Goal: Information Seeking & Learning: Learn about a topic

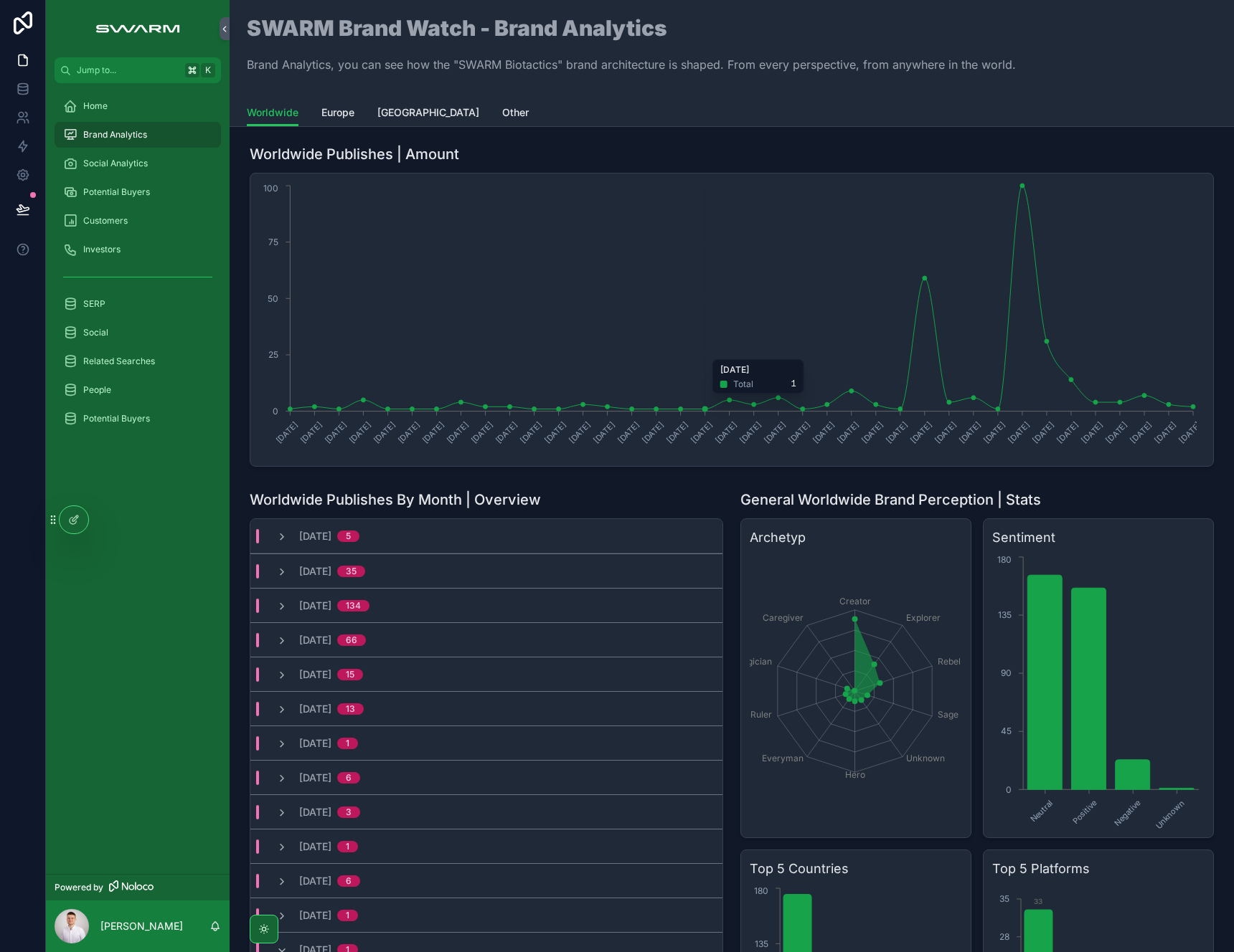
scroll to position [297, 0]
click at [346, 124] on link "Europe" at bounding box center [338, 114] width 33 height 28
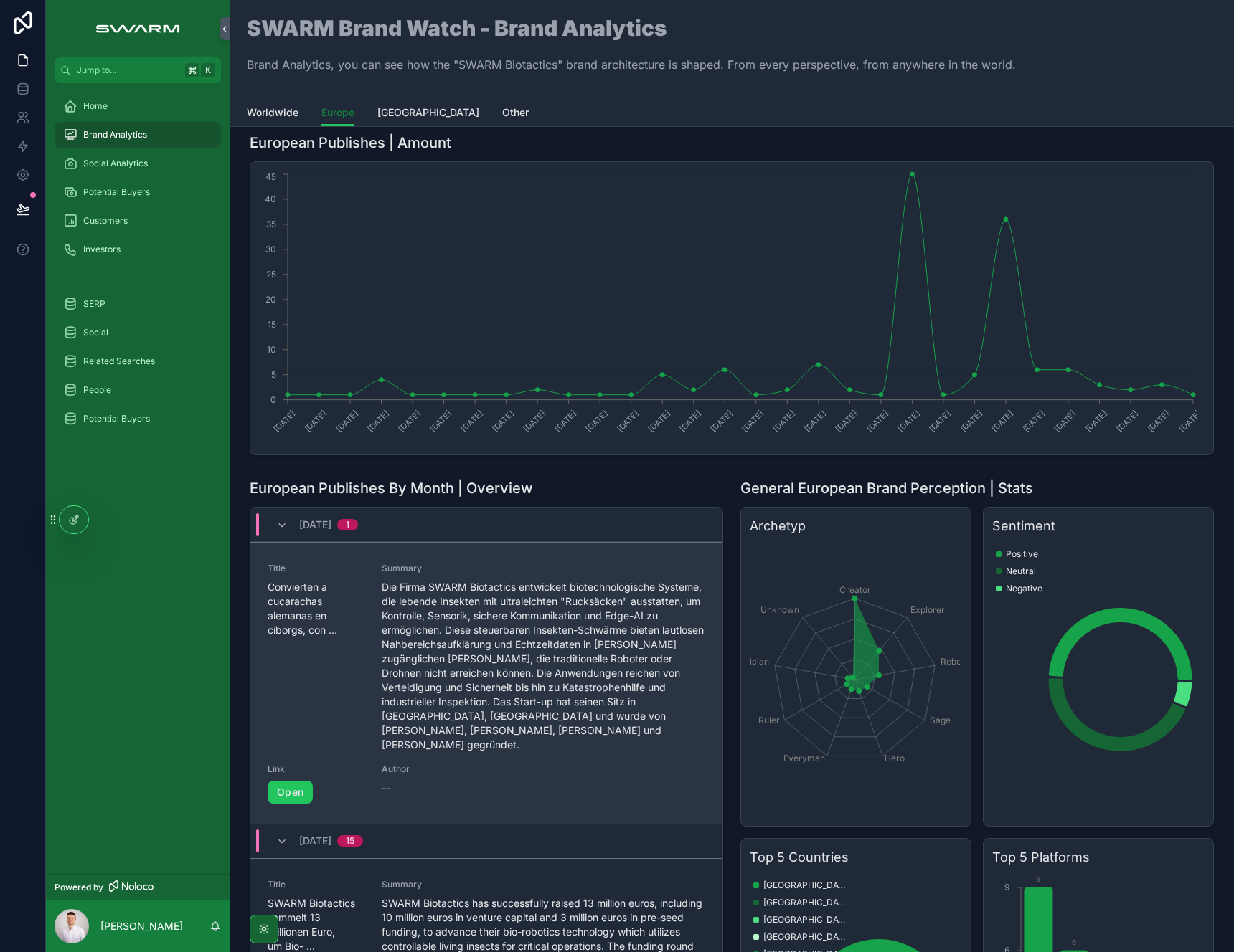
scroll to position [16, 0]
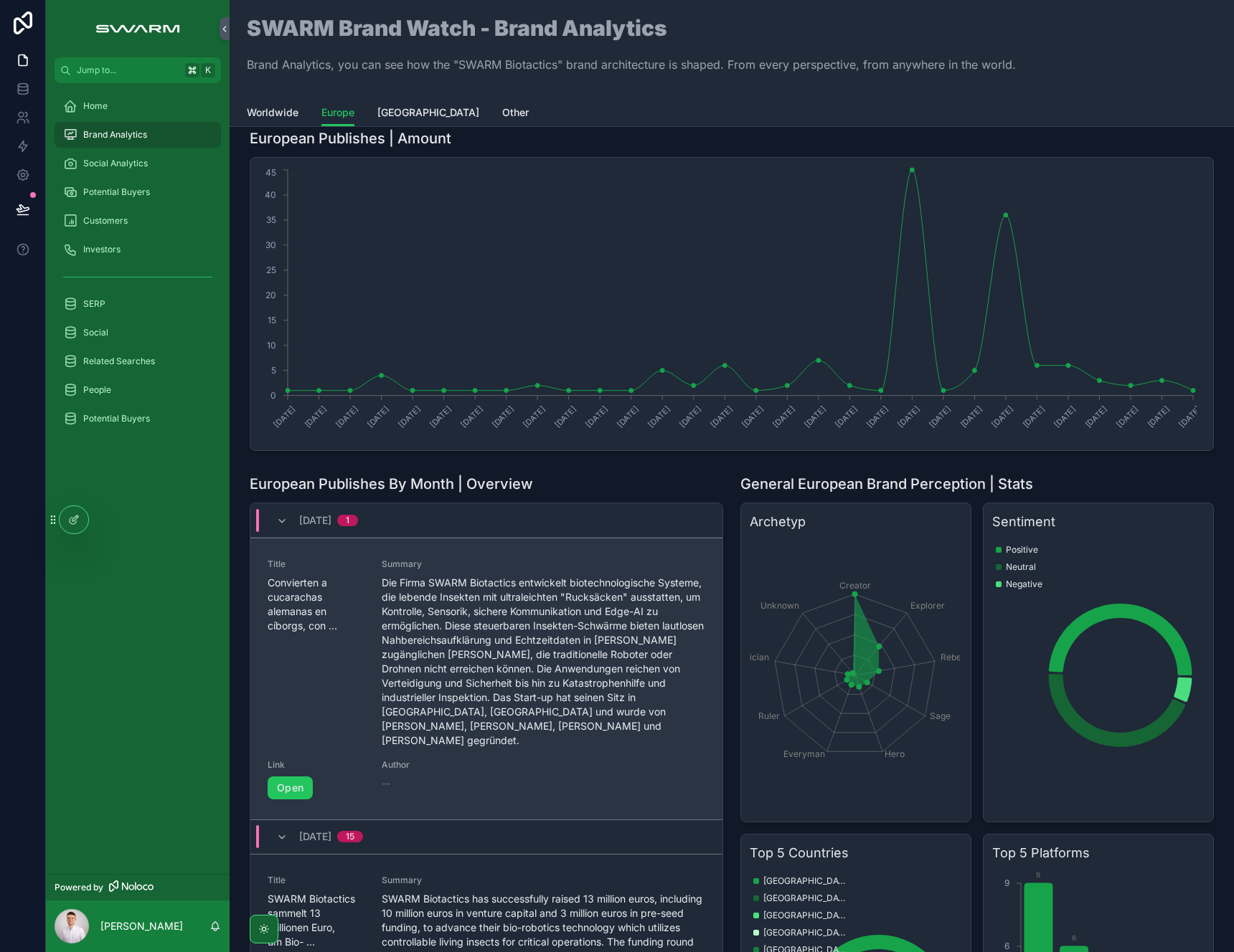
click at [400, 621] on span "Die Firma SWARM Biotactics entwickelt biotechnologische Systeme, die lebende In…" at bounding box center [543, 662] width 325 height 172
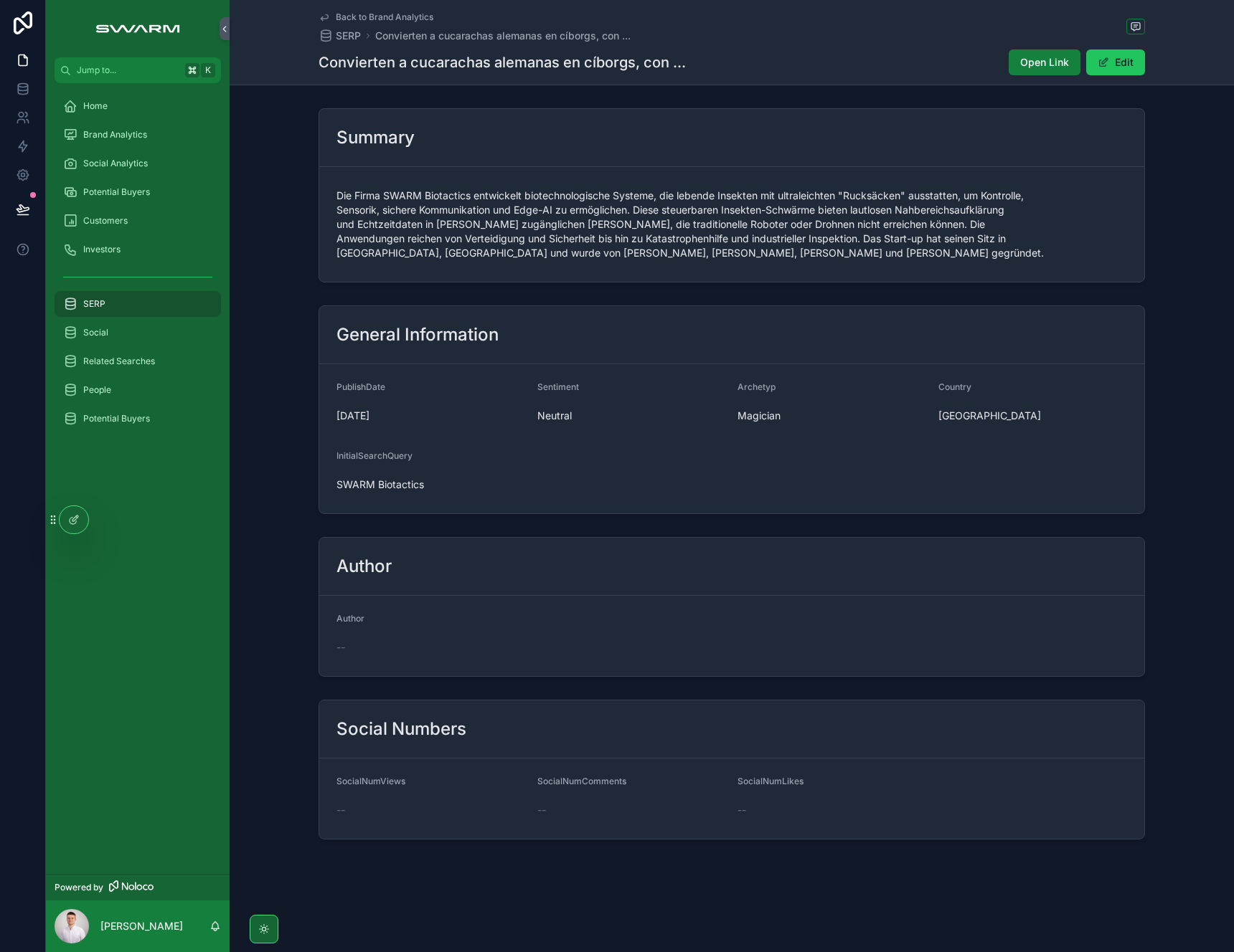
click at [1035, 66] on span "Open Link" at bounding box center [1044, 63] width 49 height 15
click at [1044, 65] on span "Open Link" at bounding box center [1044, 63] width 49 height 15
click at [276, 319] on div "General Information PublishDate 07/09/2025 Sentiment Neutral Archetyp Magician …" at bounding box center [732, 410] width 1004 height 220
click at [112, 130] on span "Brand Analytics" at bounding box center [115, 135] width 64 height 12
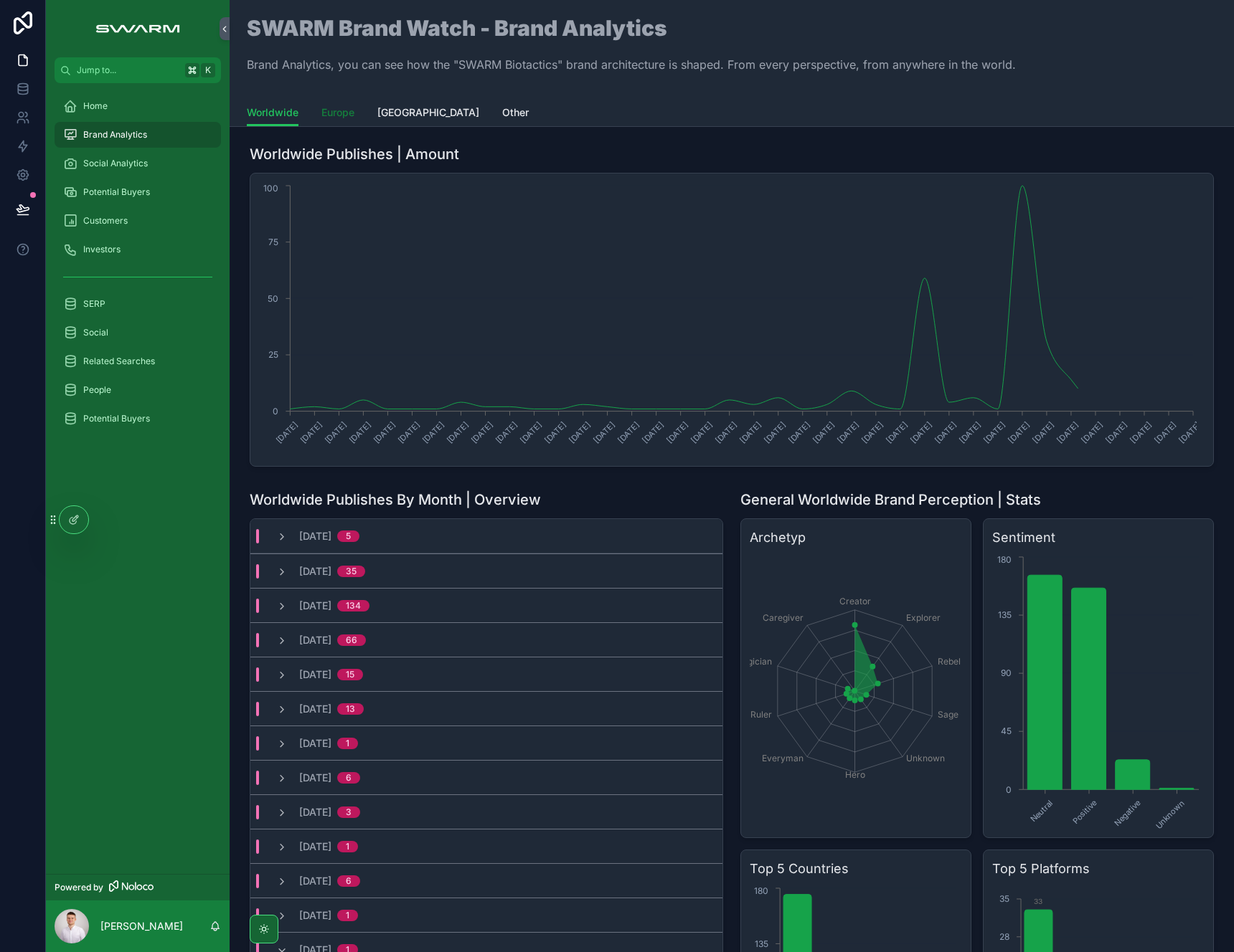
click at [329, 112] on span "Europe" at bounding box center [338, 113] width 33 height 15
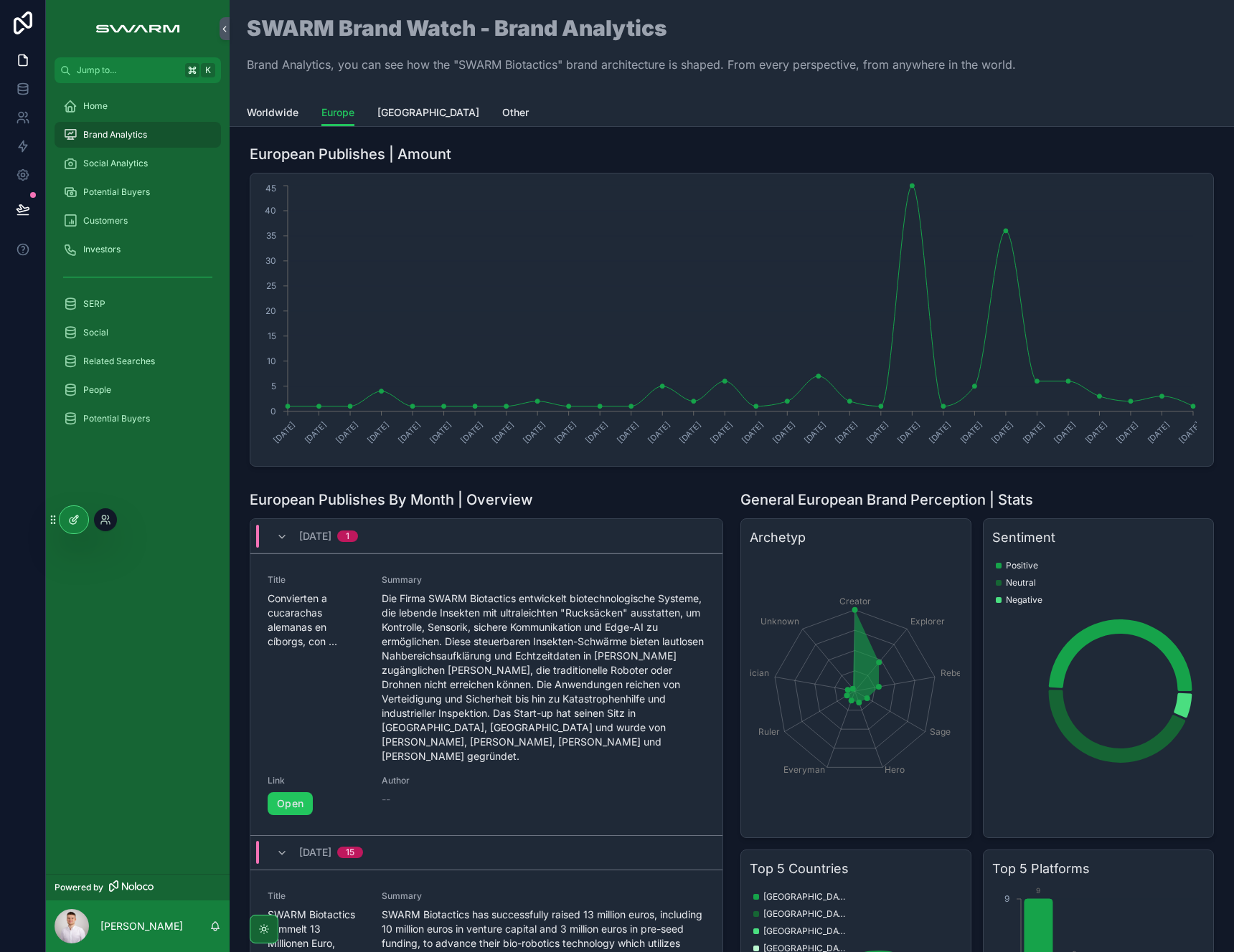
click at [74, 527] on div at bounding box center [74, 519] width 28 height 27
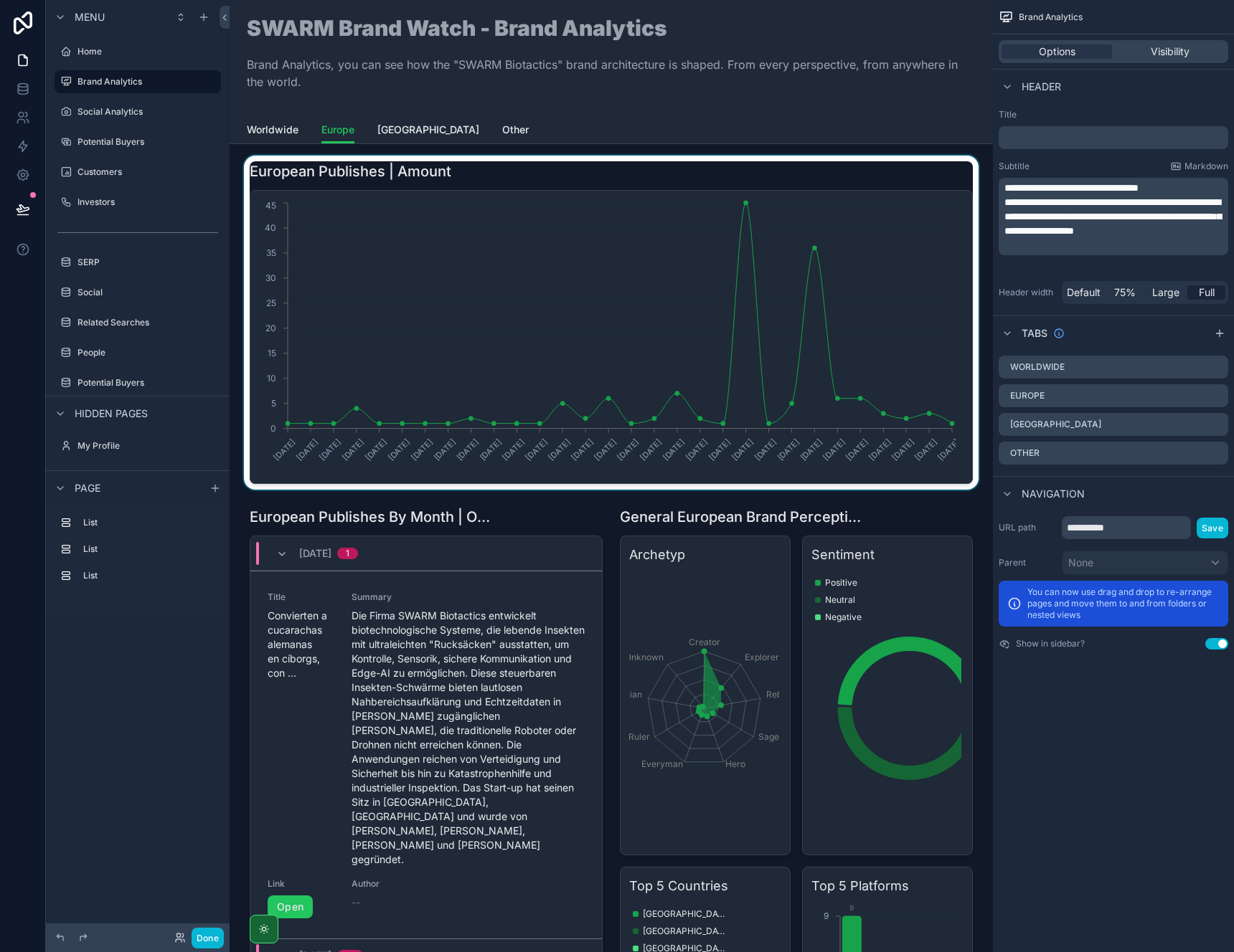
click at [538, 179] on div "scrollable content" at bounding box center [610, 322] width 740 height 334
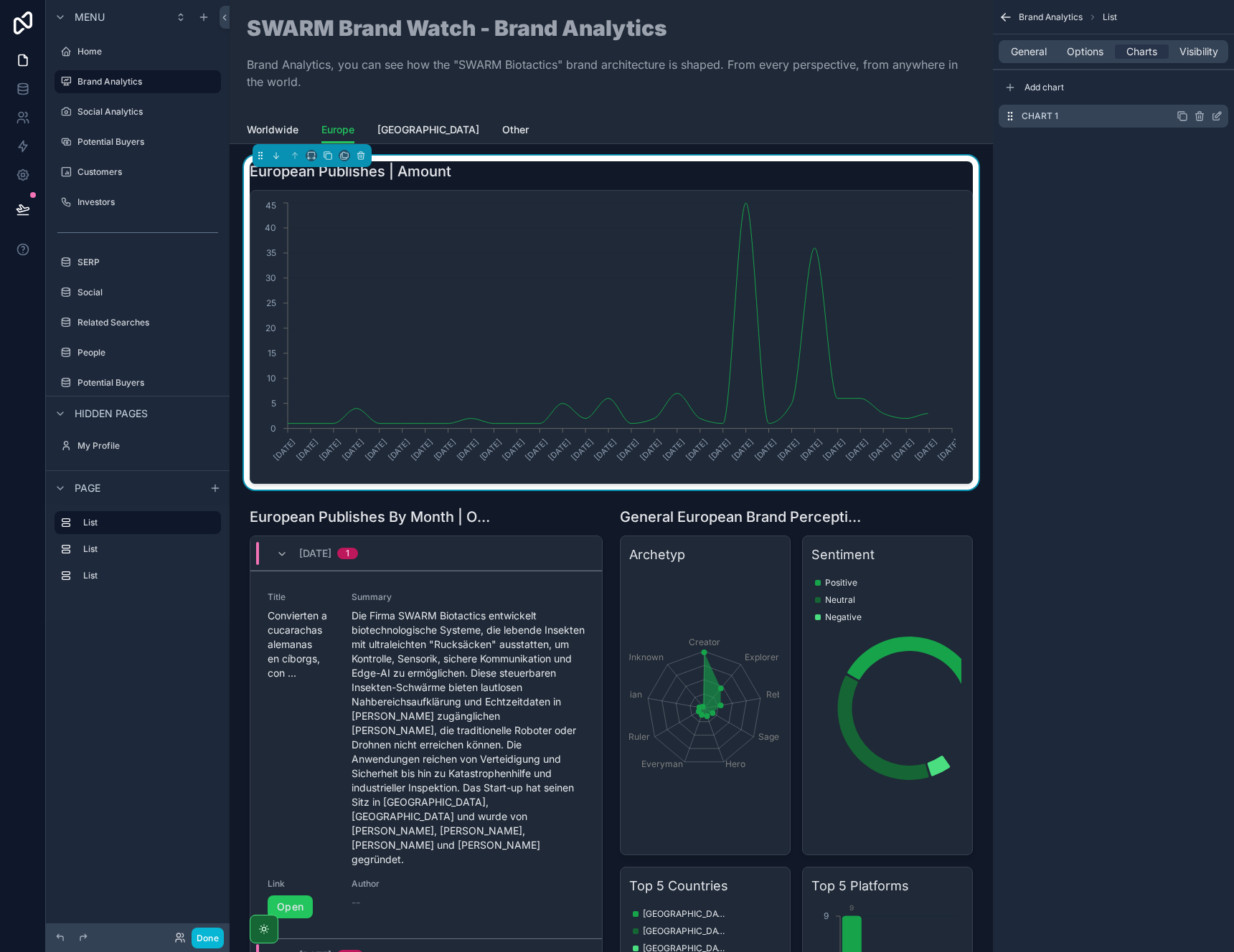
click at [1215, 116] on icon "scrollable content" at bounding box center [1218, 114] width 6 height 6
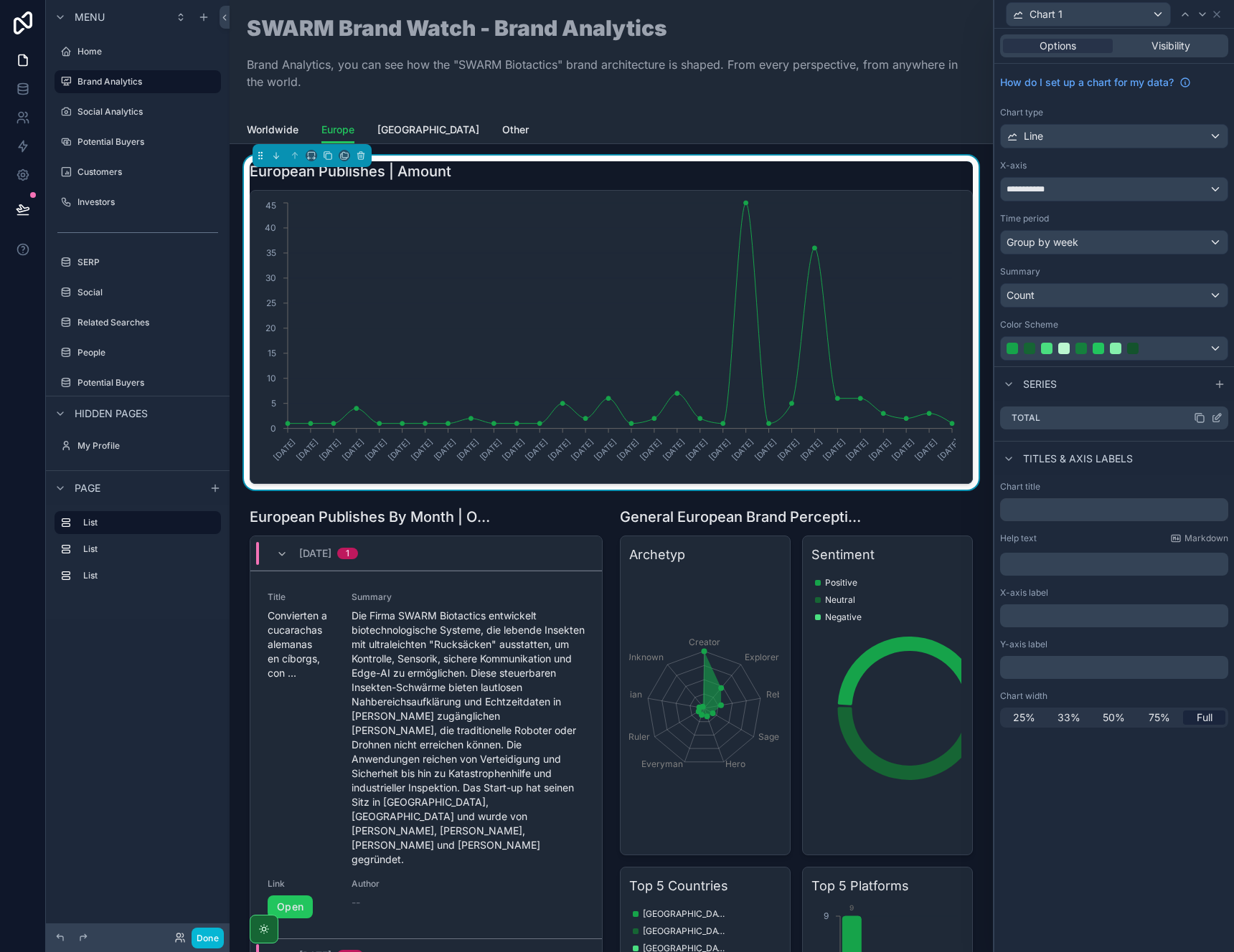
click at [1216, 418] on icon at bounding box center [1218, 417] width 6 height 6
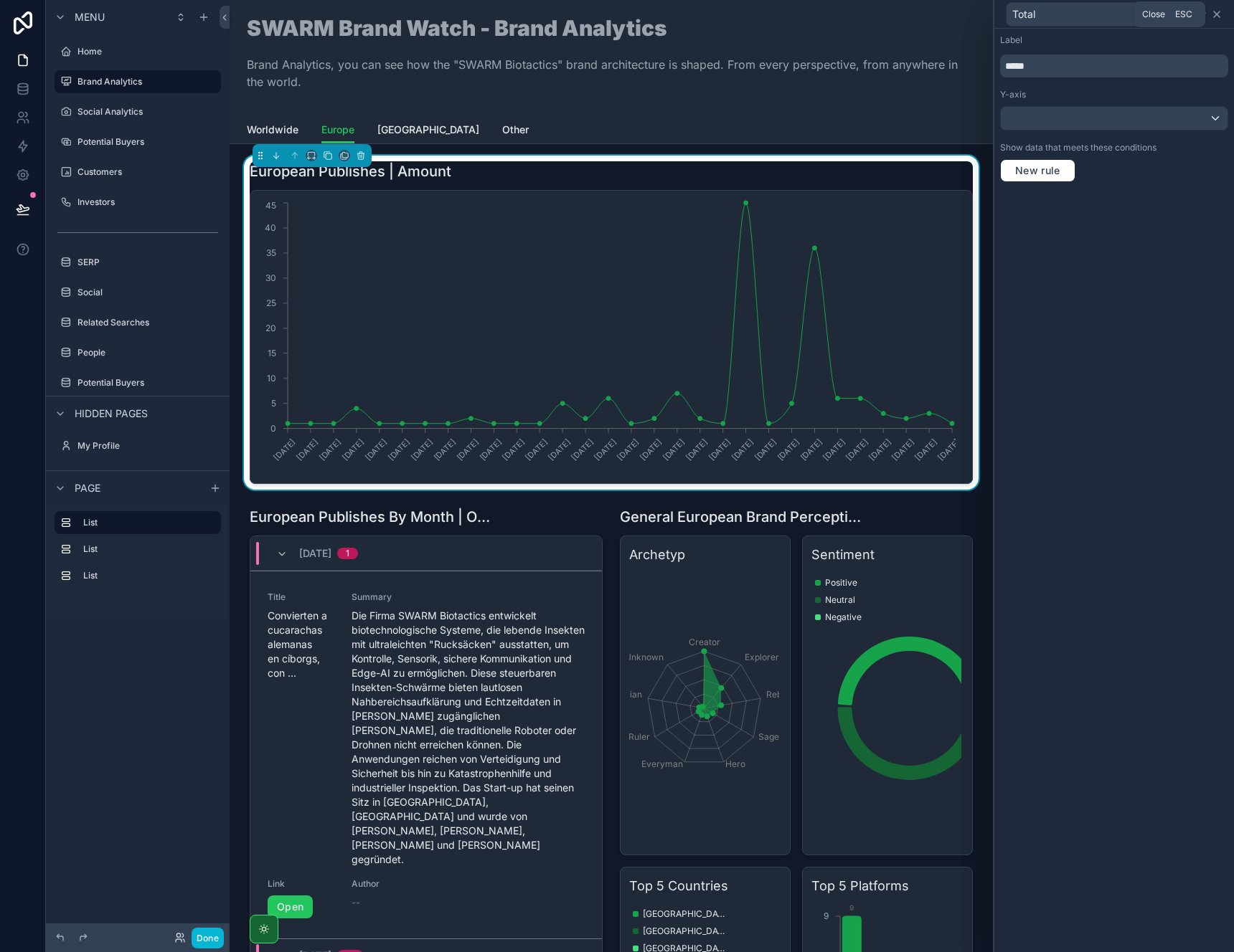
click at [1222, 16] on icon at bounding box center [1216, 15] width 12 height 12
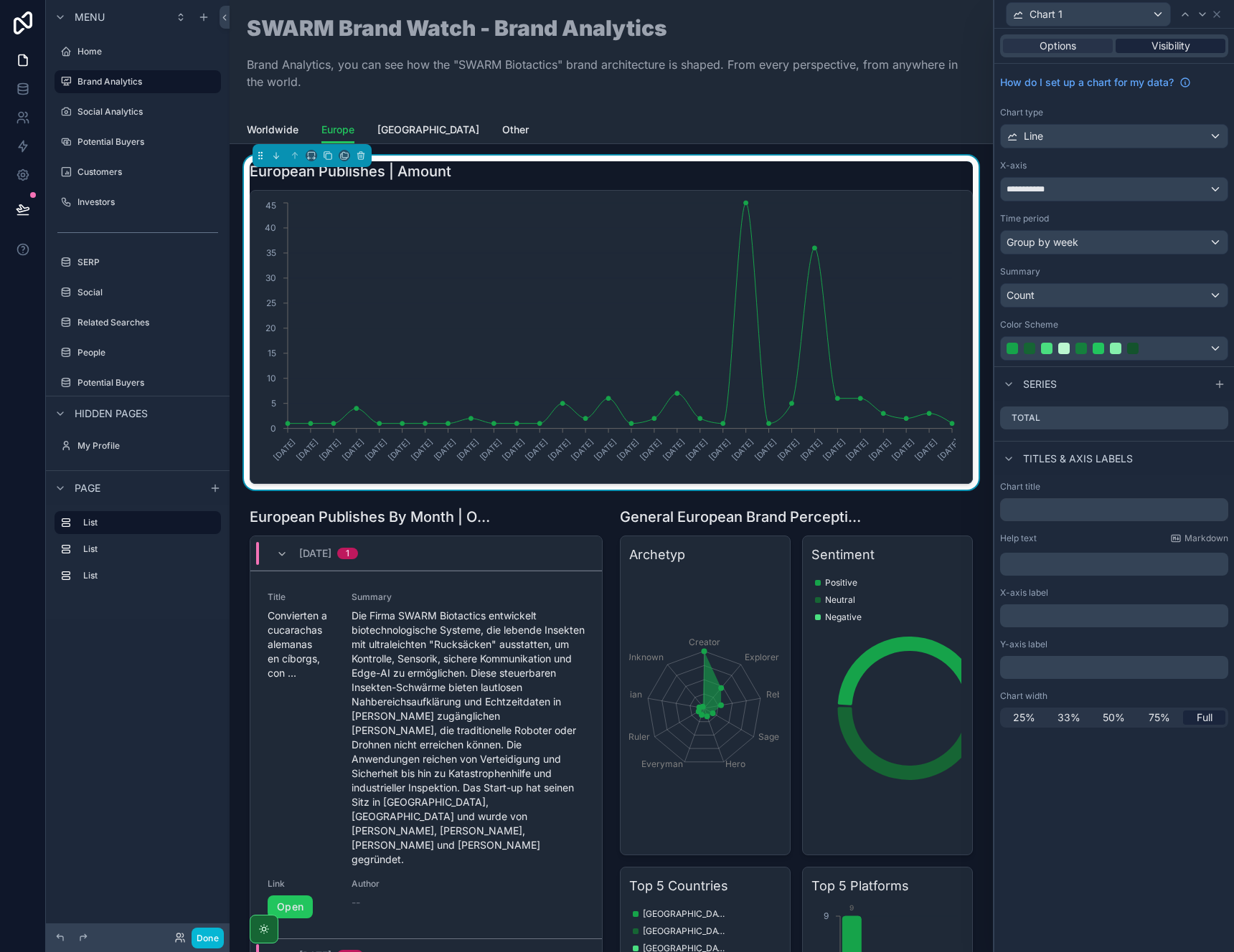
click at [1167, 47] on span "Visibility" at bounding box center [1171, 46] width 39 height 15
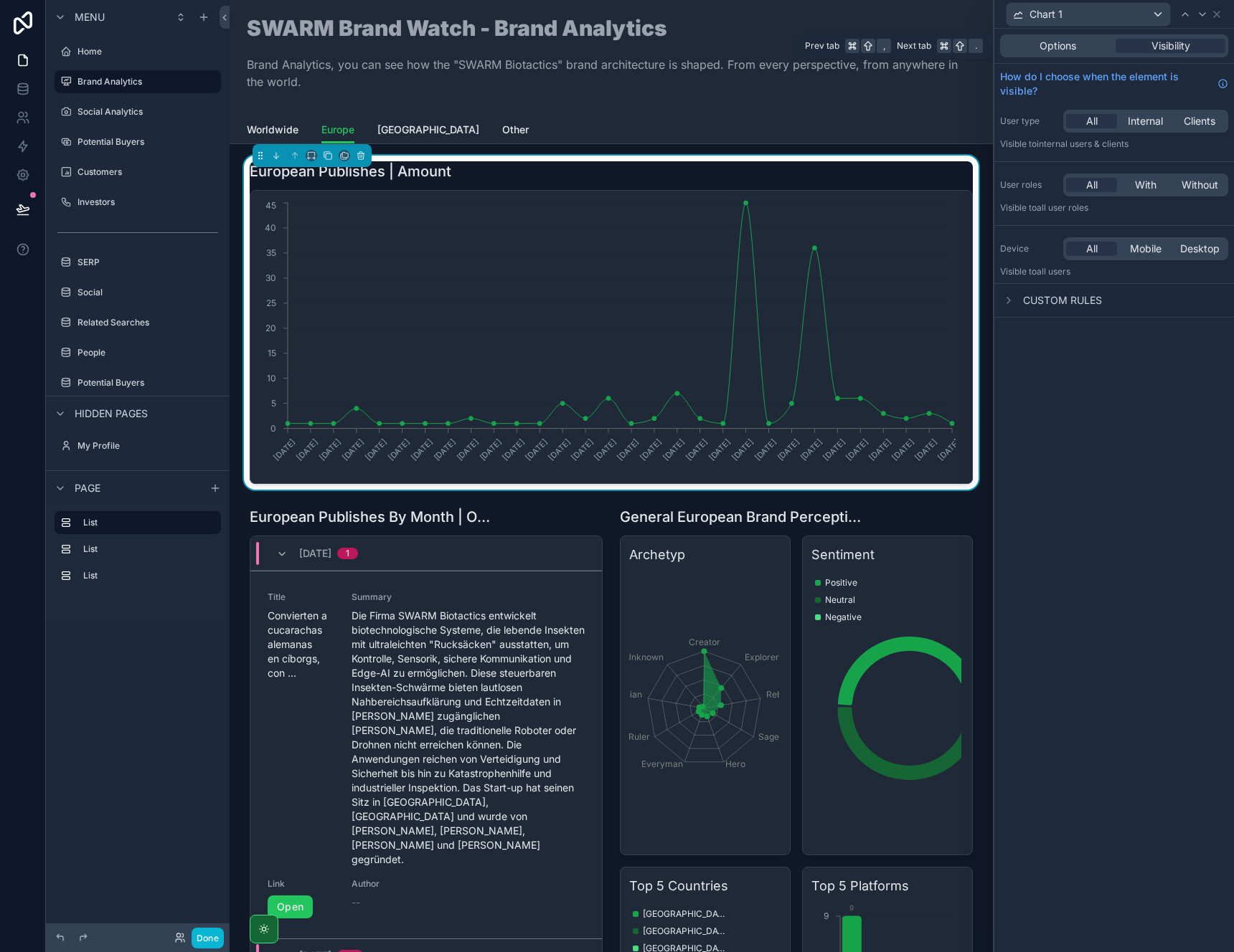
click at [1090, 55] on div "Options Visibility" at bounding box center [1114, 45] width 228 height 23
click at [1216, 17] on icon at bounding box center [1216, 15] width 12 height 12
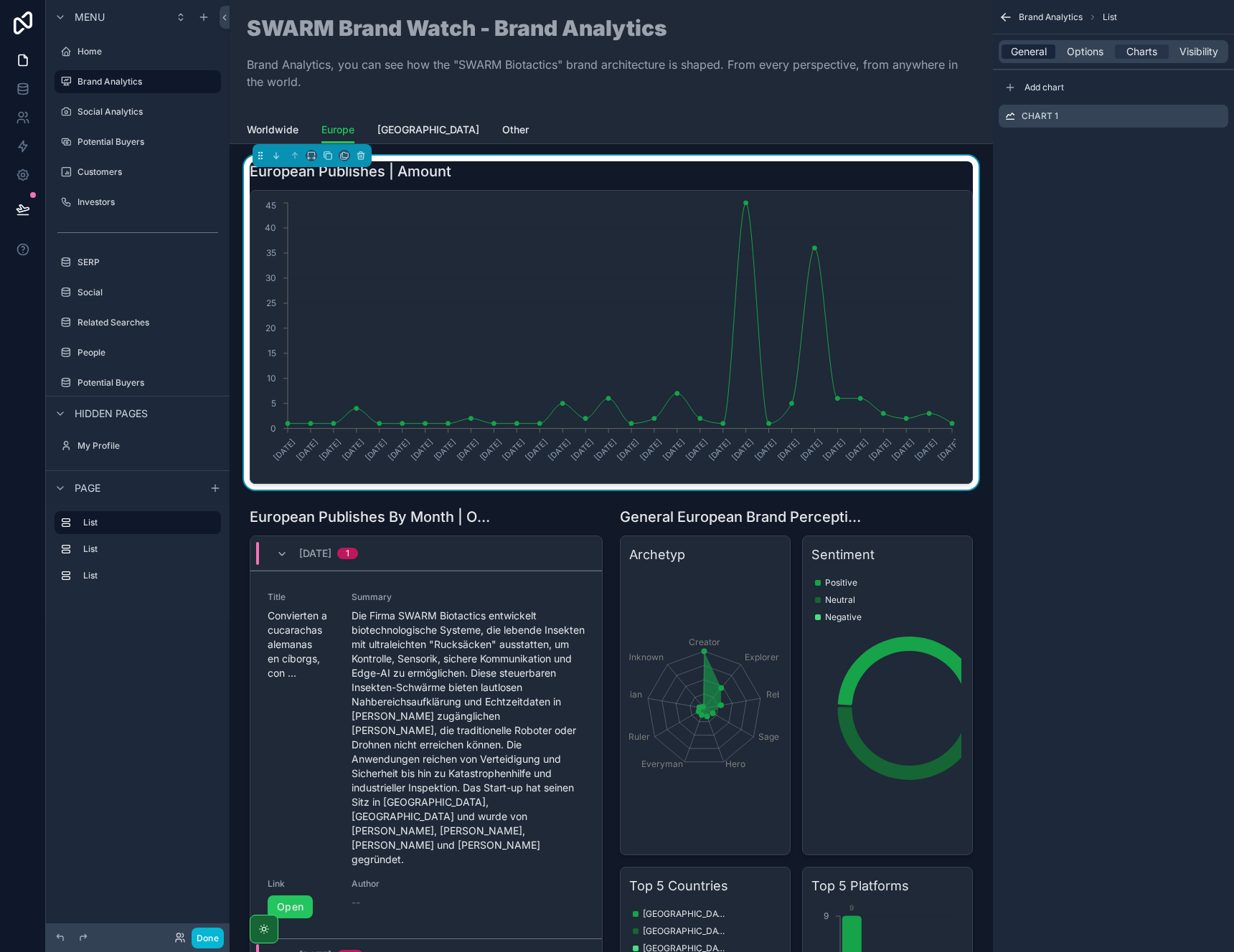
click at [1033, 56] on span "General" at bounding box center [1028, 52] width 36 height 15
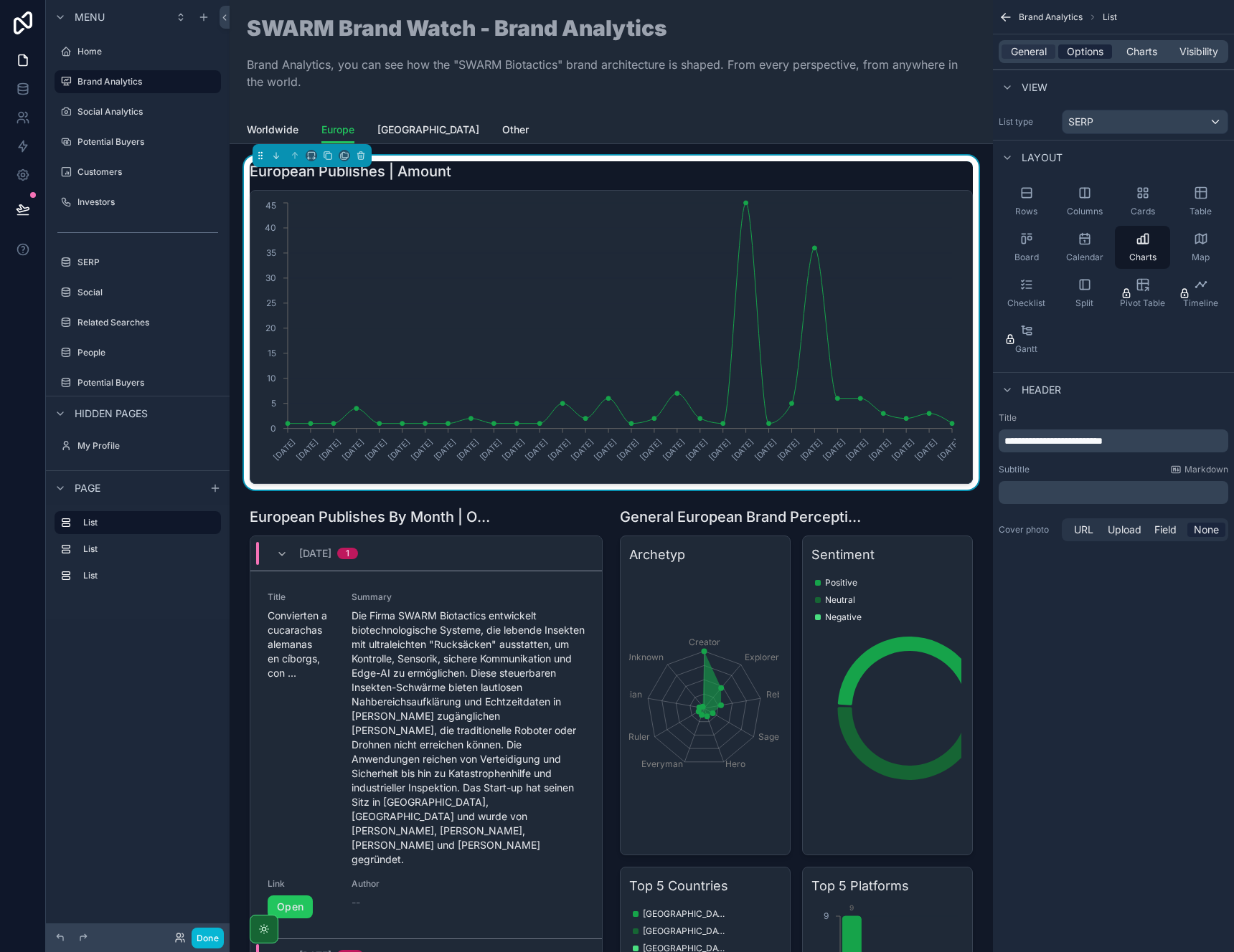
click at [1081, 51] on span "Options" at bounding box center [1085, 52] width 36 height 15
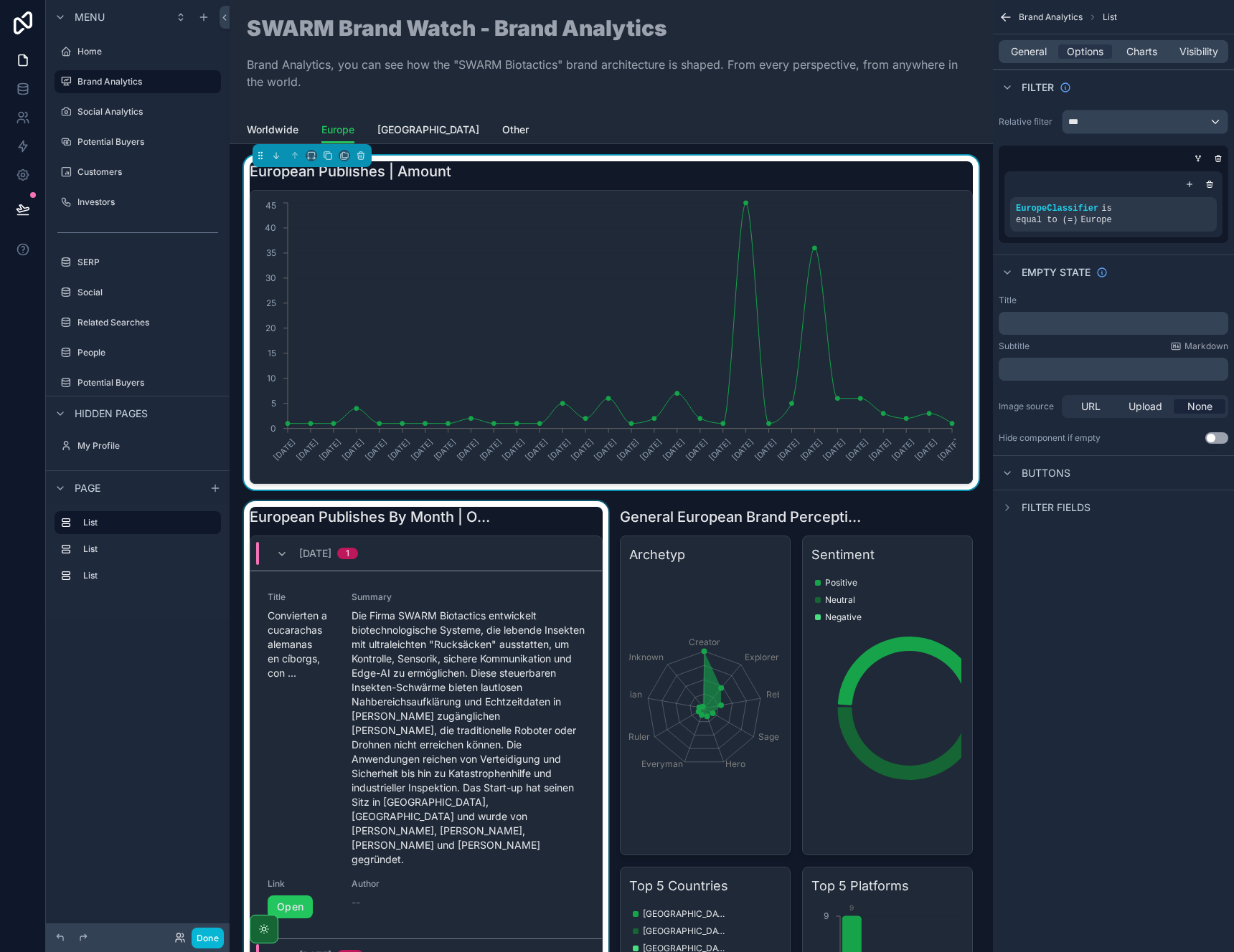
click at [521, 520] on div "scrollable content" at bounding box center [426, 878] width 370 height 754
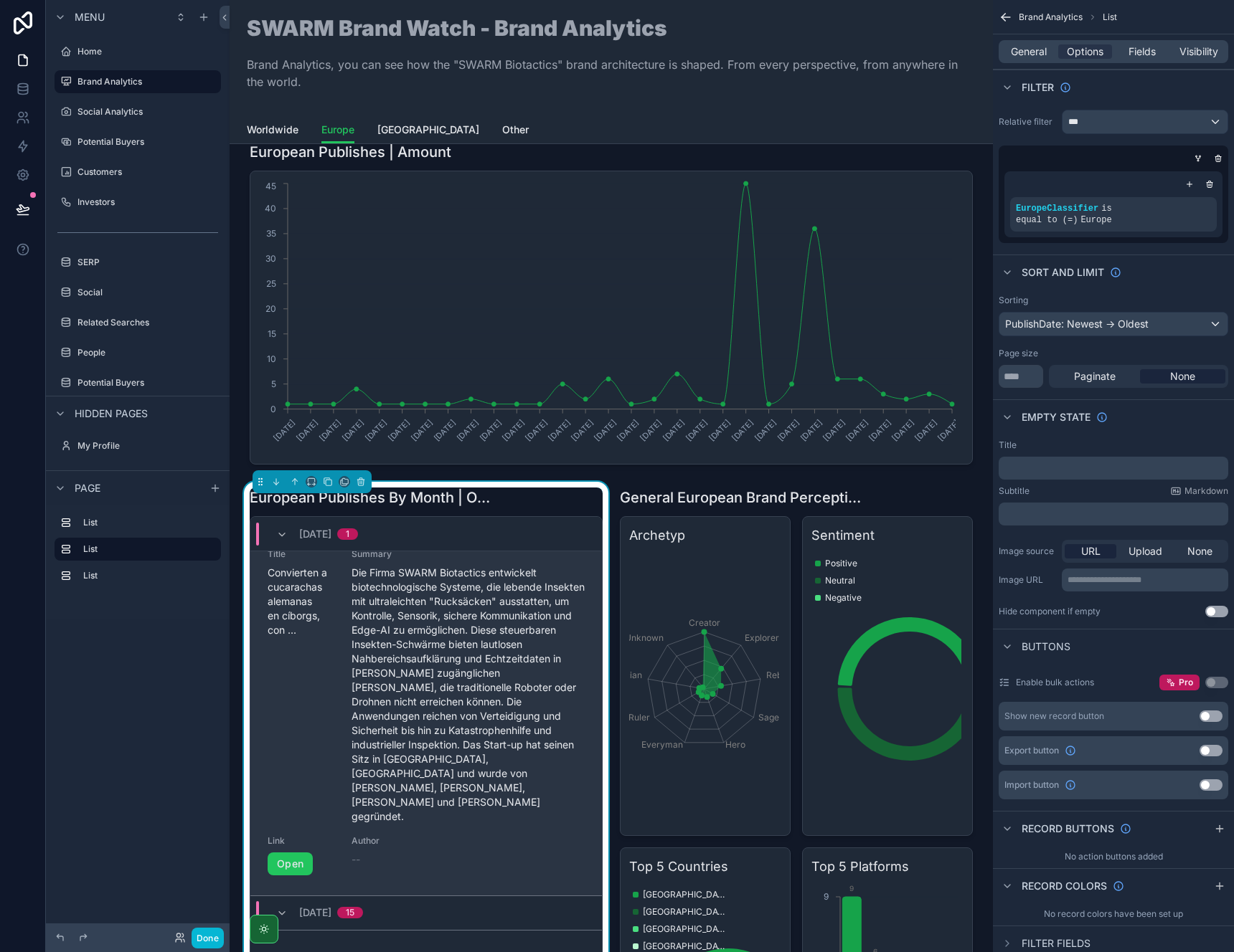
scroll to position [21, 0]
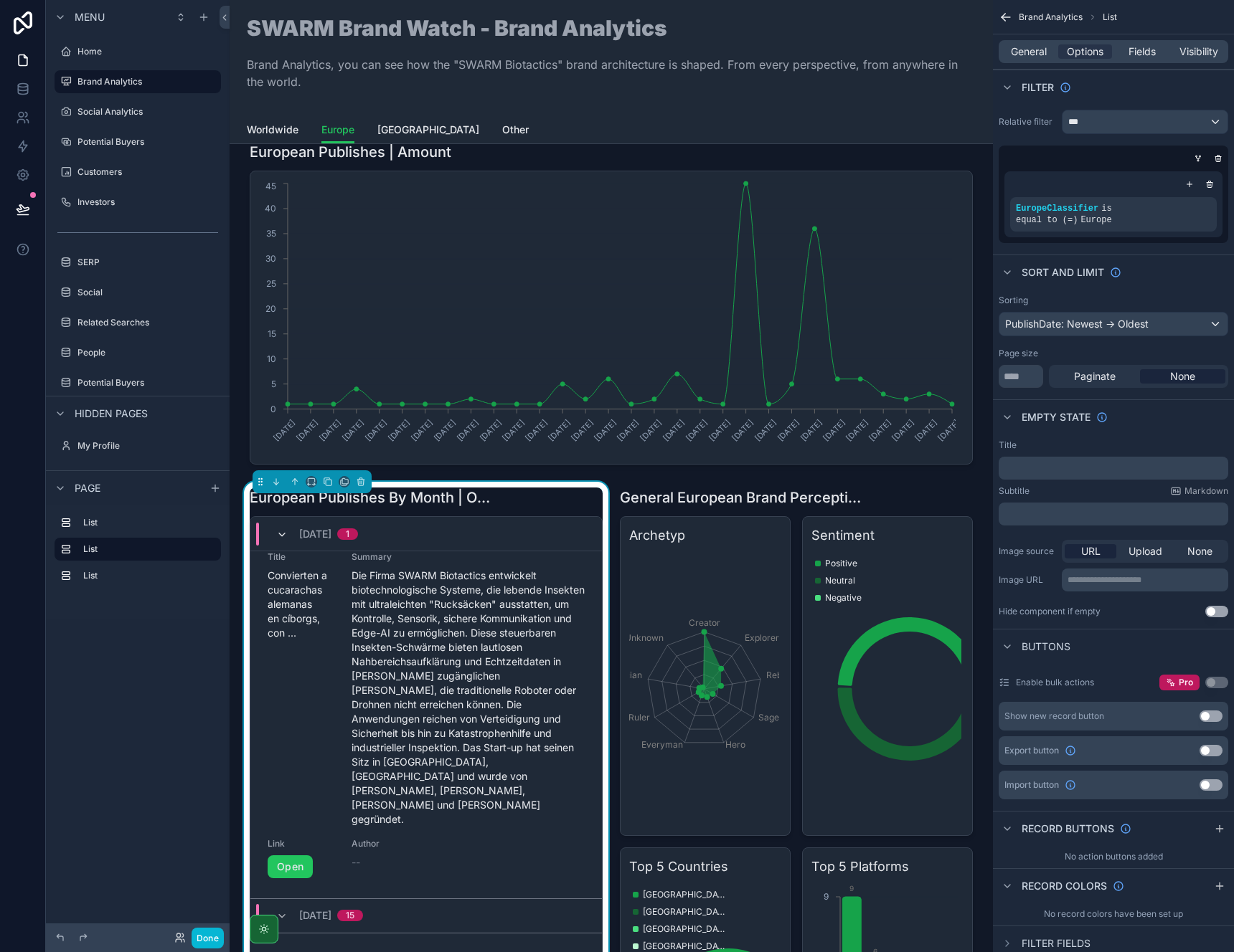
click at [281, 533] on icon "scrollable content" at bounding box center [282, 535] width 12 height 12
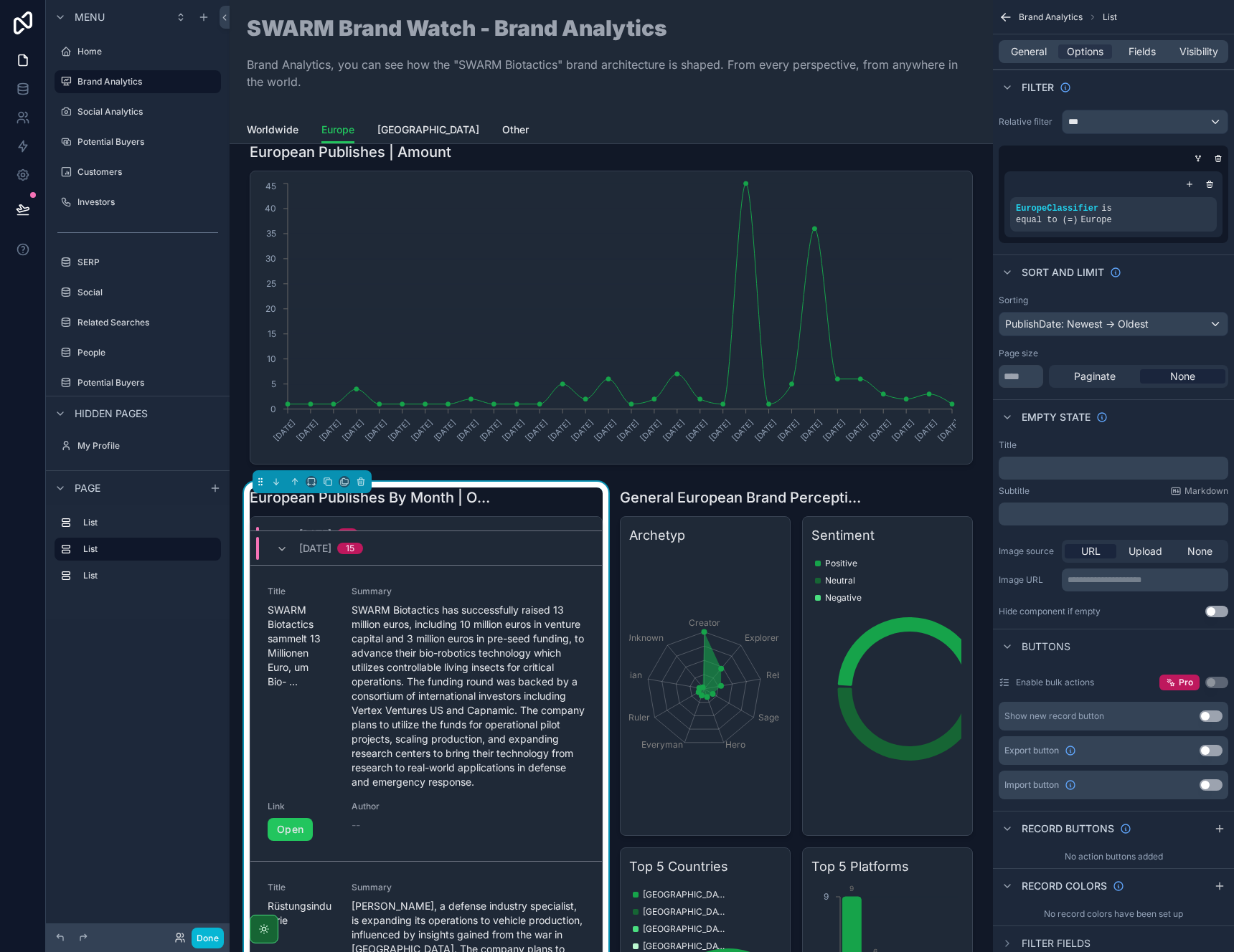
click at [287, 550] on div "[DATE] 15" at bounding box center [319, 548] width 87 height 23
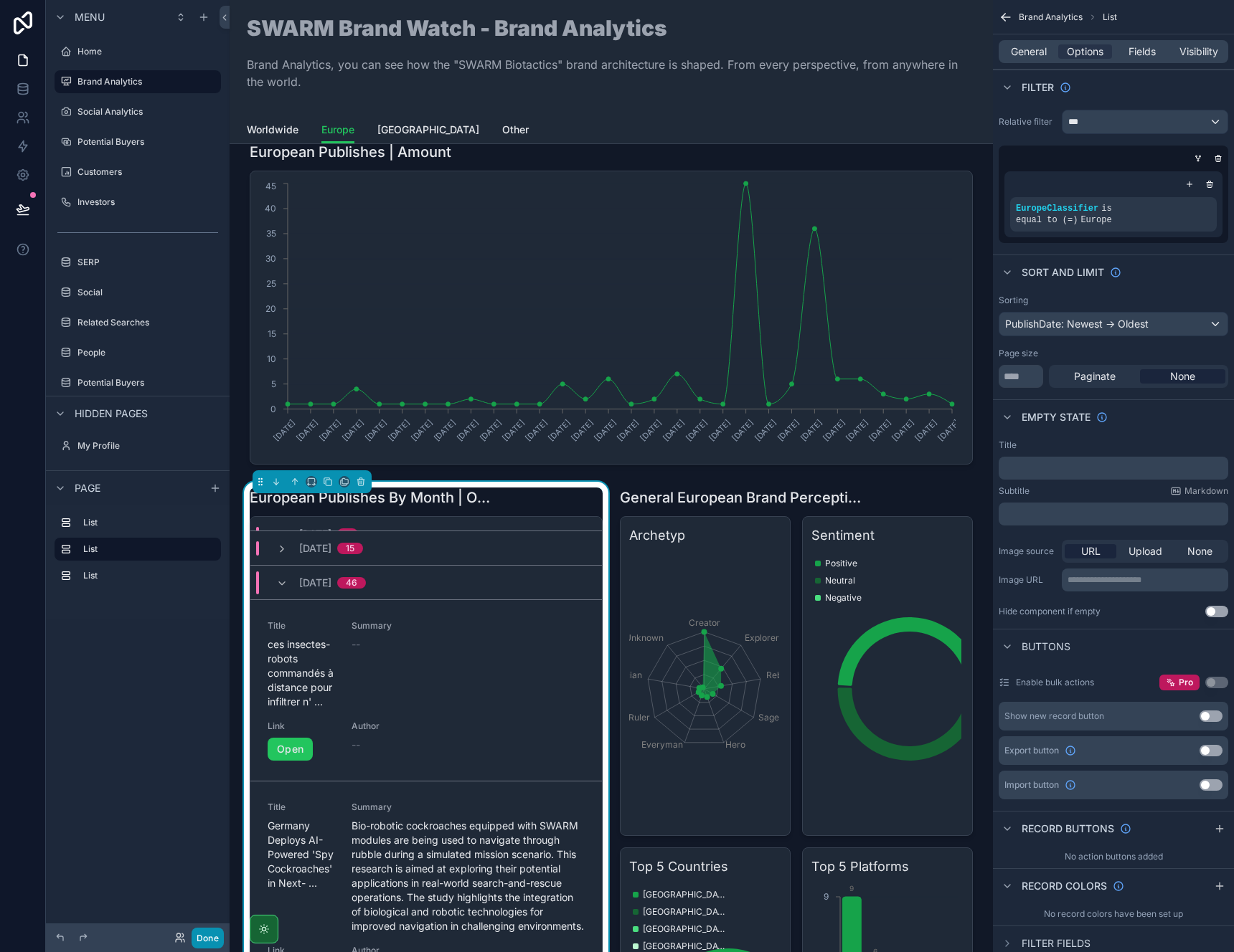
click at [218, 930] on button "Done" at bounding box center [208, 938] width 32 height 21
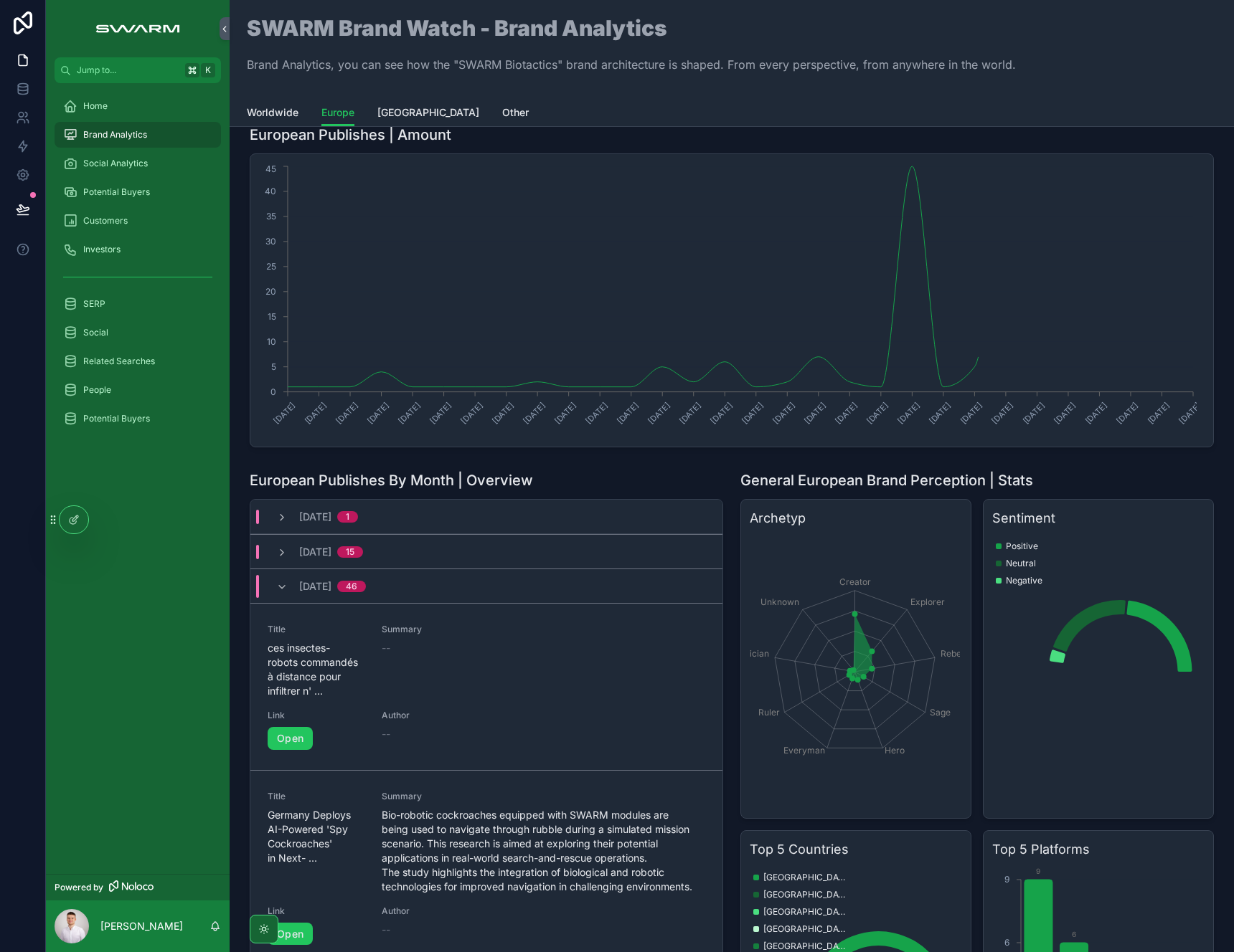
click at [287, 576] on div "[DATE] 46" at bounding box center [321, 586] width 90 height 23
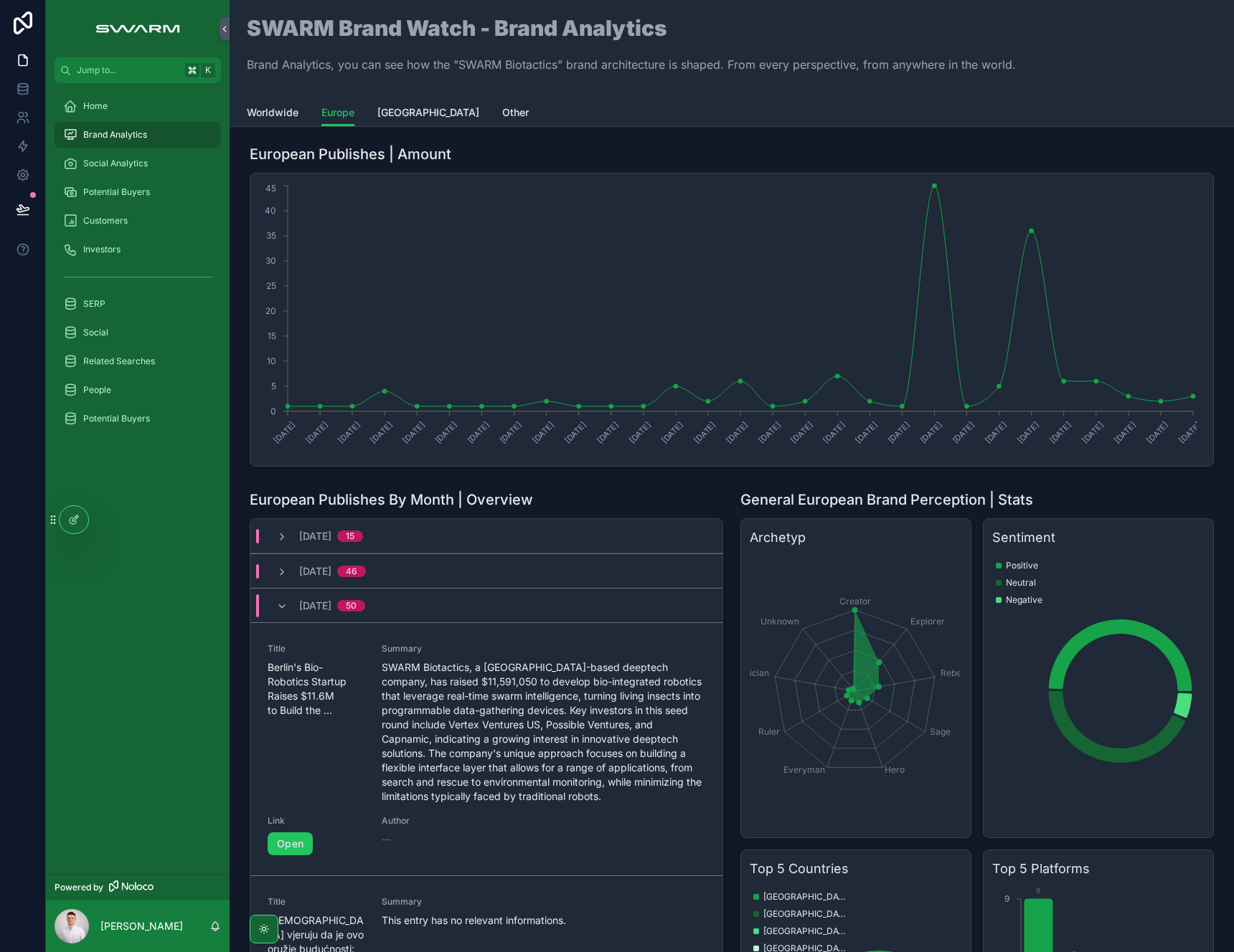
click at [294, 537] on div "[DATE] 15" at bounding box center [319, 537] width 87 height 15
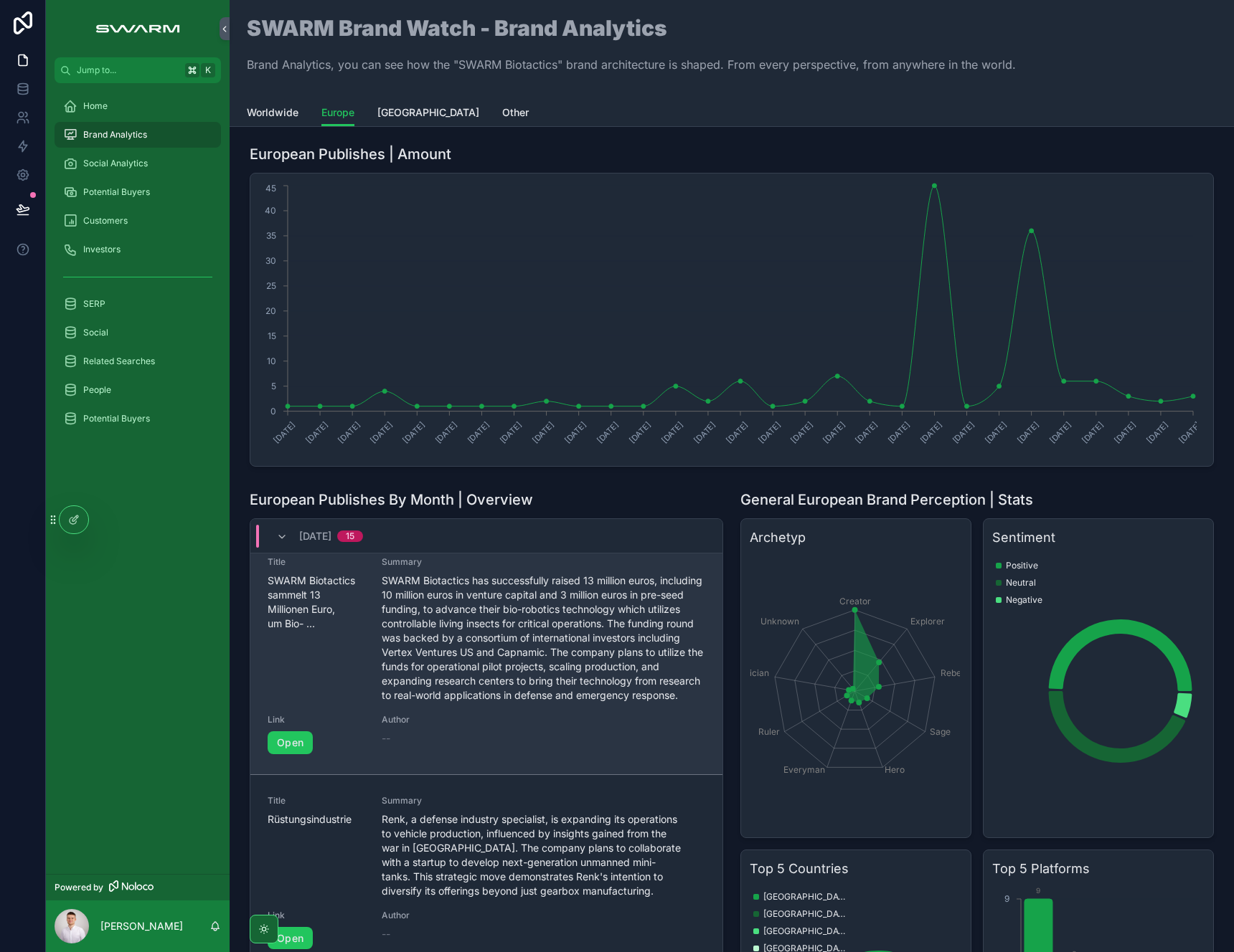
scroll to position [21, 0]
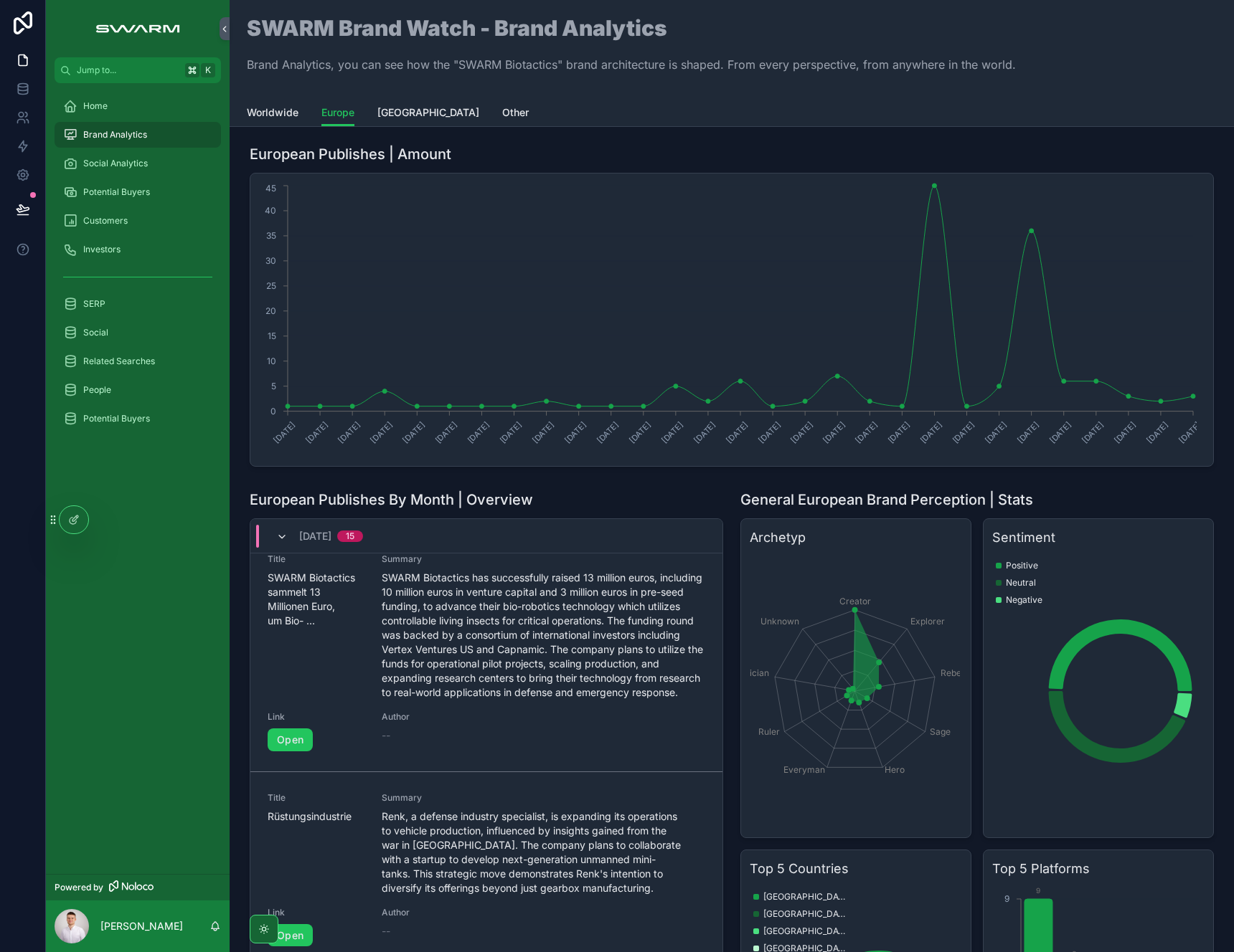
click at [278, 537] on icon "scrollable content" at bounding box center [282, 537] width 12 height 12
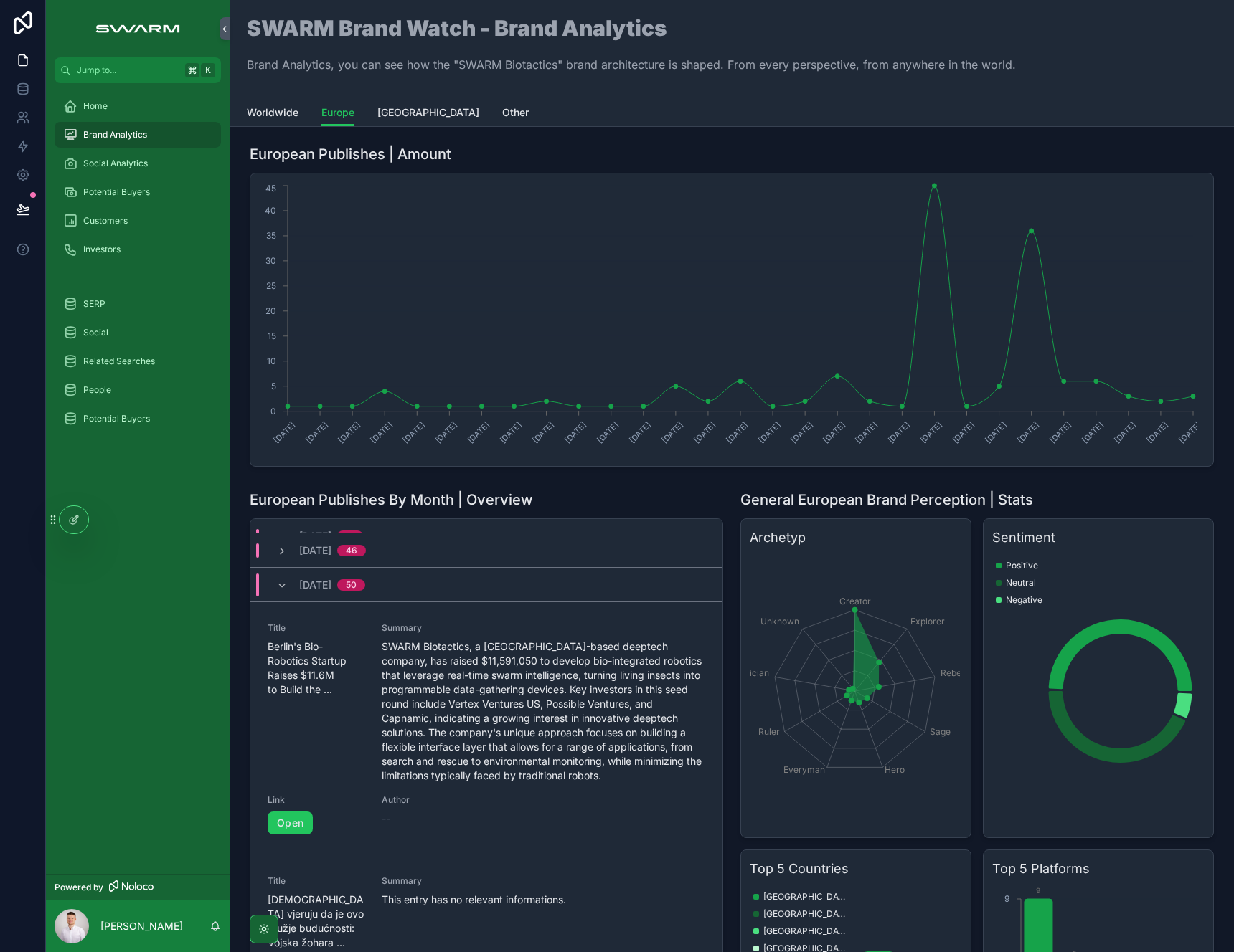
scroll to position [0, 0]
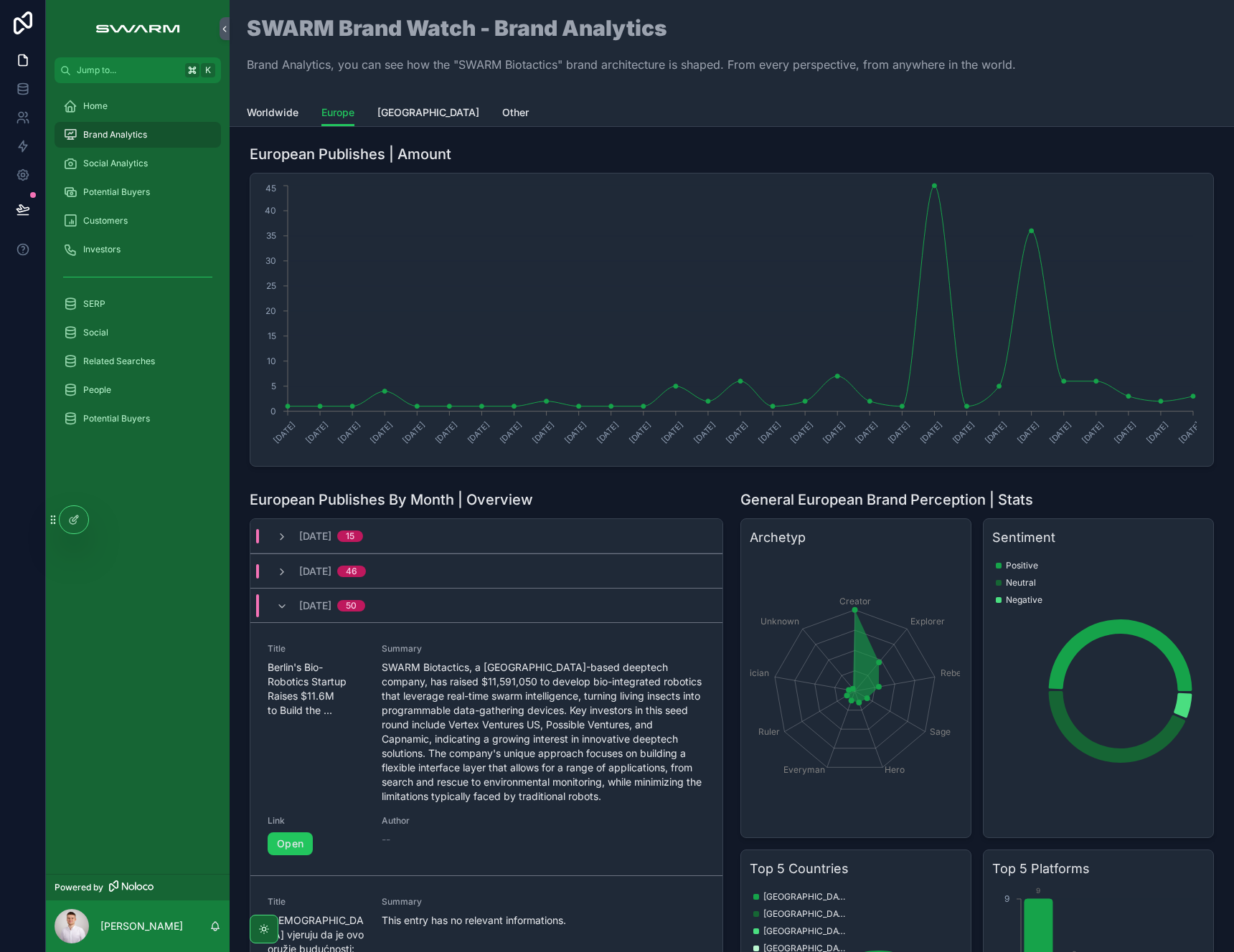
click at [296, 576] on div "[DATE] 46" at bounding box center [321, 571] width 90 height 15
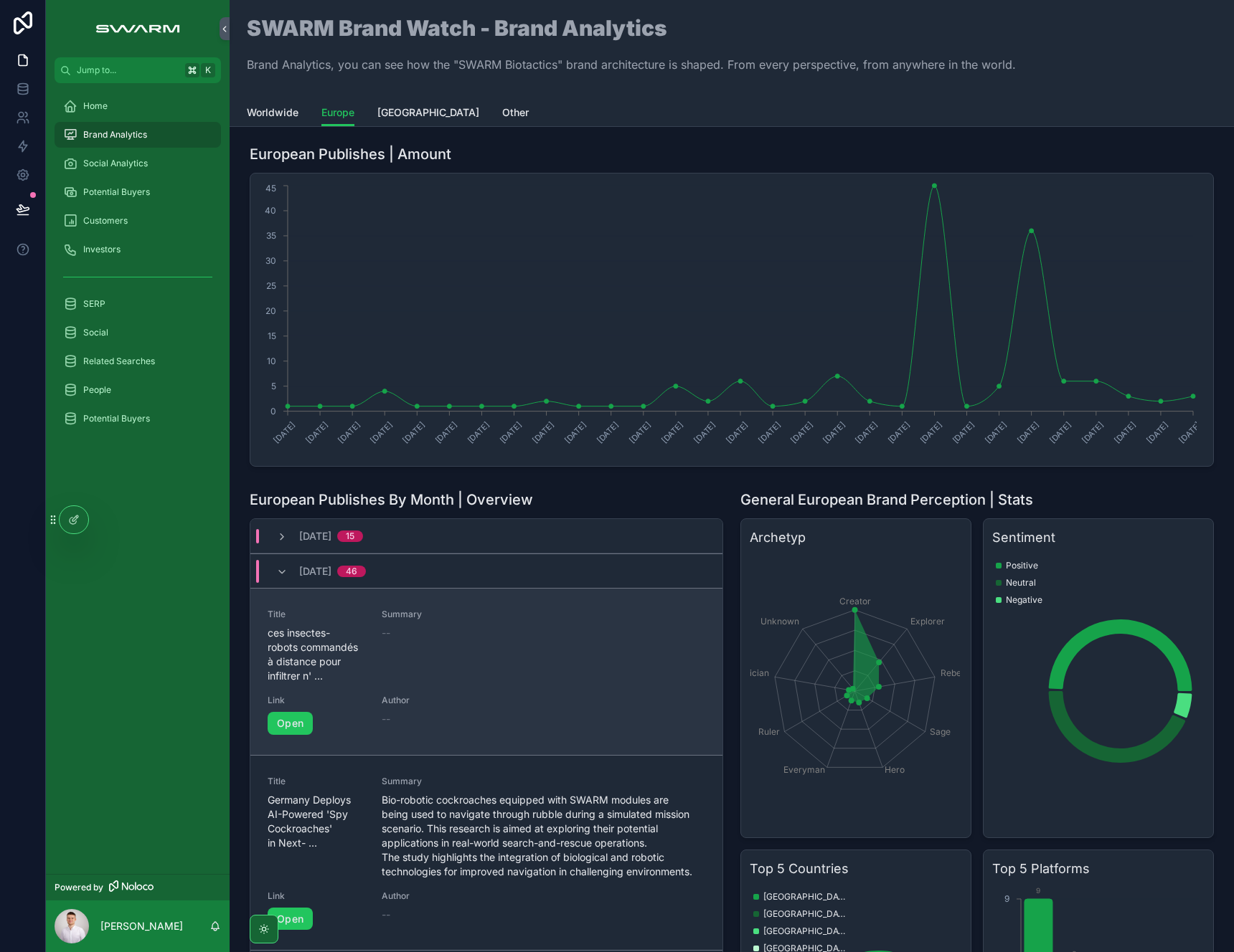
click at [294, 665] on span "ces insectes-robots commandés à distance pour infiltrer n' ..." at bounding box center [316, 655] width 97 height 58
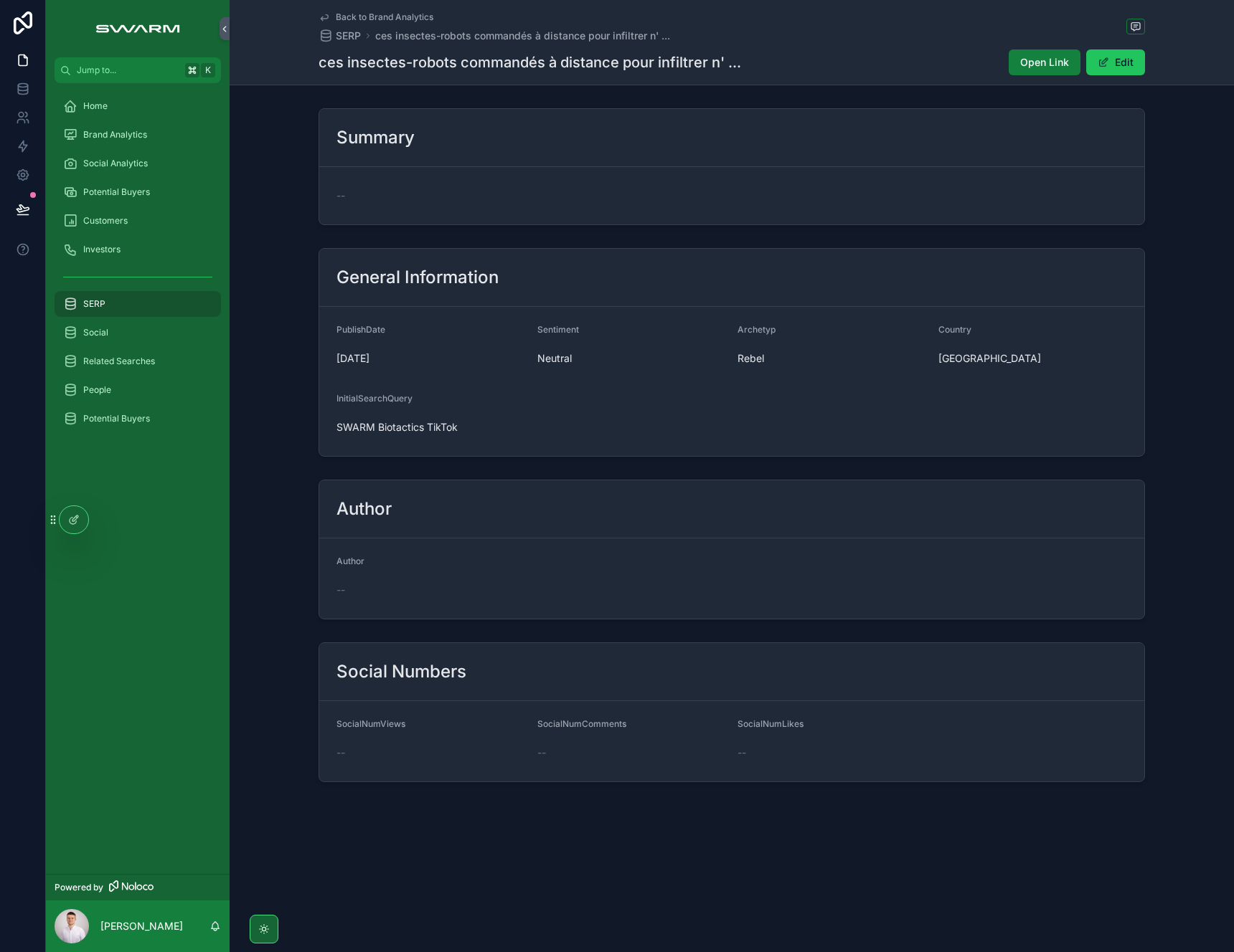
click at [1049, 67] on span "Open Link" at bounding box center [1044, 63] width 49 height 15
click at [152, 139] on div "Brand Analytics" at bounding box center [138, 134] width 150 height 23
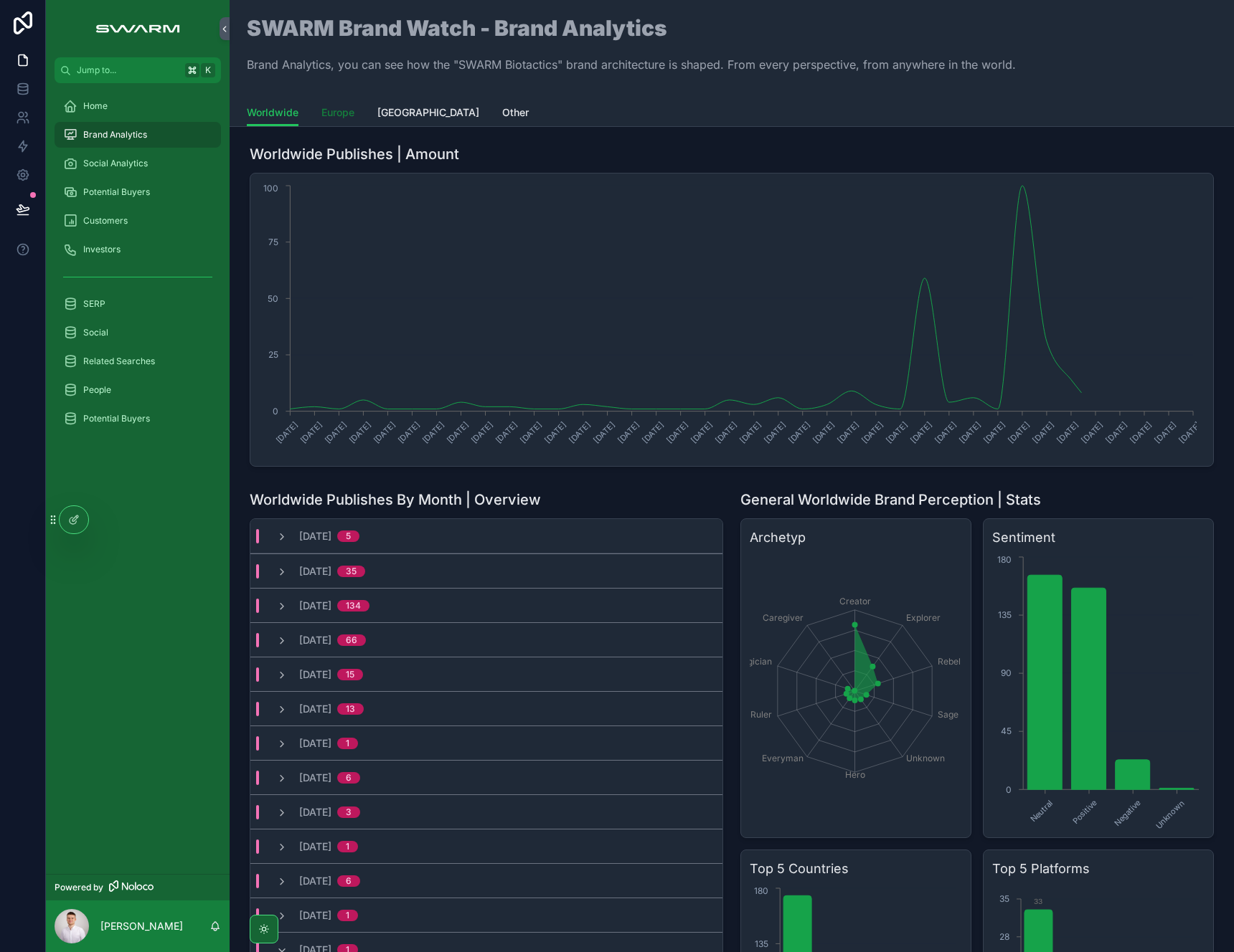
click at [345, 125] on div "SWARM Brand Watch - Brand Analytics Brand Analytics, you can see how the "SWARM…" at bounding box center [732, 63] width 1004 height 127
click at [346, 122] on link "Europe" at bounding box center [338, 114] width 33 height 28
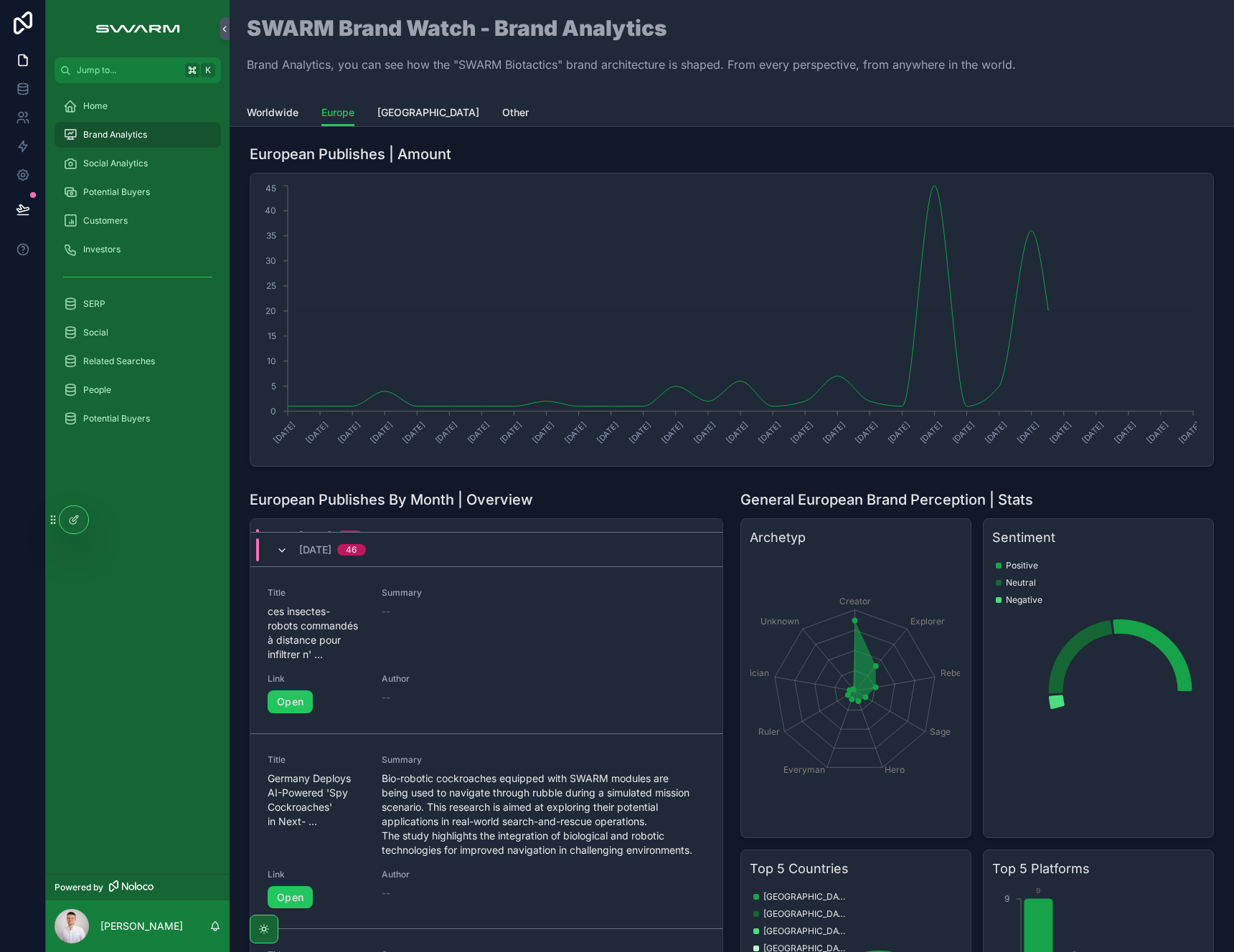
click at [280, 551] on icon "scrollable content" at bounding box center [282, 551] width 12 height 12
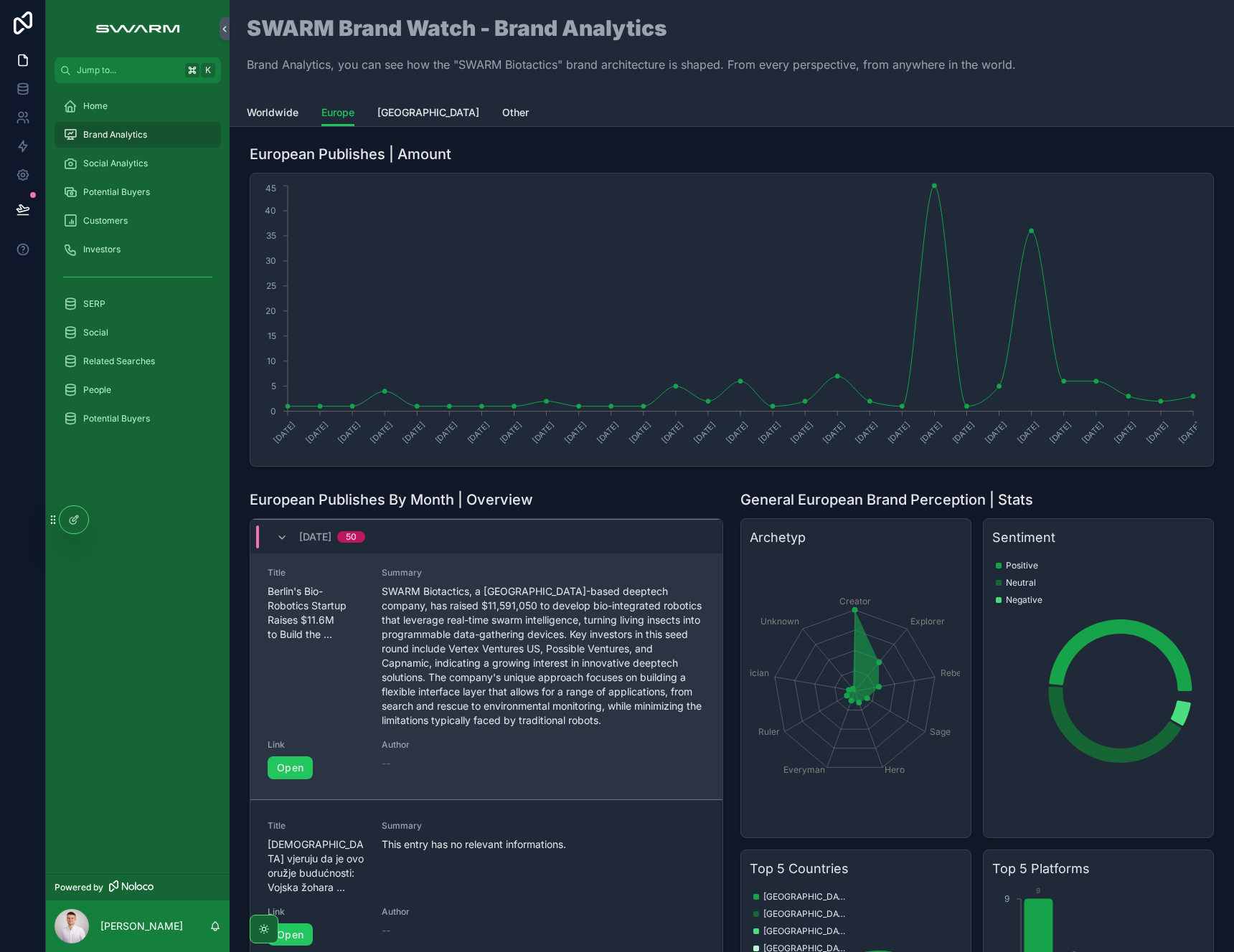
scroll to position [103, 0]
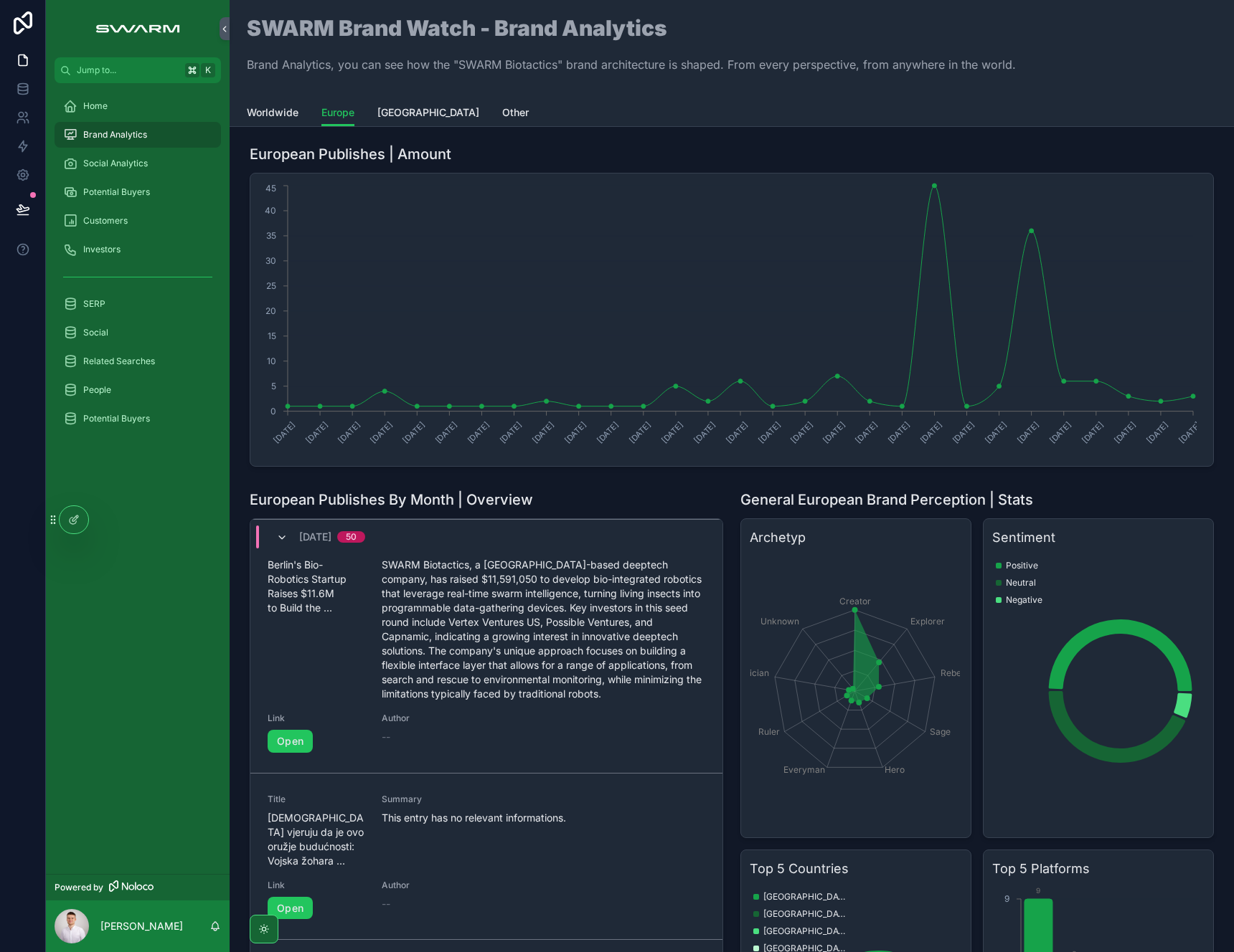
click at [282, 542] on icon "scrollable content" at bounding box center [282, 538] width 12 height 12
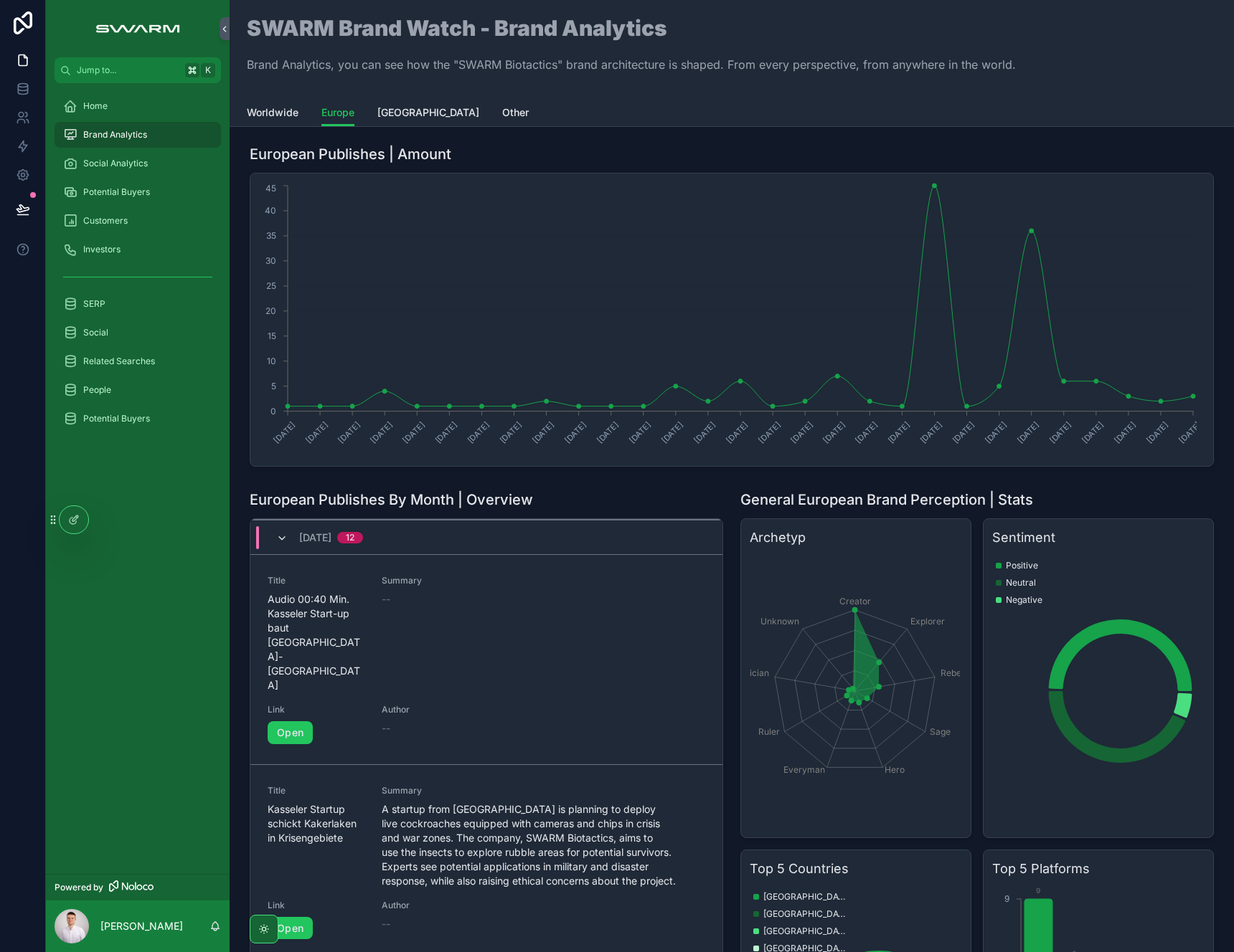
click at [284, 540] on icon "scrollable content" at bounding box center [282, 539] width 12 height 12
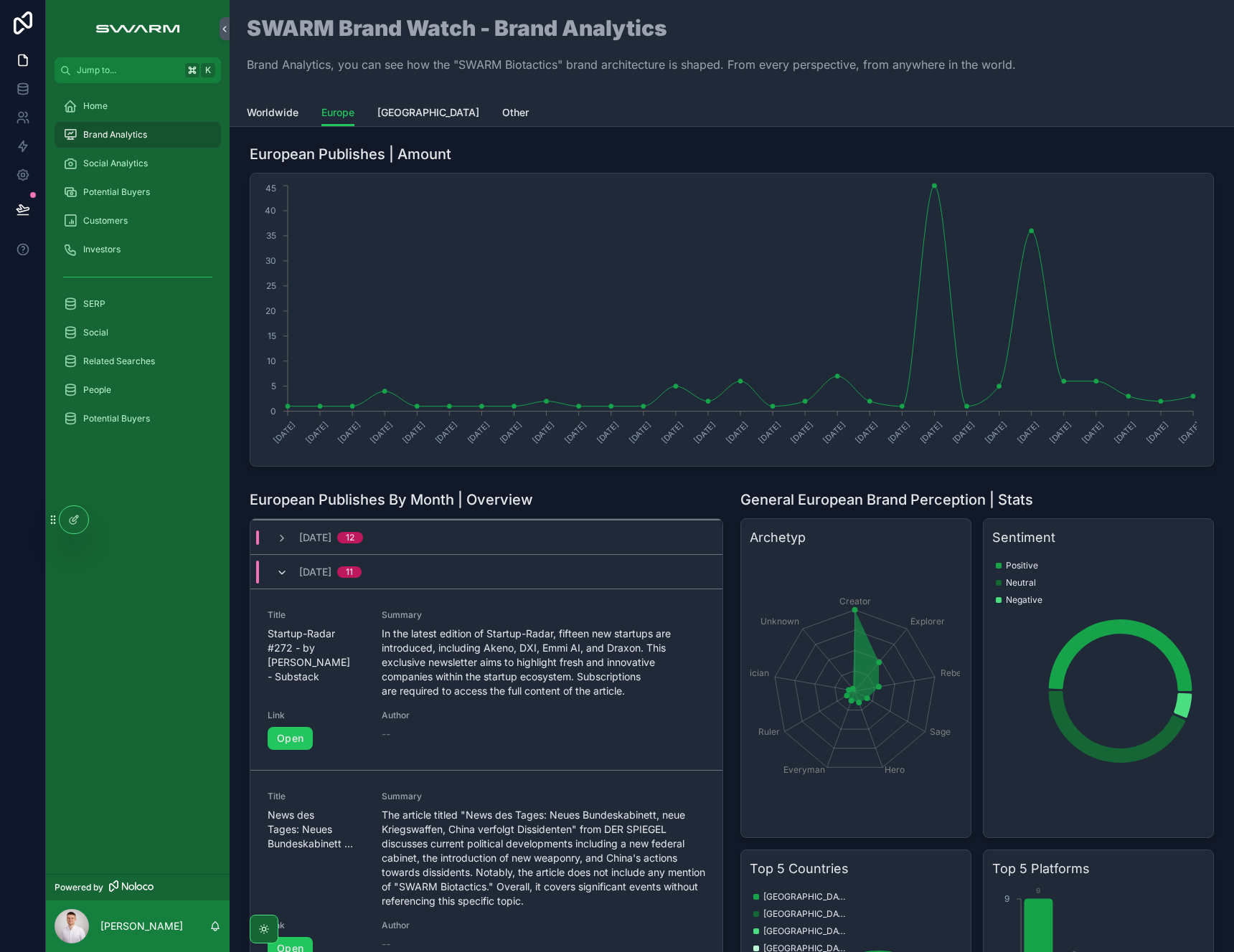
click at [284, 577] on icon "scrollable content" at bounding box center [282, 573] width 12 height 12
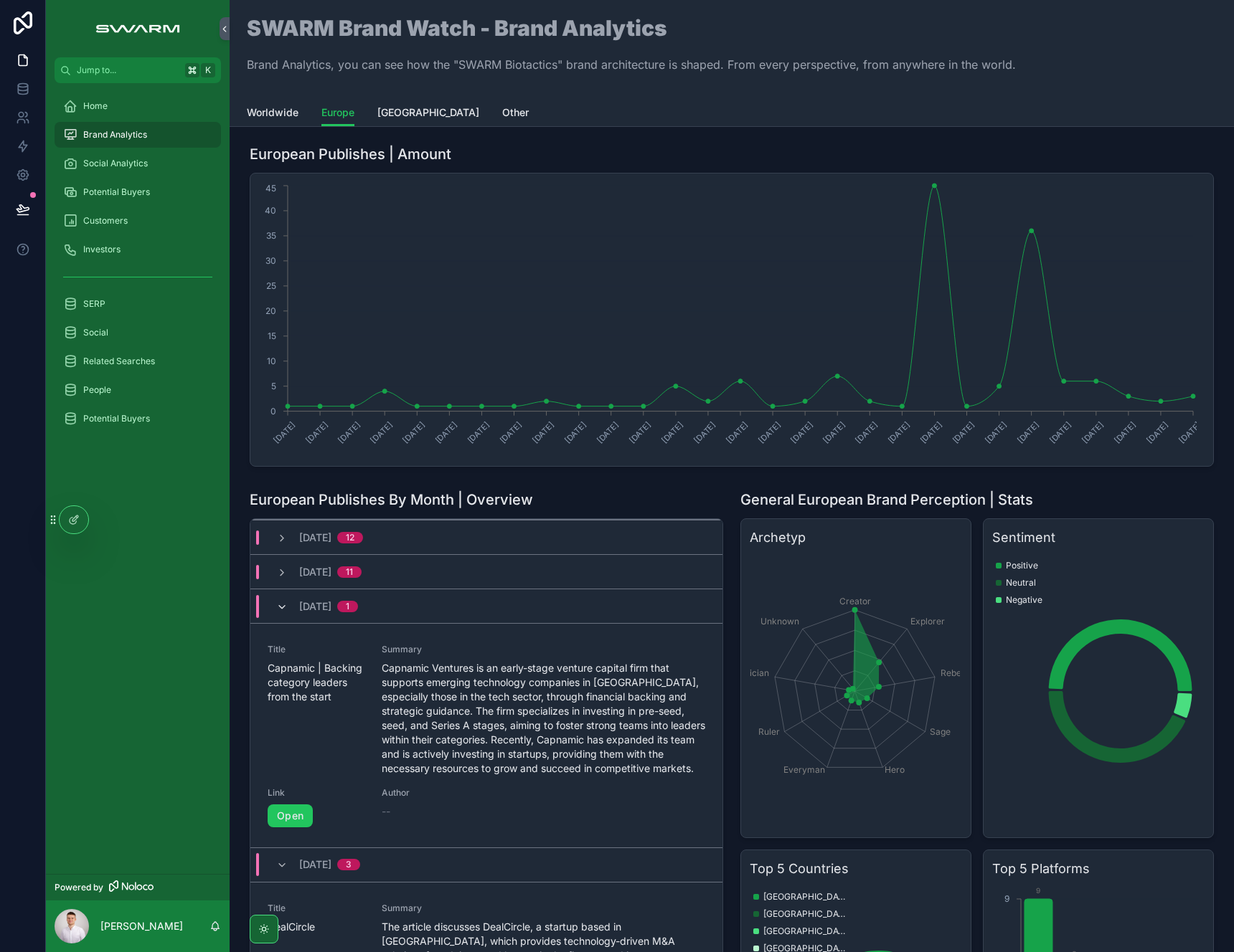
click at [284, 608] on icon "scrollable content" at bounding box center [282, 607] width 12 height 12
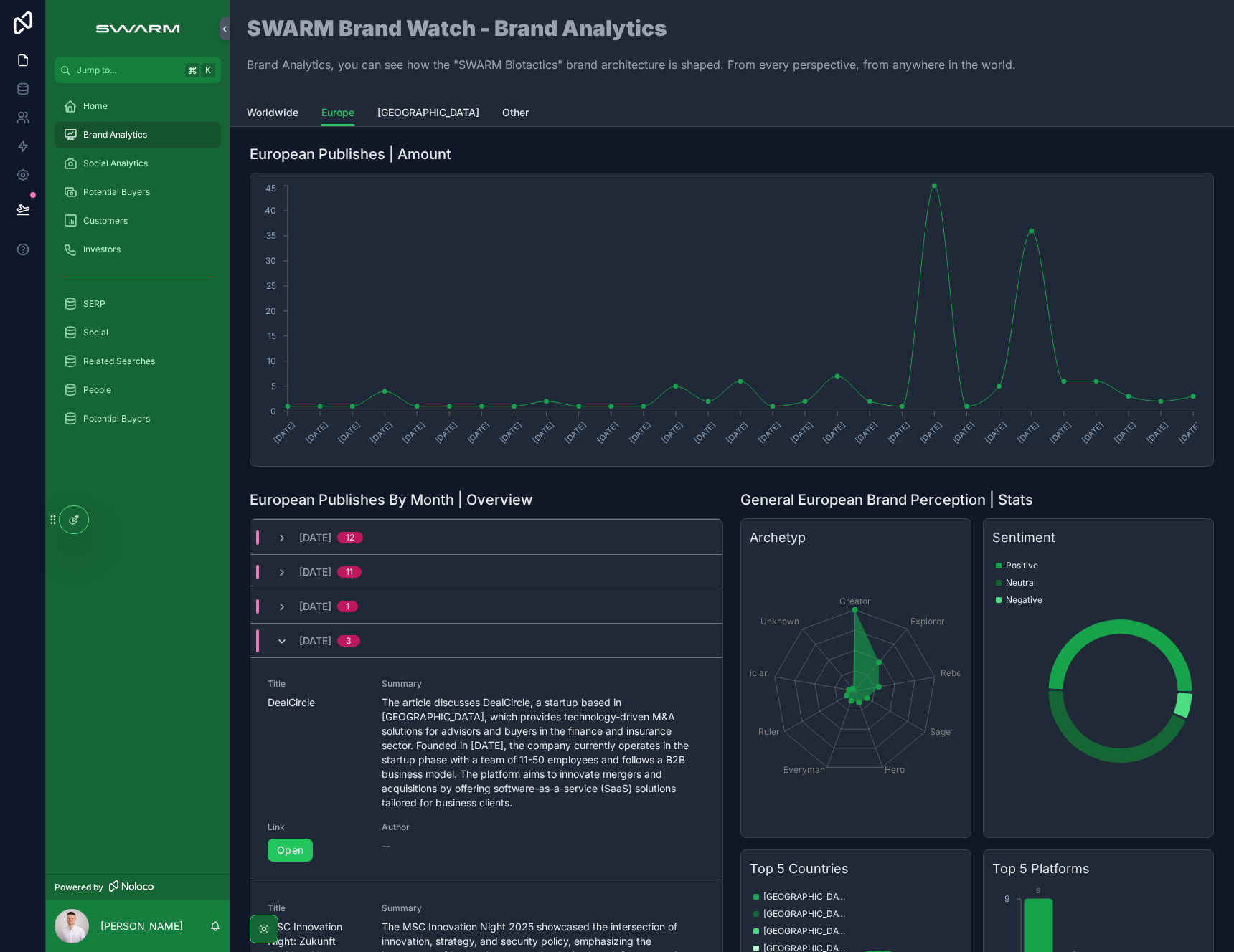
click at [286, 644] on icon "scrollable content" at bounding box center [282, 641] width 12 height 12
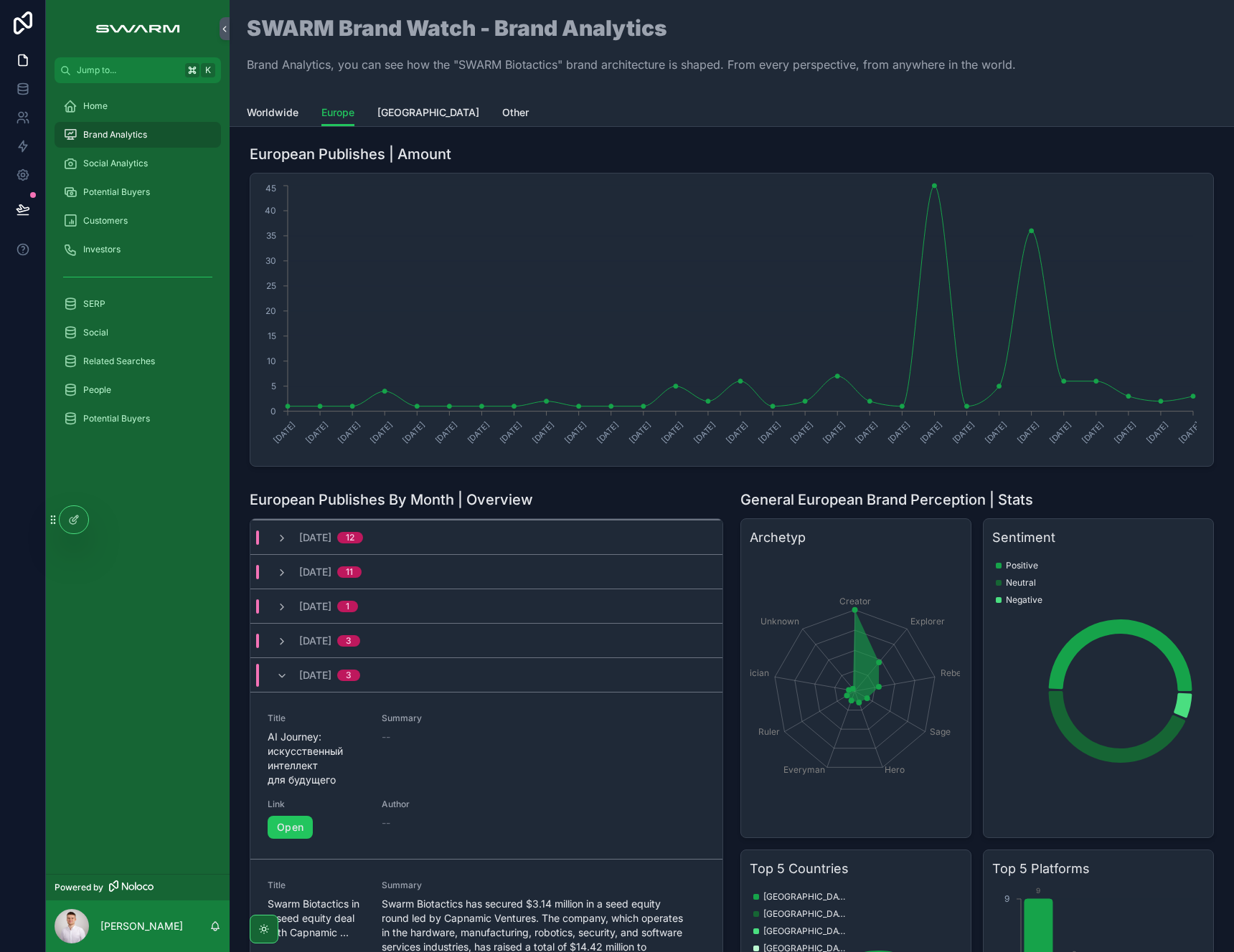
click at [284, 682] on div "[DATE] 3" at bounding box center [318, 675] width 84 height 23
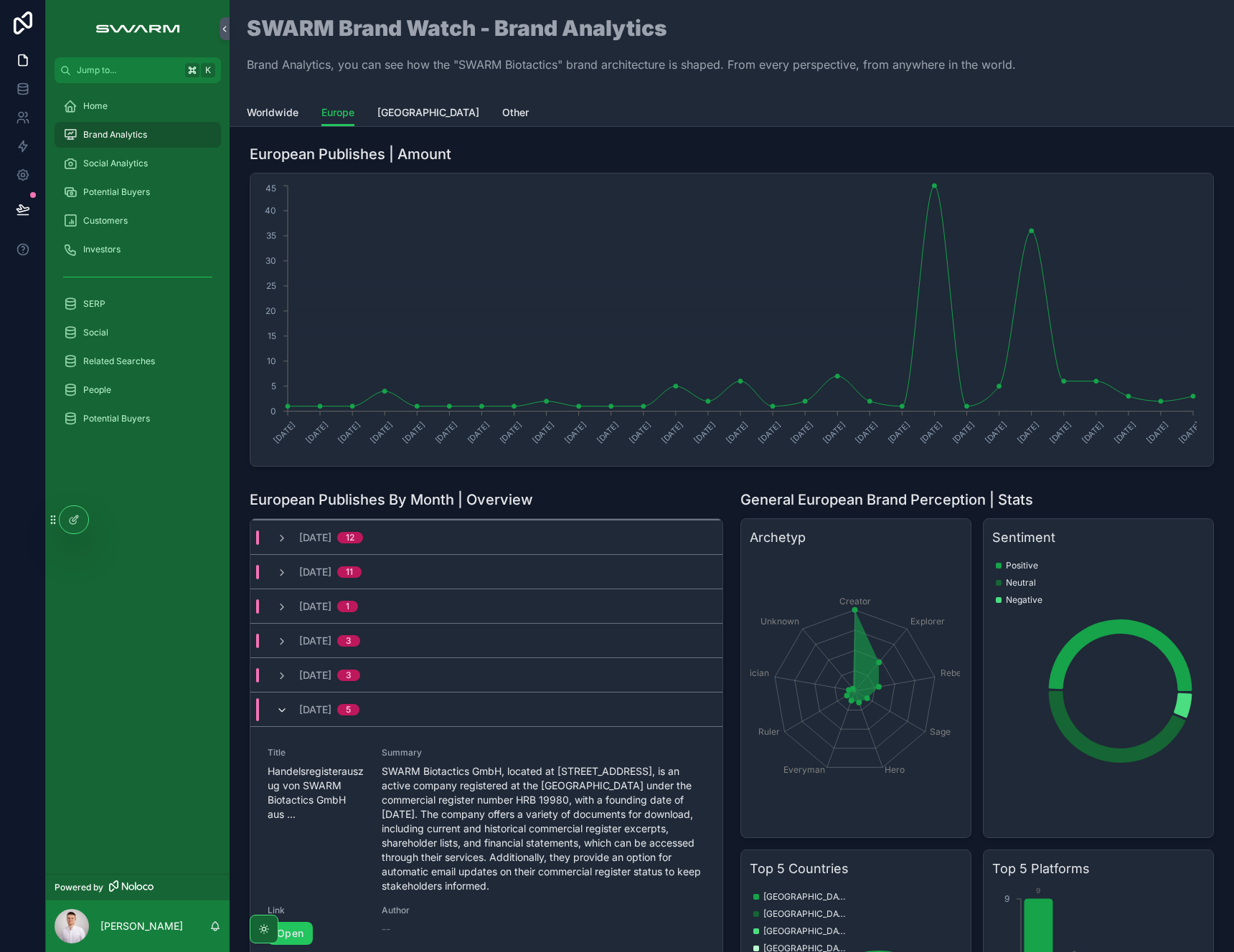
click at [282, 704] on span "scrollable content" at bounding box center [282, 710] width 12 height 12
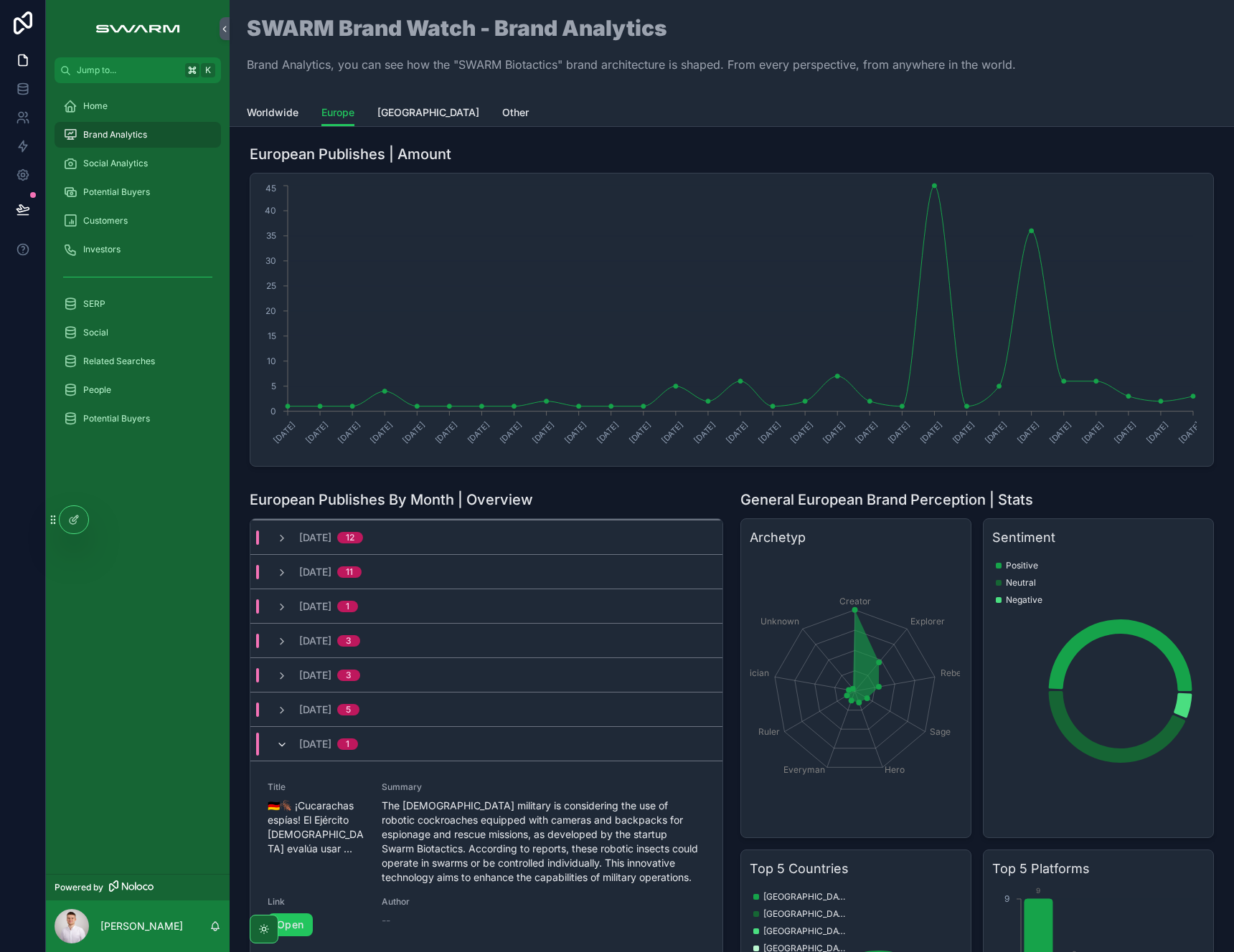
click at [282, 744] on icon "scrollable content" at bounding box center [282, 745] width 12 height 12
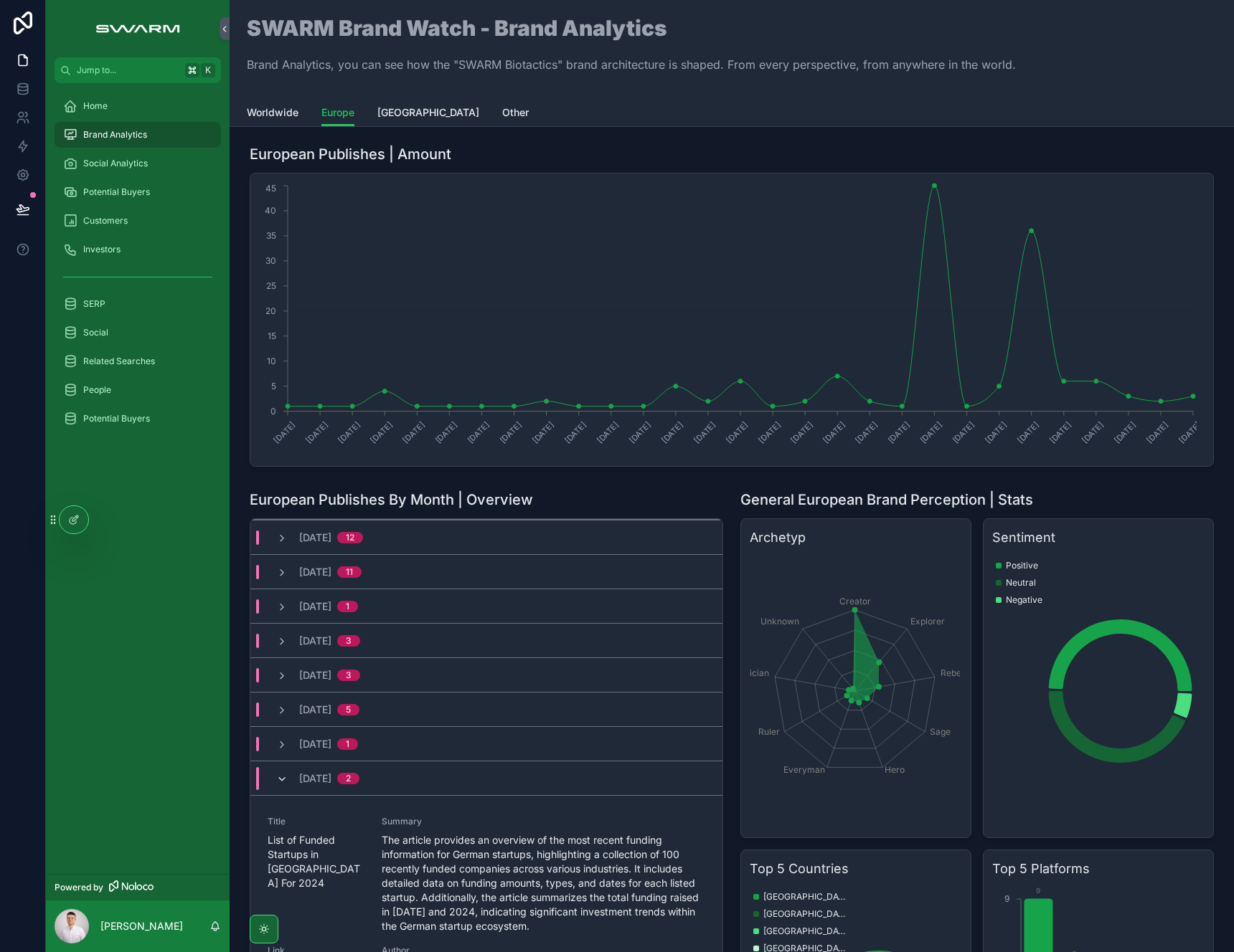
click at [284, 781] on icon "scrollable content" at bounding box center [282, 779] width 12 height 12
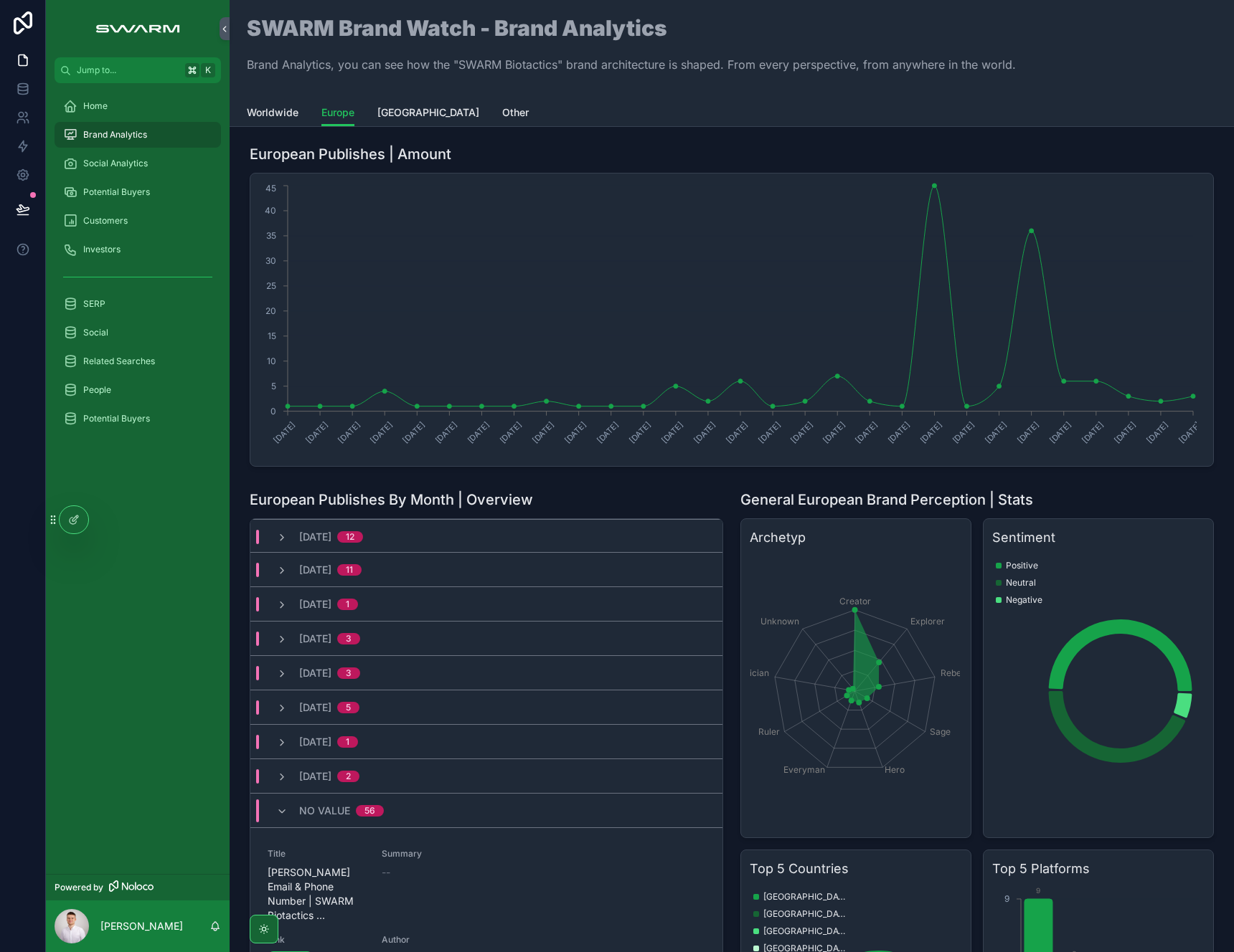
scroll to position [106, 0]
click at [285, 780] on icon "scrollable content" at bounding box center [282, 776] width 12 height 12
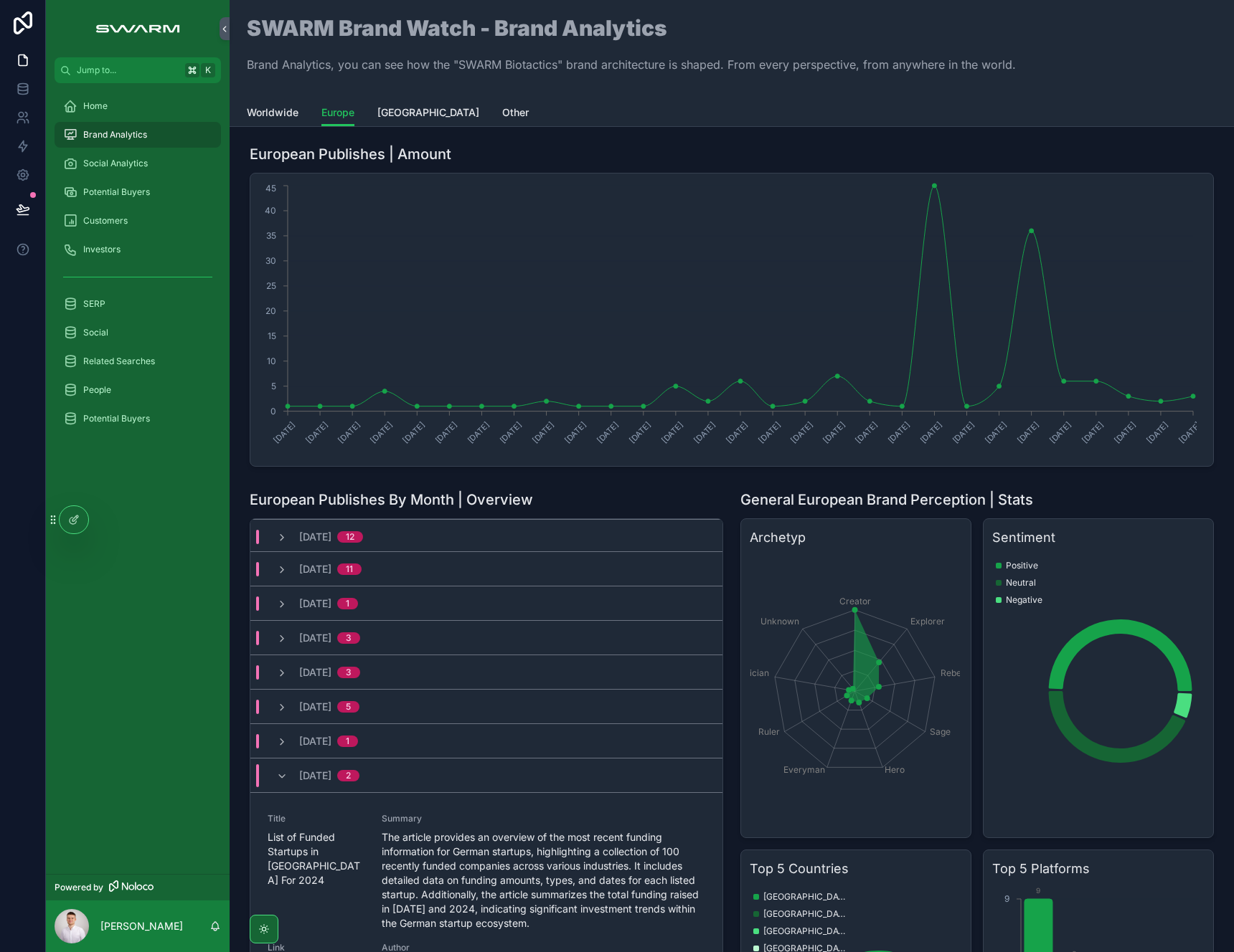
click at [285, 780] on icon "scrollable content" at bounding box center [282, 776] width 12 height 12
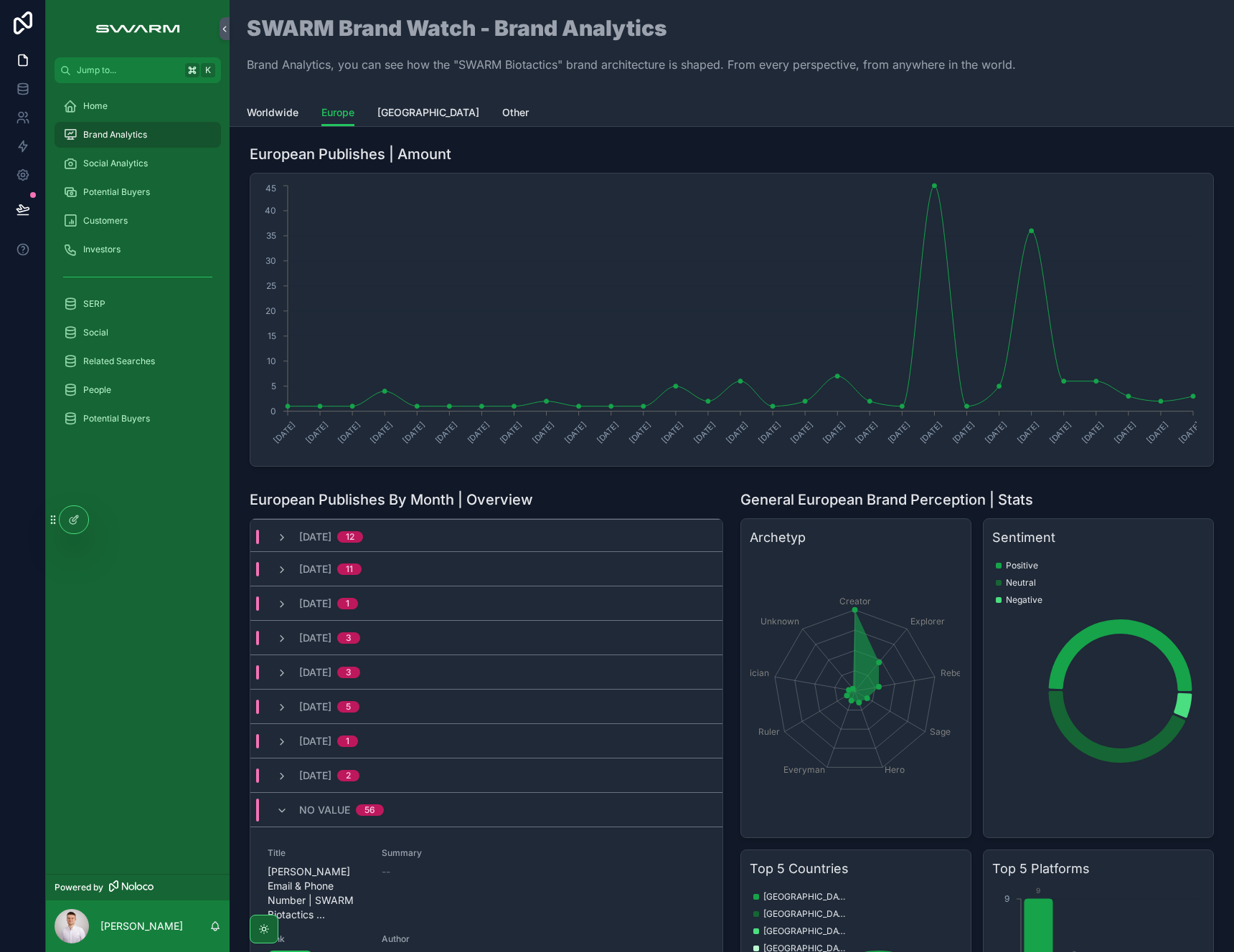
click at [285, 748] on div "[DATE] 1" at bounding box center [317, 741] width 82 height 15
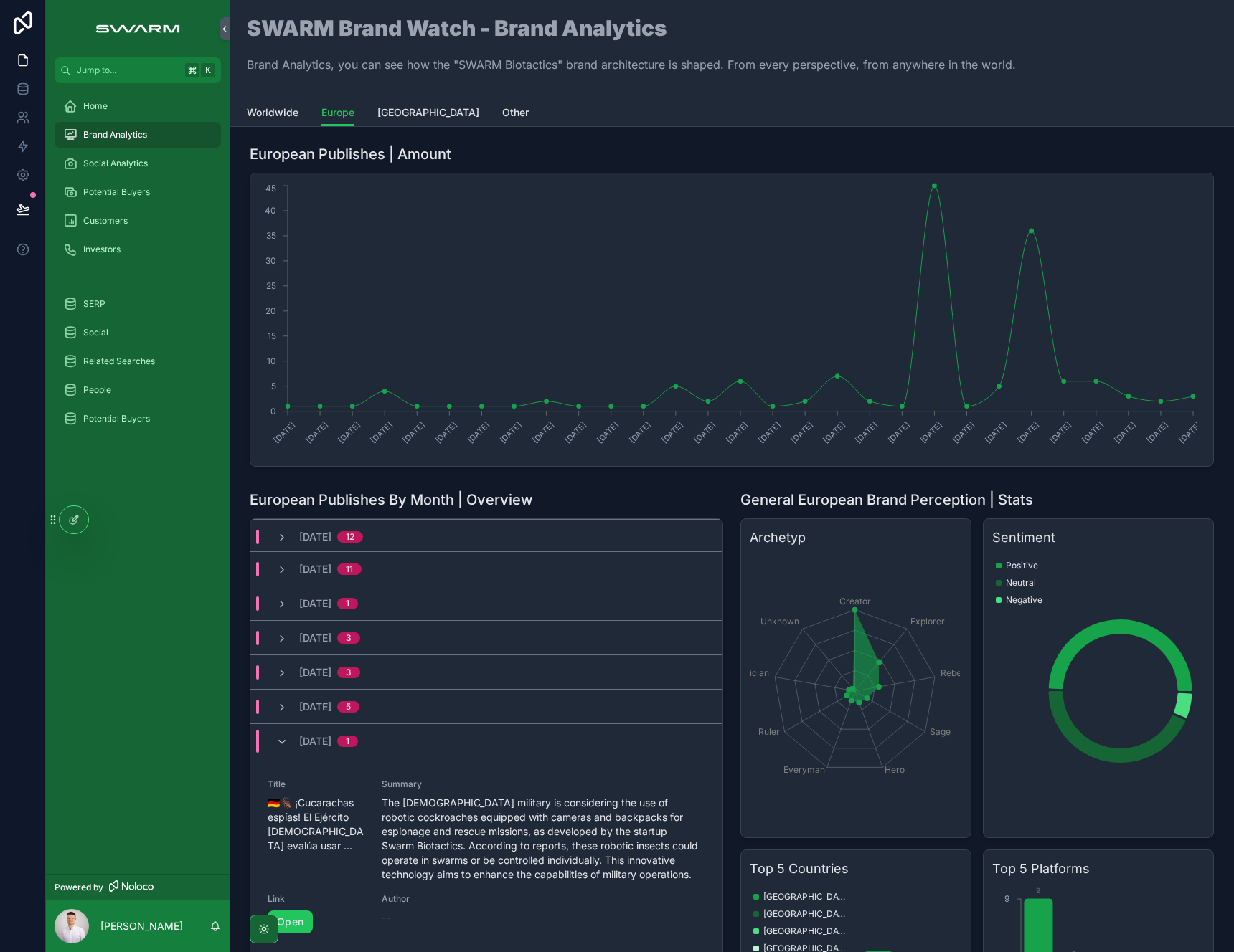
click at [285, 747] on icon "scrollable content" at bounding box center [282, 742] width 12 height 12
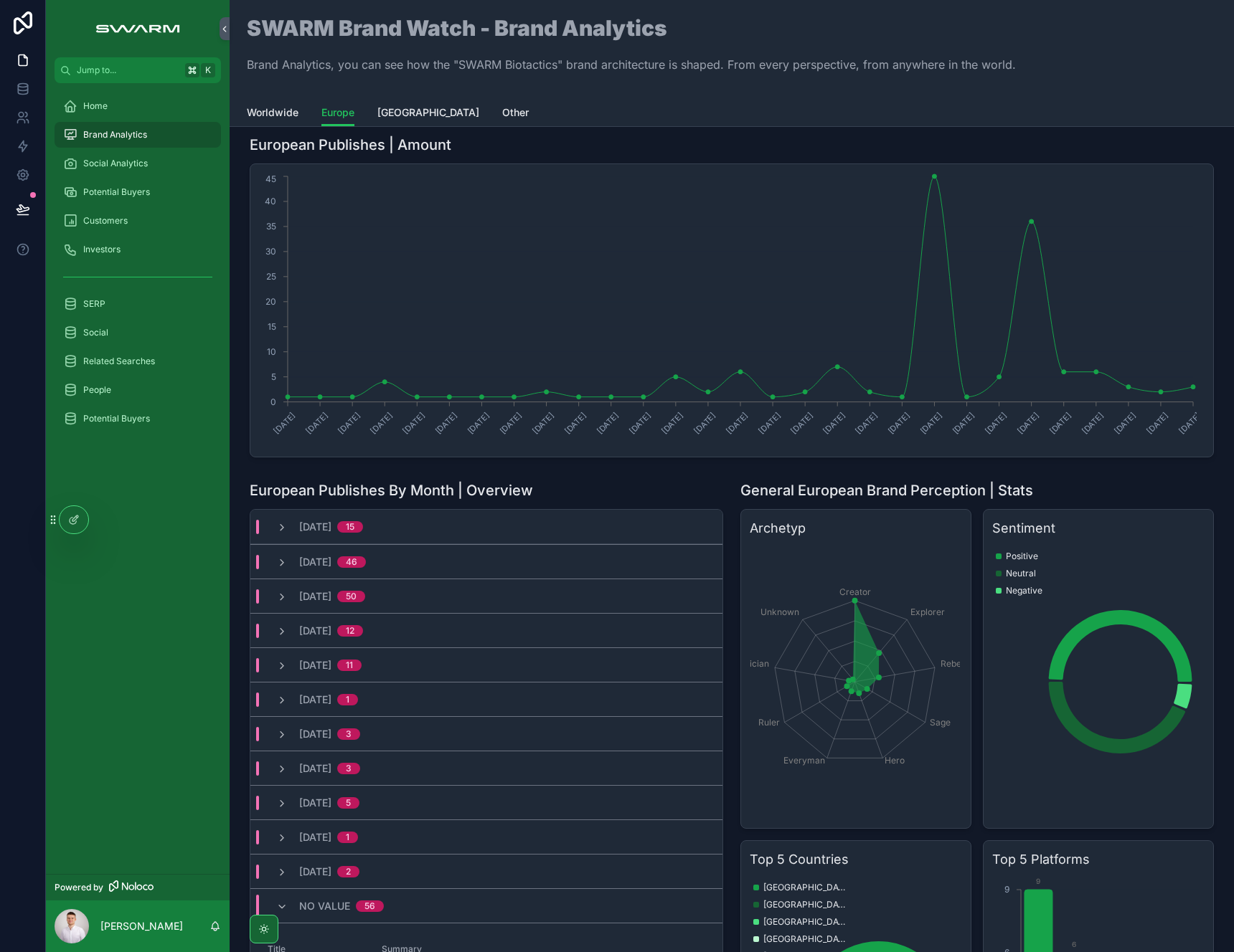
scroll to position [0, 0]
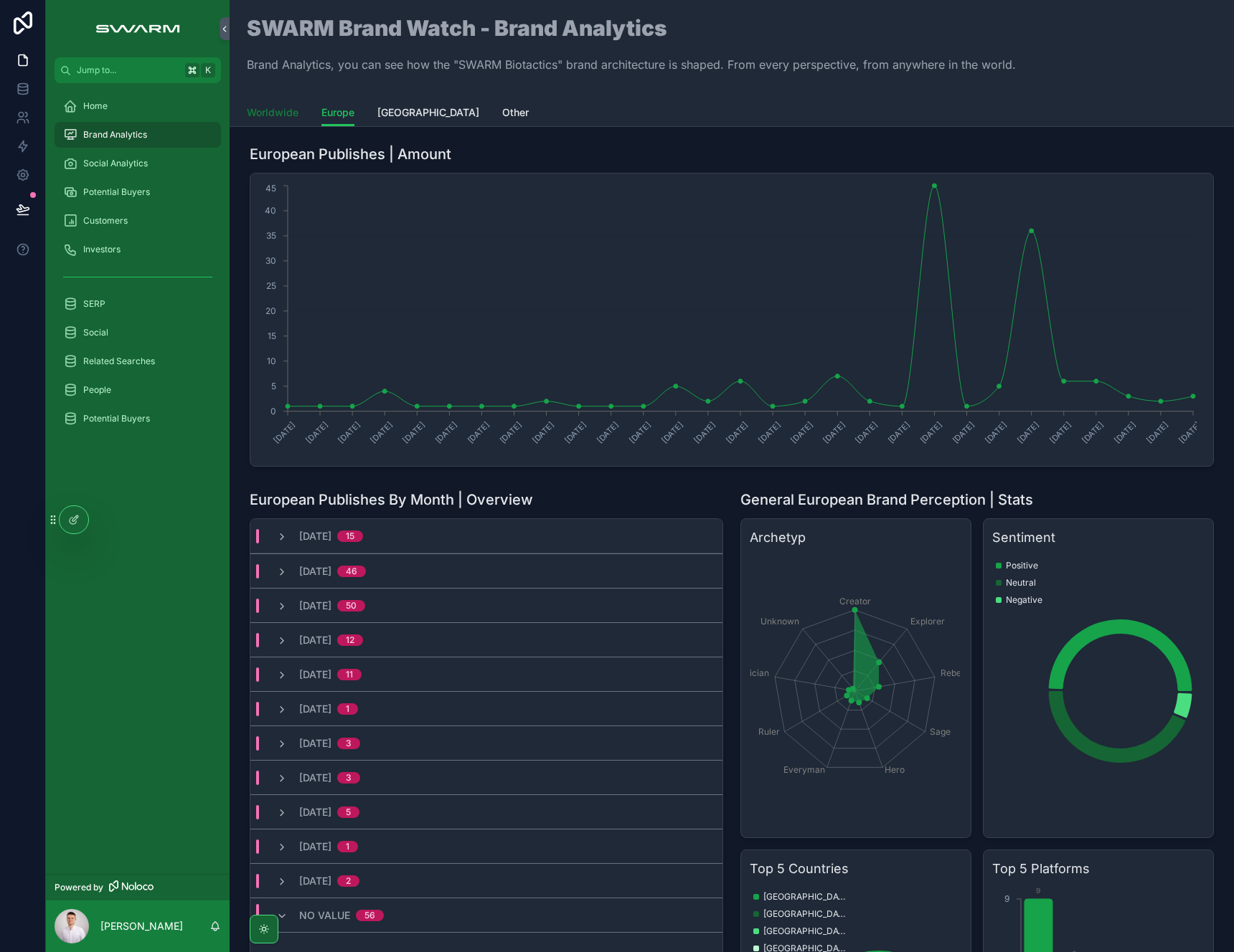
click at [284, 126] on div "SWARM Brand Watch - Brand Analytics Brand Analytics, you can see how the "SWARM…" at bounding box center [732, 676] width 1004 height 1353
click at [283, 117] on span "Worldwide" at bounding box center [272, 113] width 52 height 15
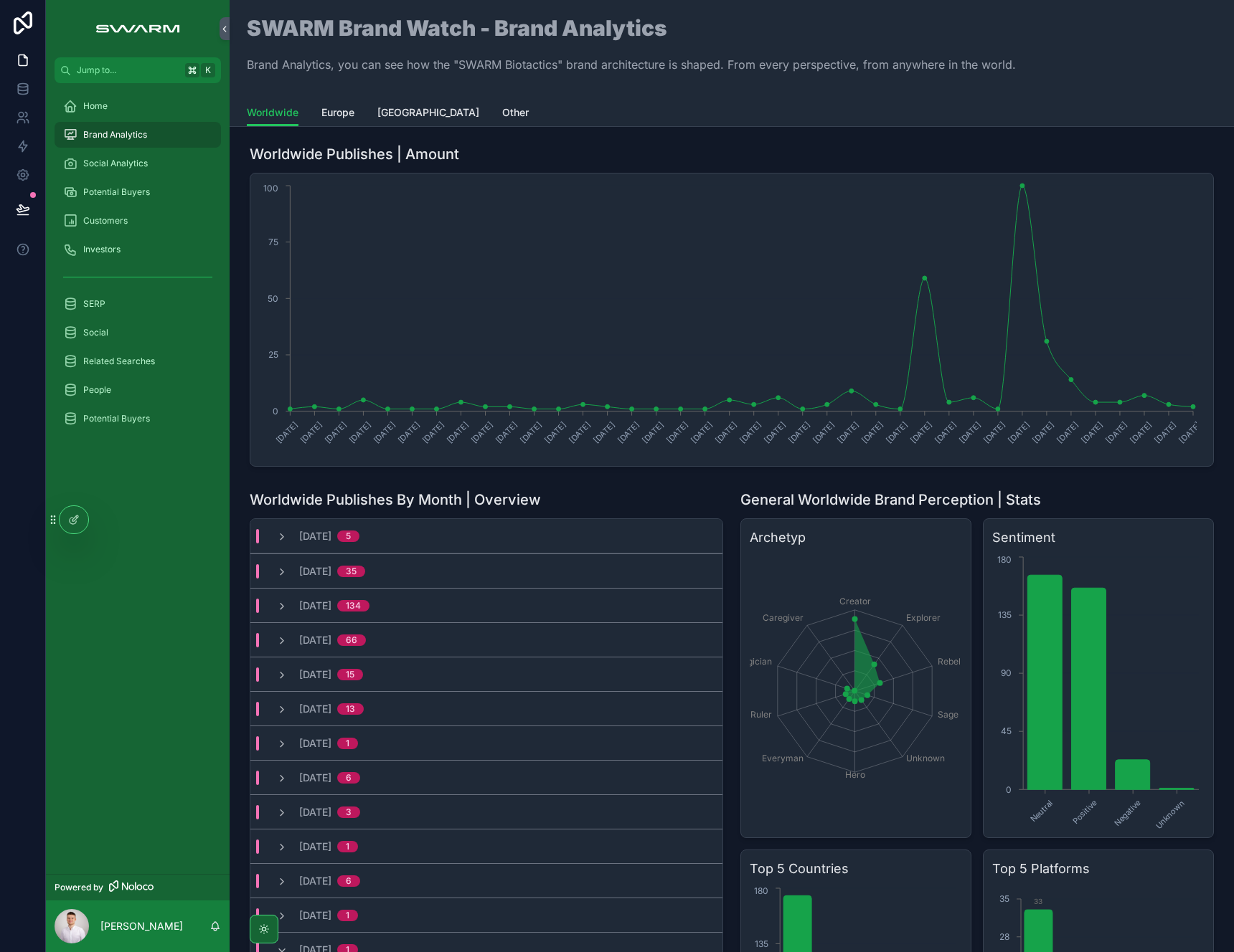
click at [573, 160] on div "Worldwide Publishes | Amount" at bounding box center [732, 155] width 964 height 20
click at [502, 114] on span "Other" at bounding box center [516, 113] width 26 height 15
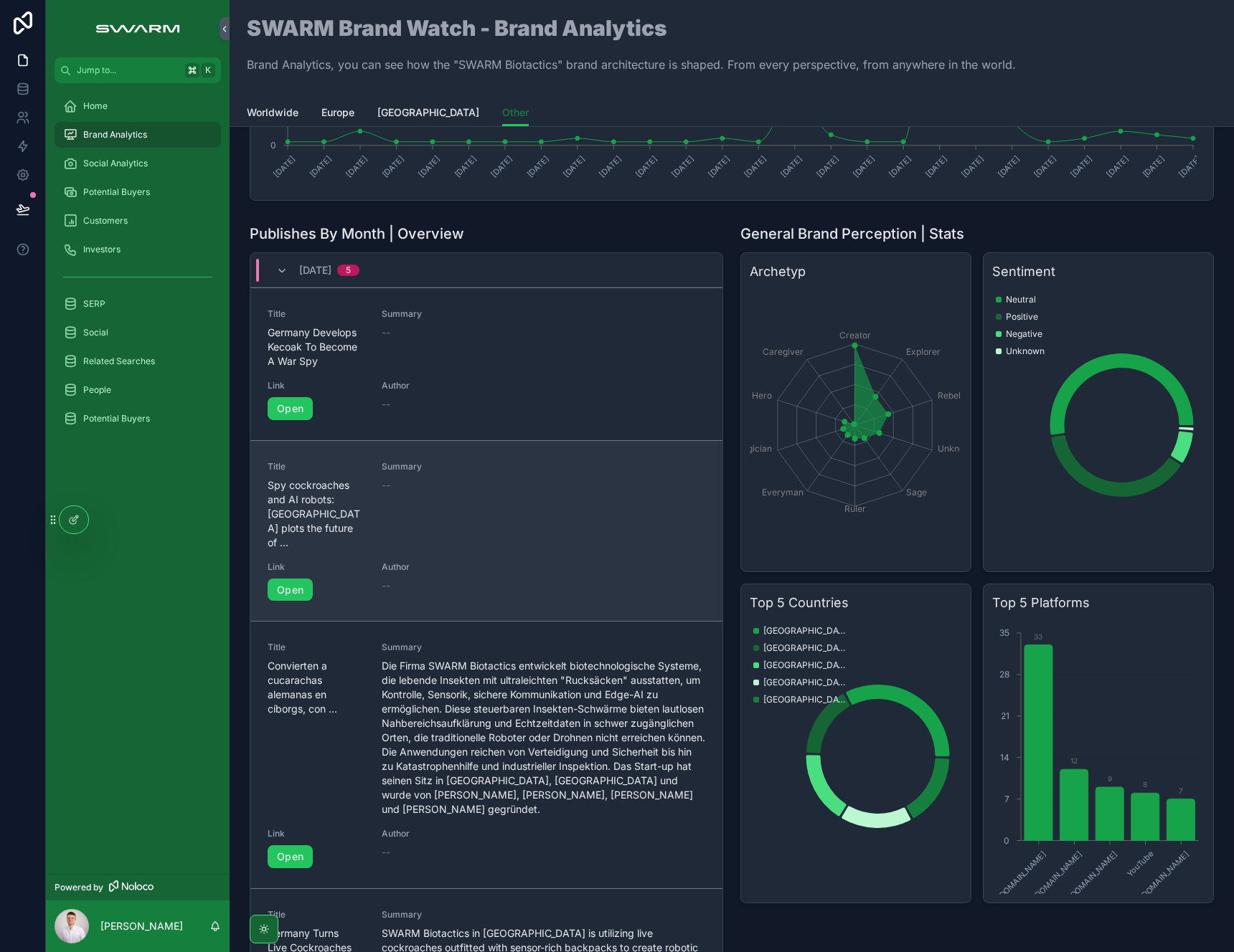
scroll to position [153, 0]
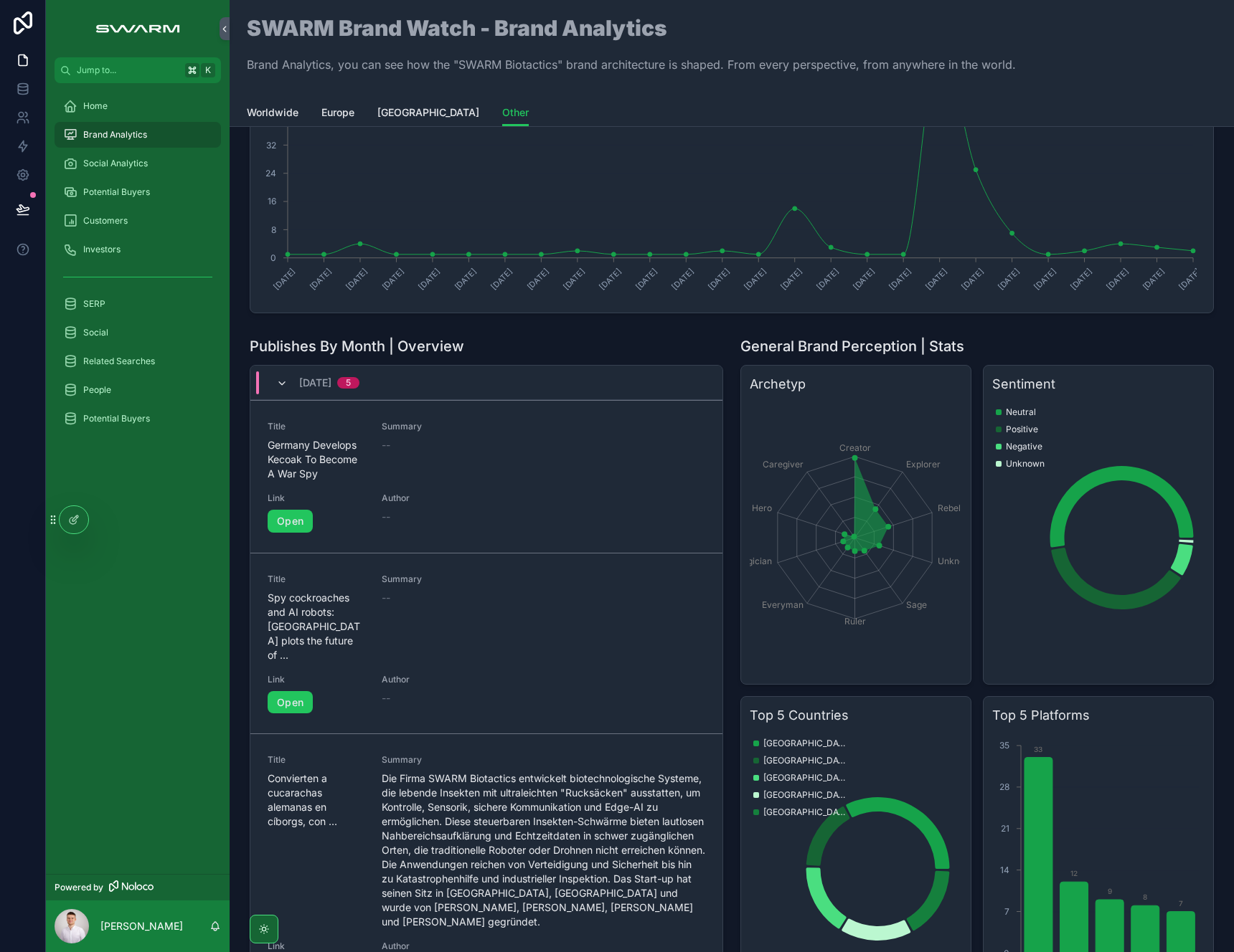
click at [279, 385] on icon "scrollable content" at bounding box center [282, 383] width 12 height 12
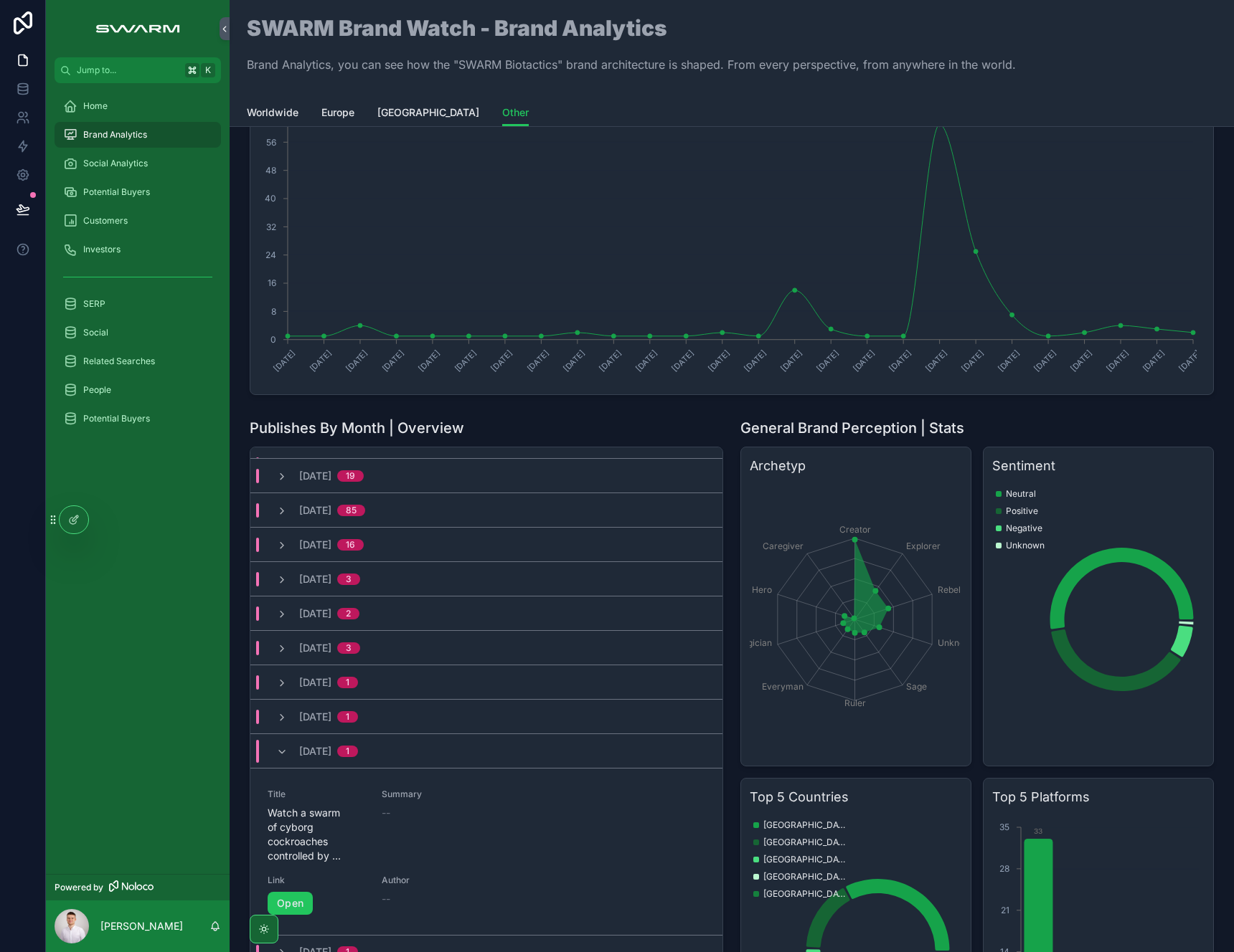
scroll to position [0, 0]
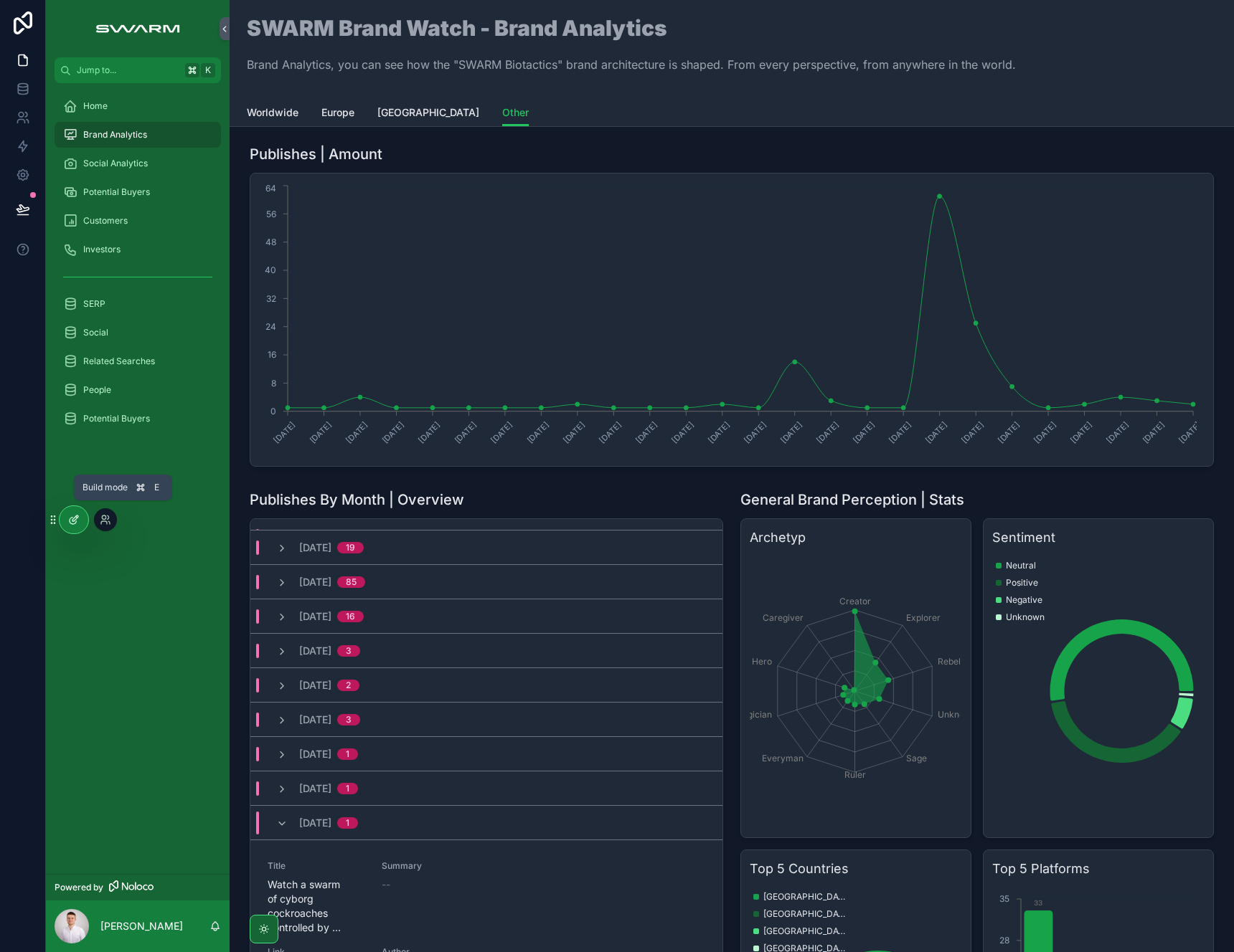
click at [69, 522] on icon at bounding box center [74, 520] width 12 height 12
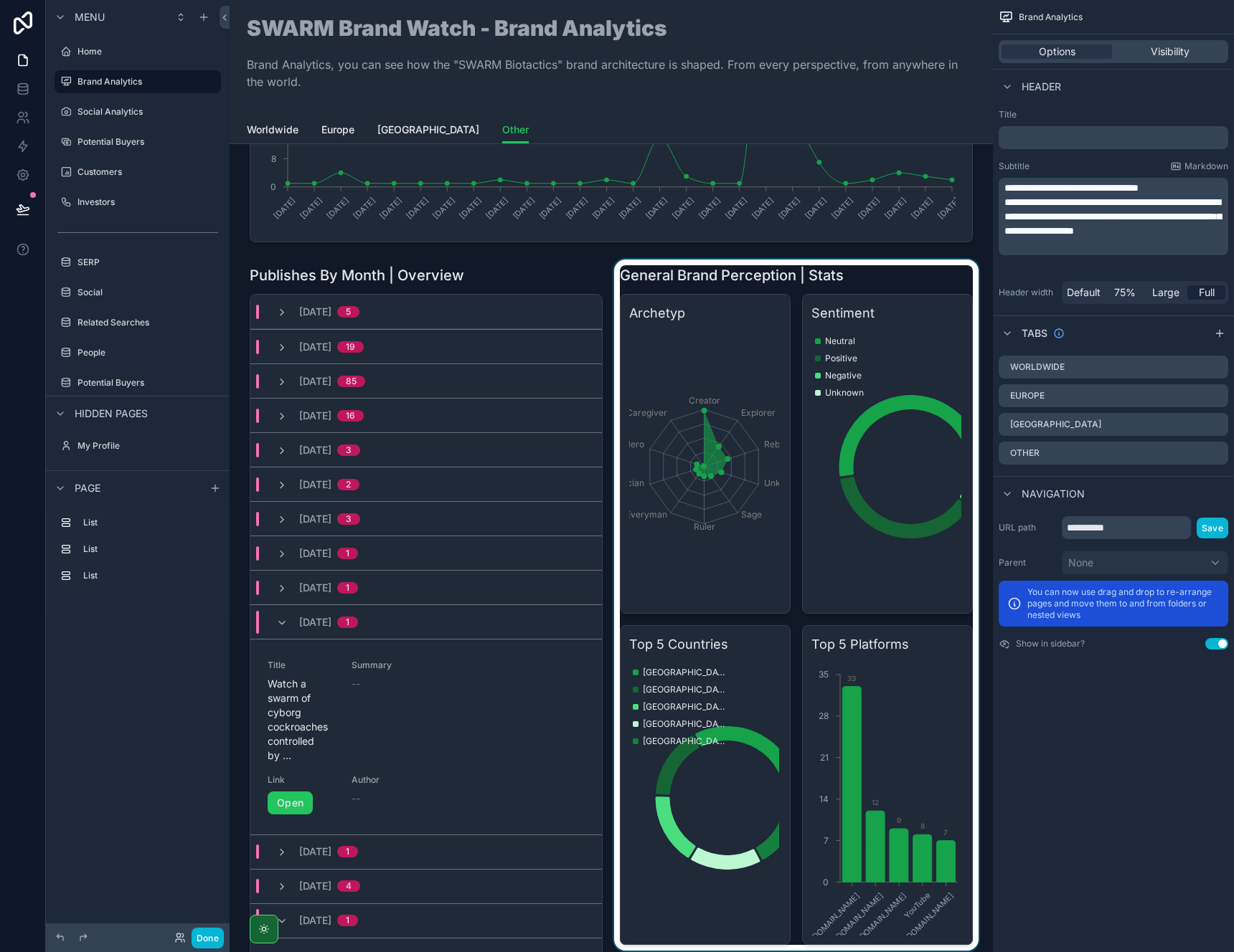
scroll to position [267, 0]
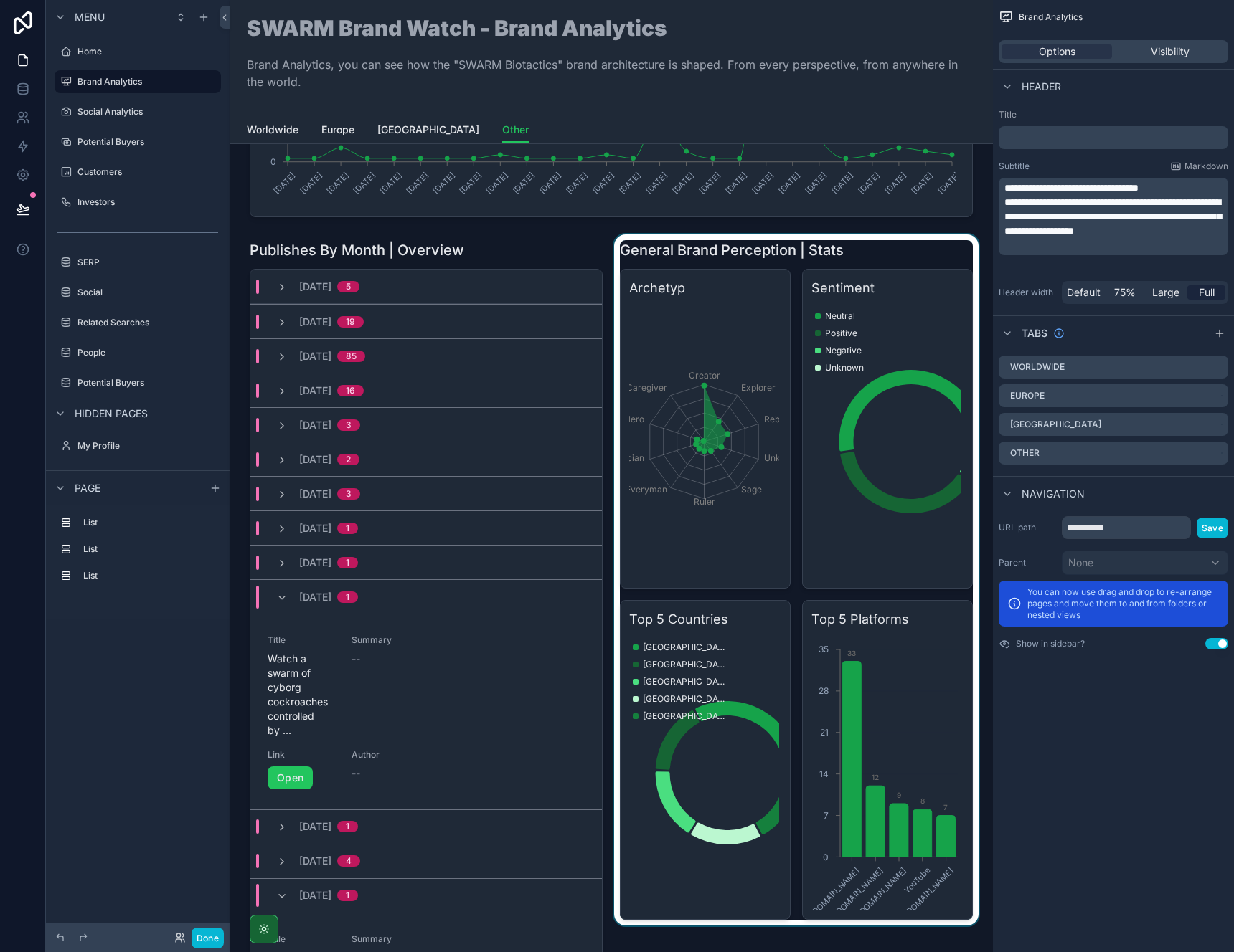
click at [795, 491] on div "scrollable content" at bounding box center [796, 612] width 370 height 754
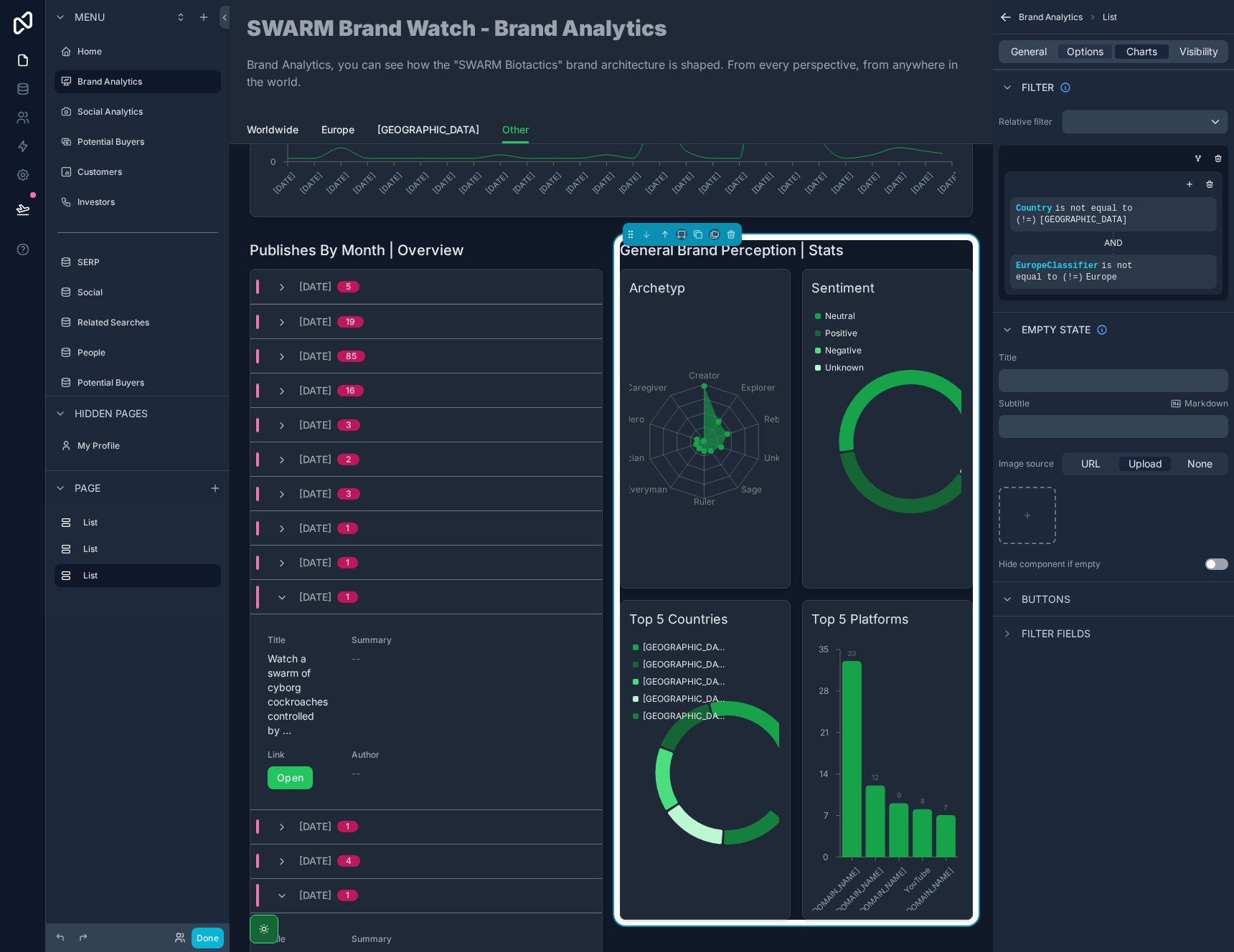
click at [1136, 51] on span "Charts" at bounding box center [1141, 52] width 31 height 15
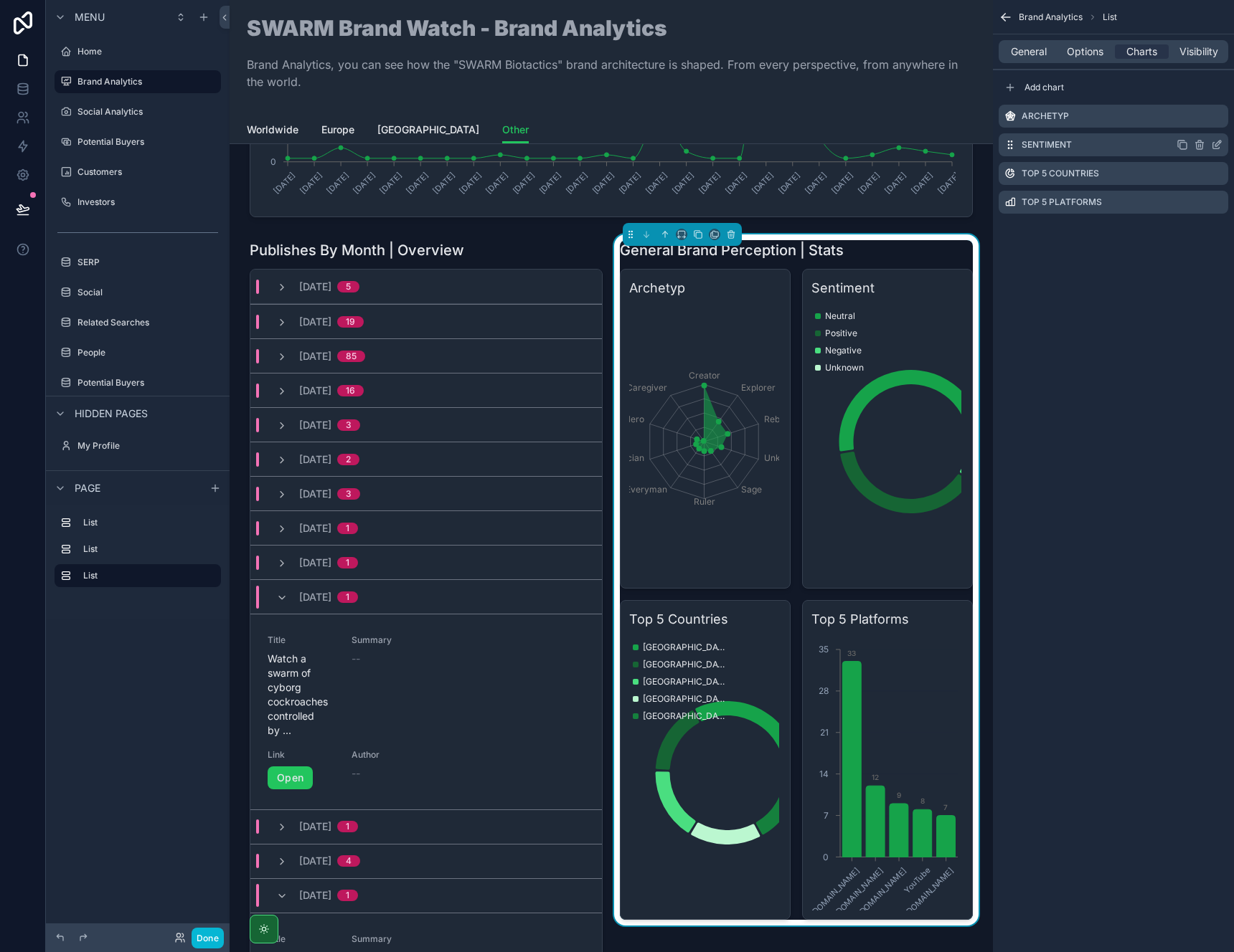
click at [1215, 145] on icon "scrollable content" at bounding box center [1218, 144] width 6 height 6
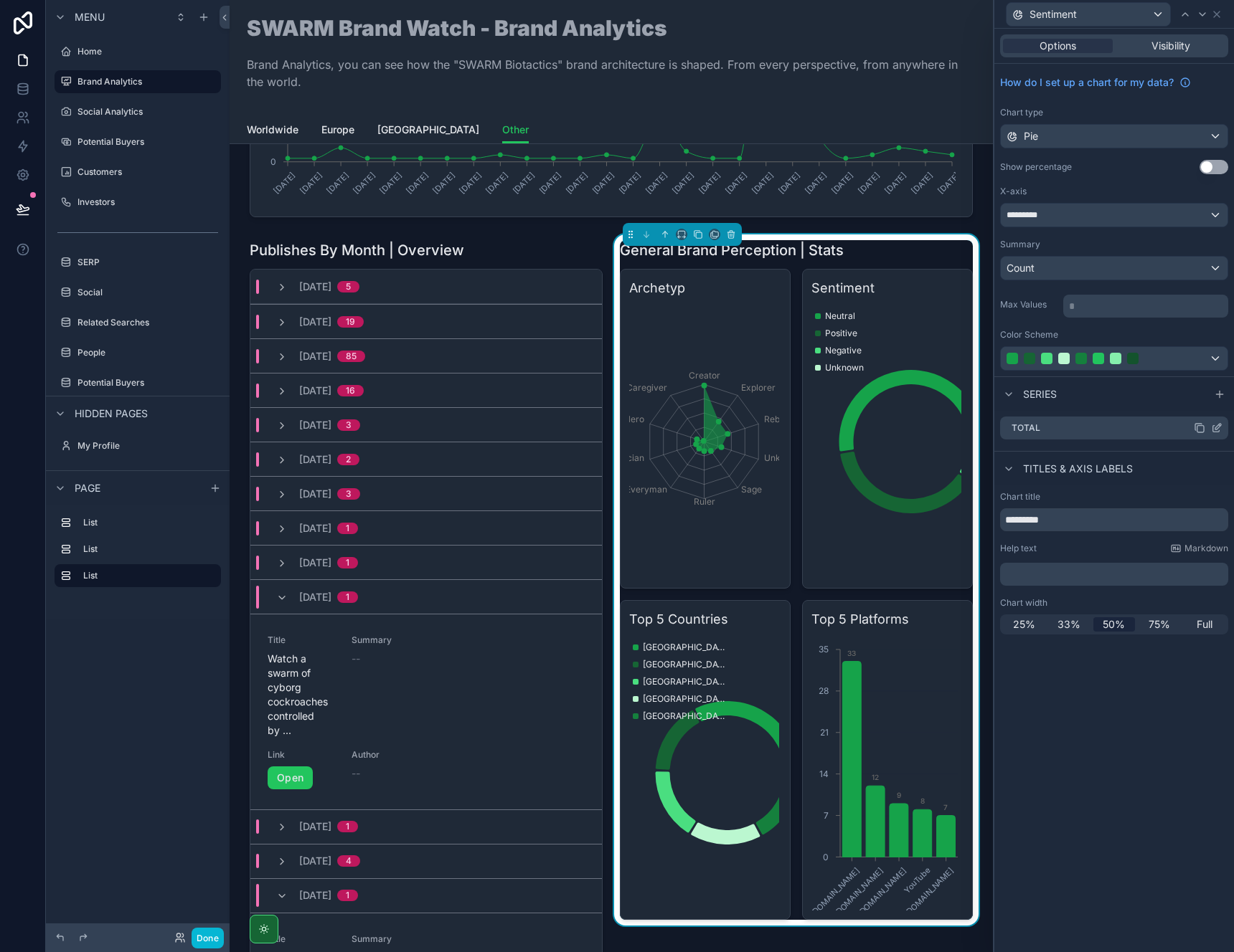
click at [1217, 426] on icon at bounding box center [1216, 428] width 12 height 12
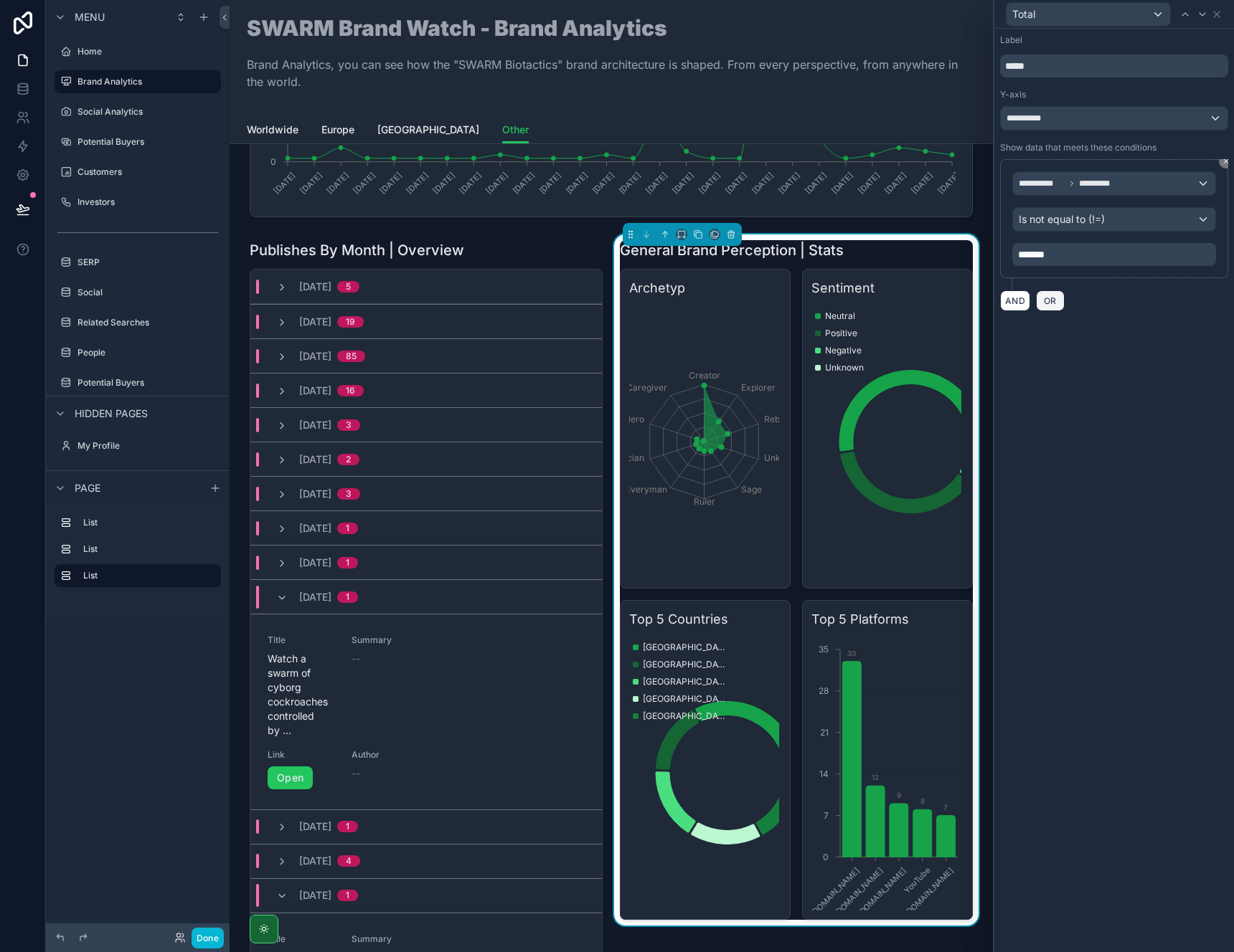
click at [1058, 297] on span "OR" at bounding box center [1050, 300] width 19 height 11
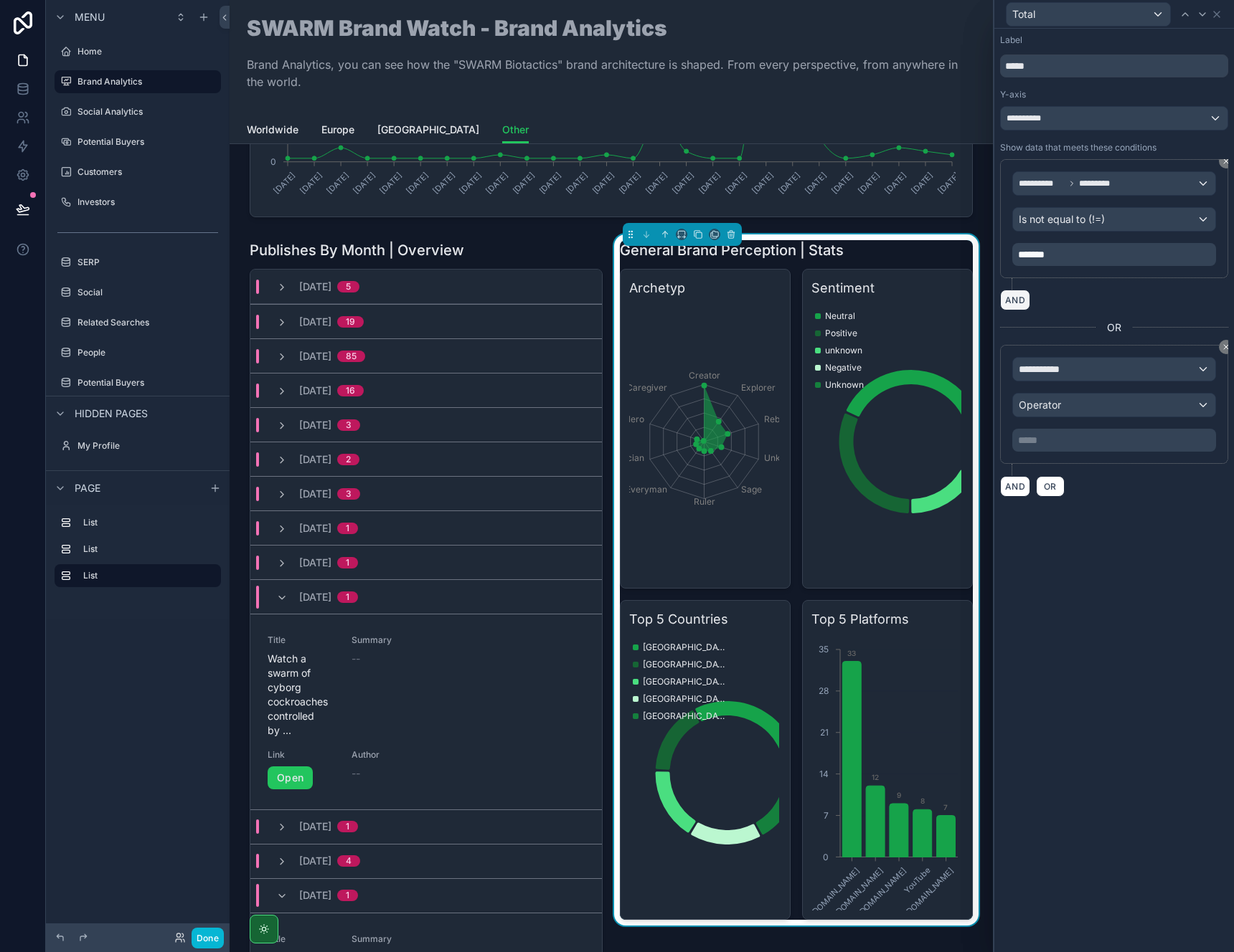
click at [1024, 306] on button "AND" at bounding box center [1014, 300] width 30 height 21
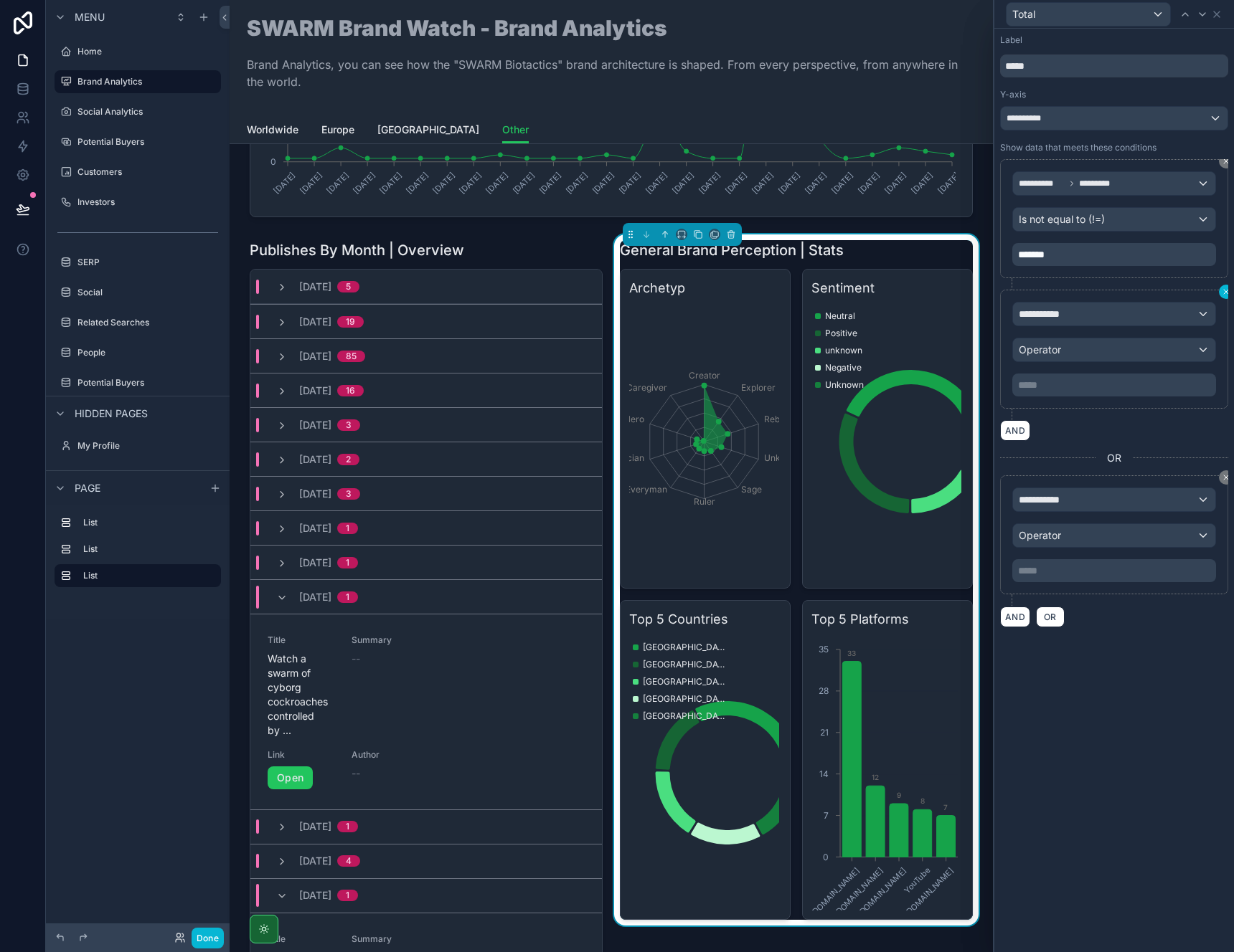
click at [1225, 294] on icon at bounding box center [1226, 292] width 9 height 9
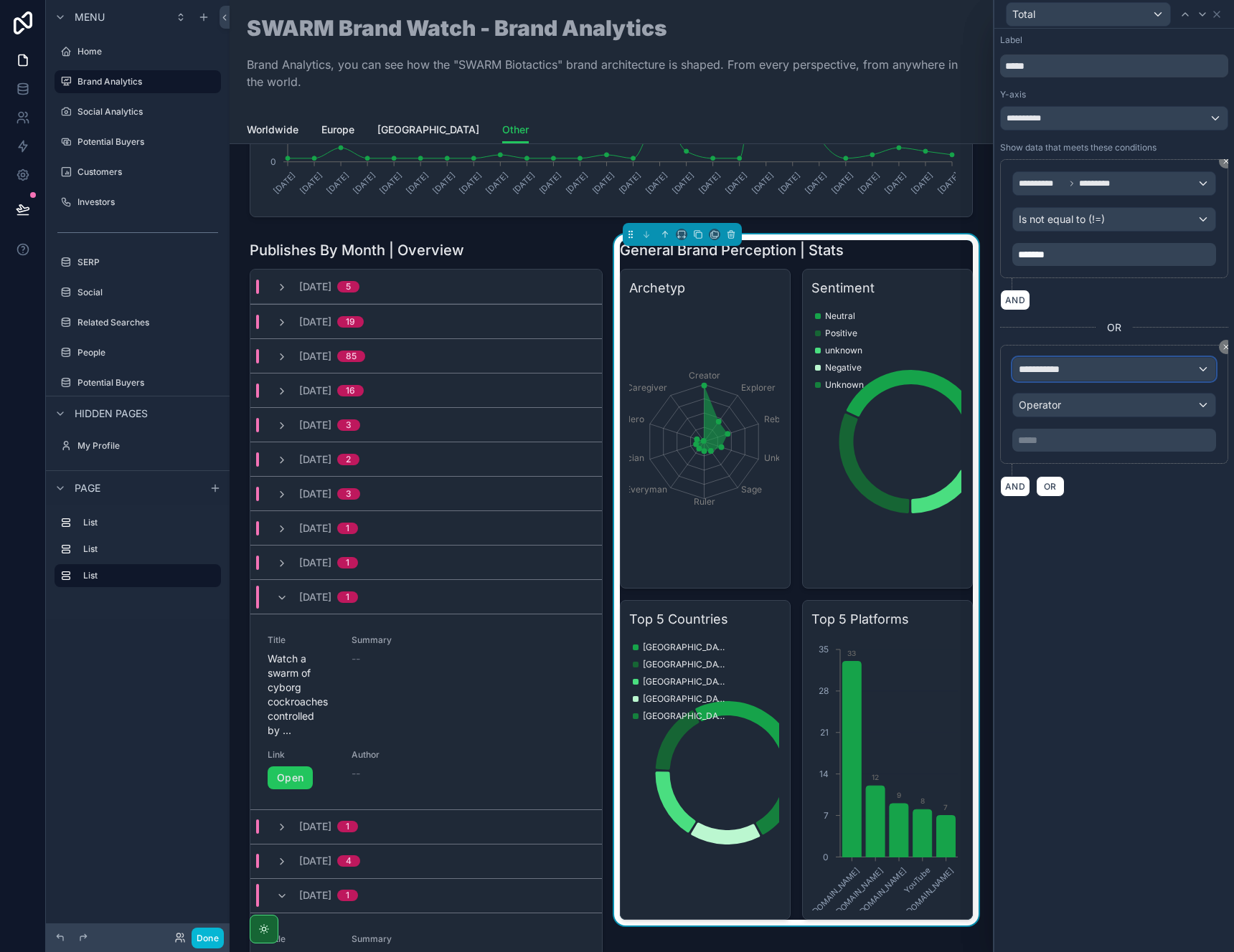
click at [1052, 369] on span "**********" at bounding box center [1045, 370] width 53 height 15
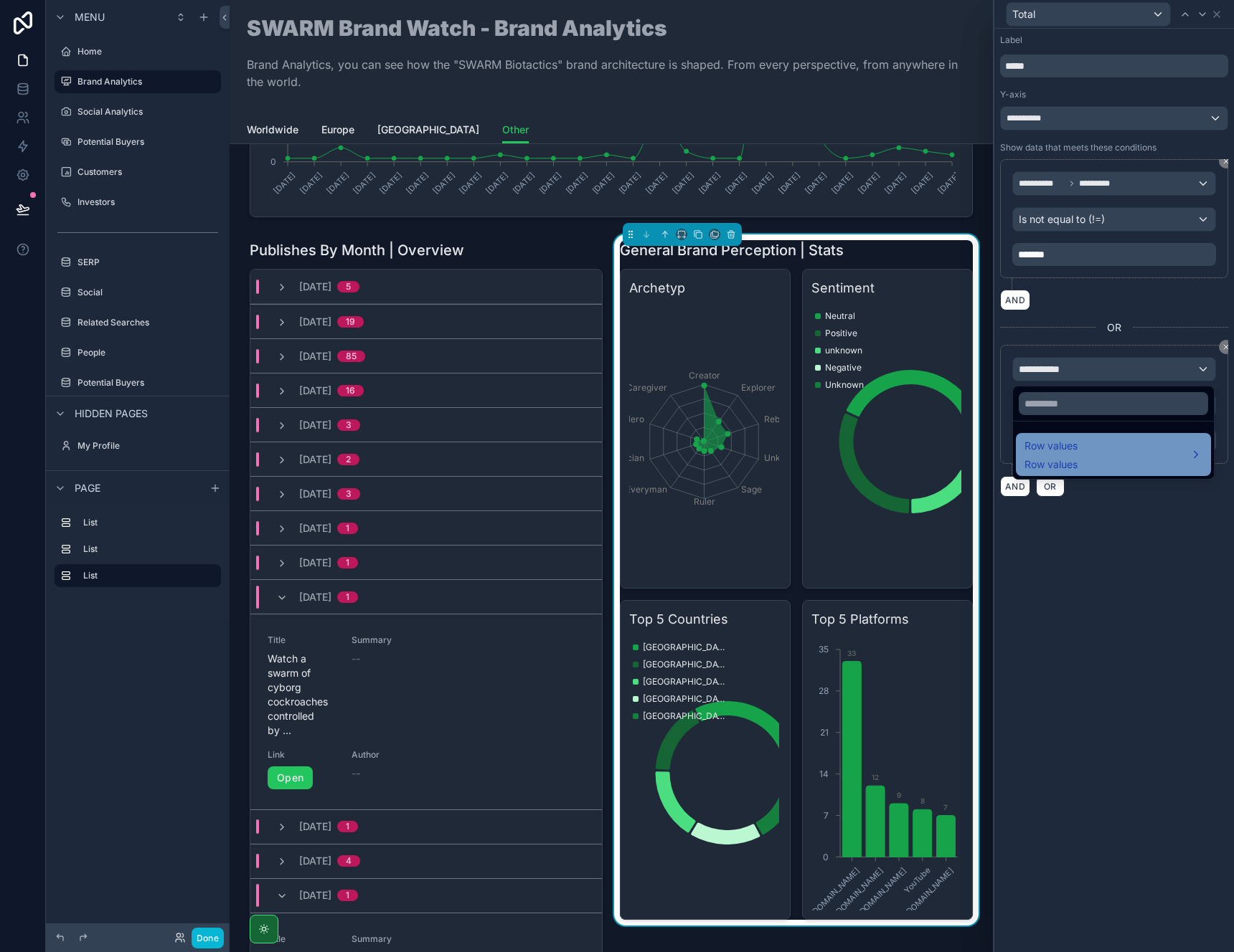
click at [1043, 448] on span "Row values" at bounding box center [1051, 446] width 53 height 17
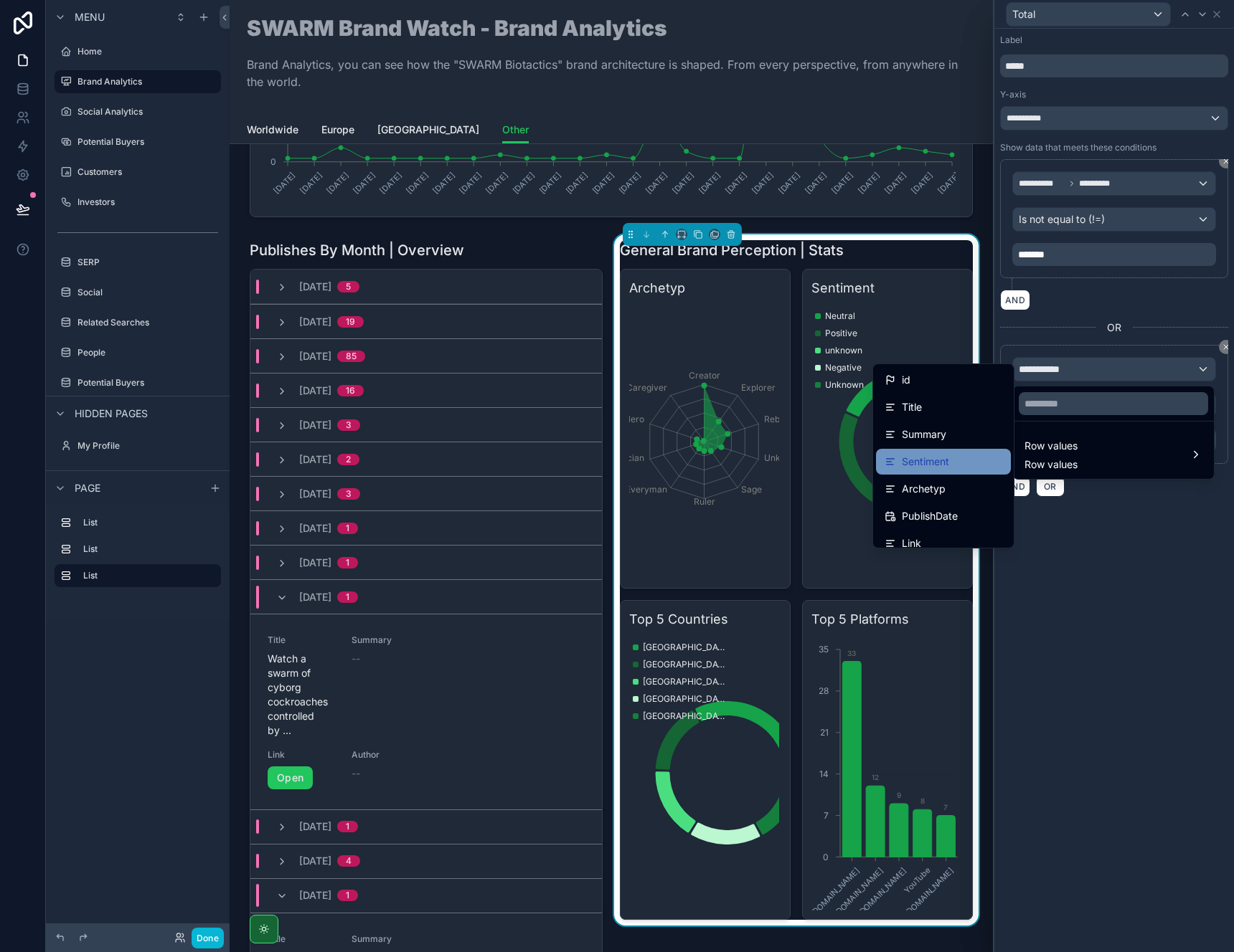
click at [946, 464] on div "Sentiment" at bounding box center [943, 462] width 117 height 17
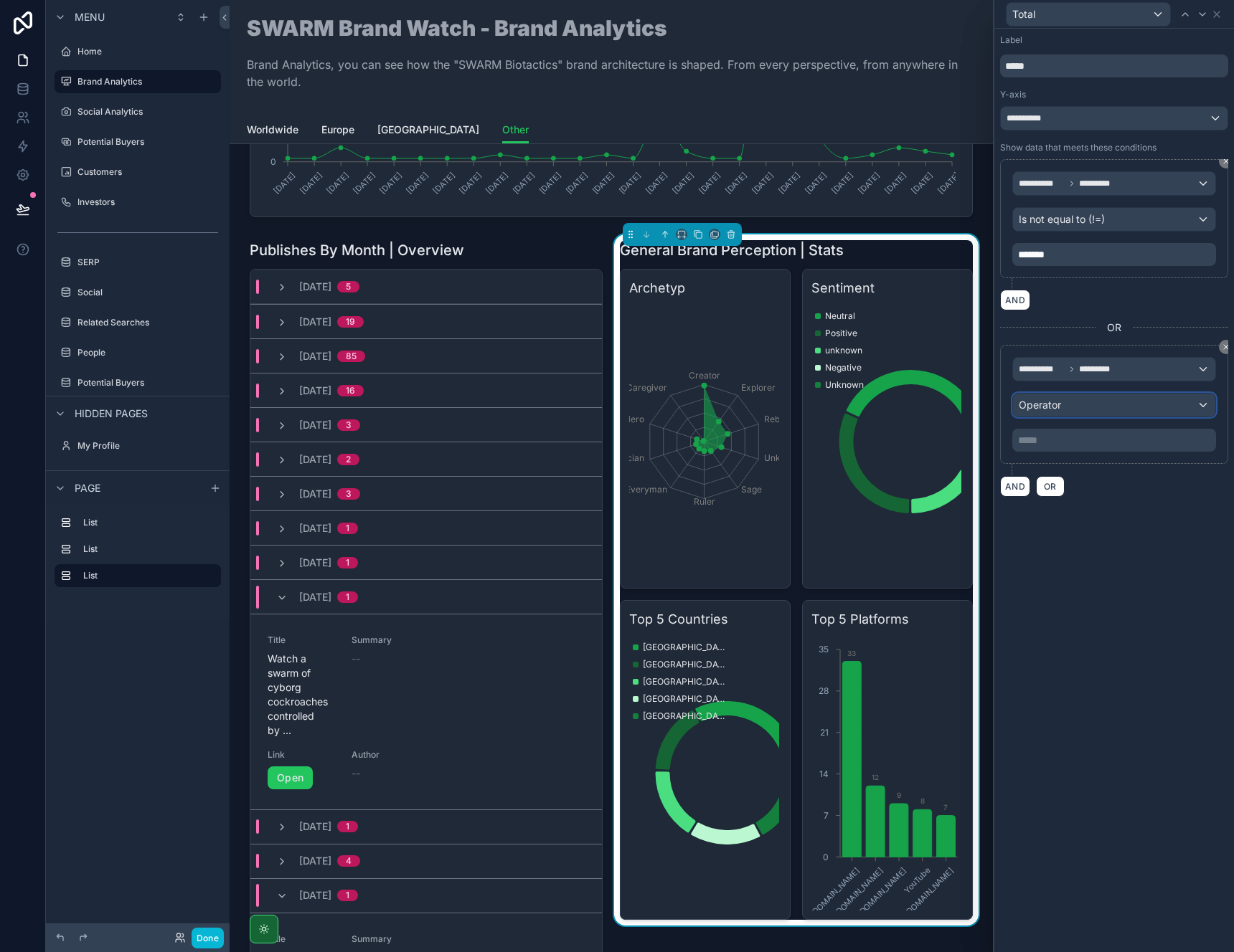
click at [1058, 413] on div "Operator" at bounding box center [1114, 405] width 202 height 23
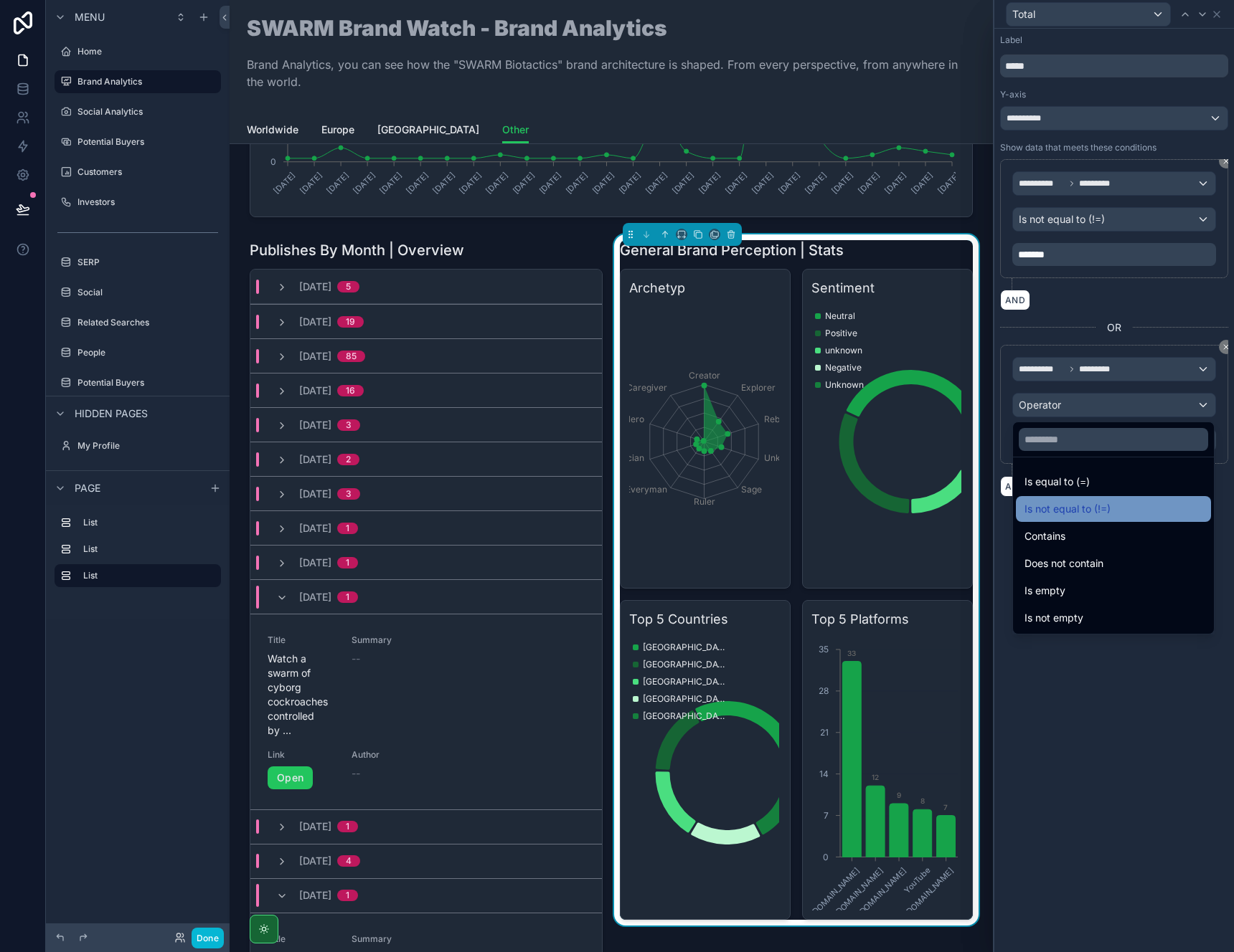
click at [1086, 501] on span "Is not equal to (!=)" at bounding box center [1068, 510] width 86 height 17
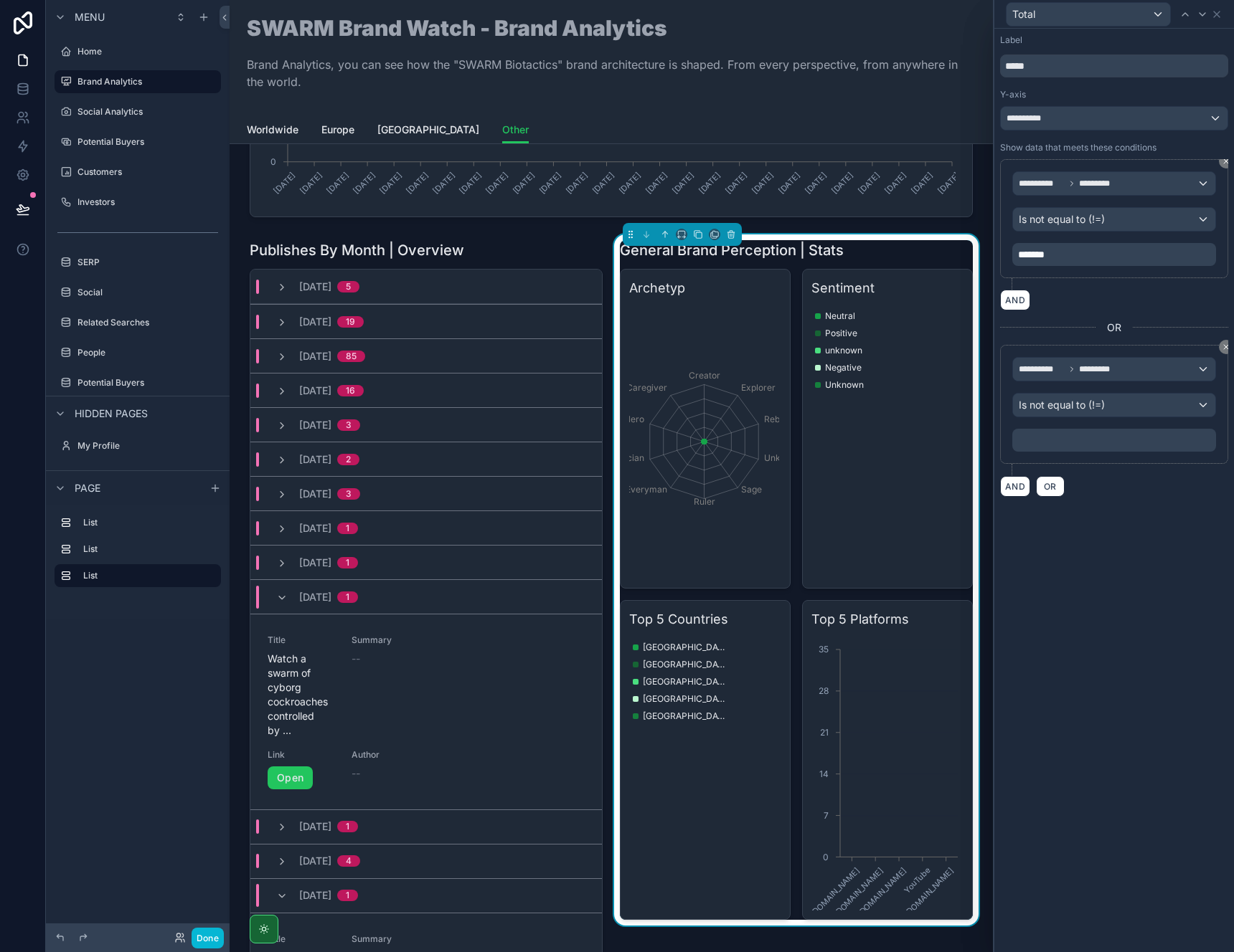
click at [1076, 442] on p "﻿" at bounding box center [1116, 440] width 195 height 15
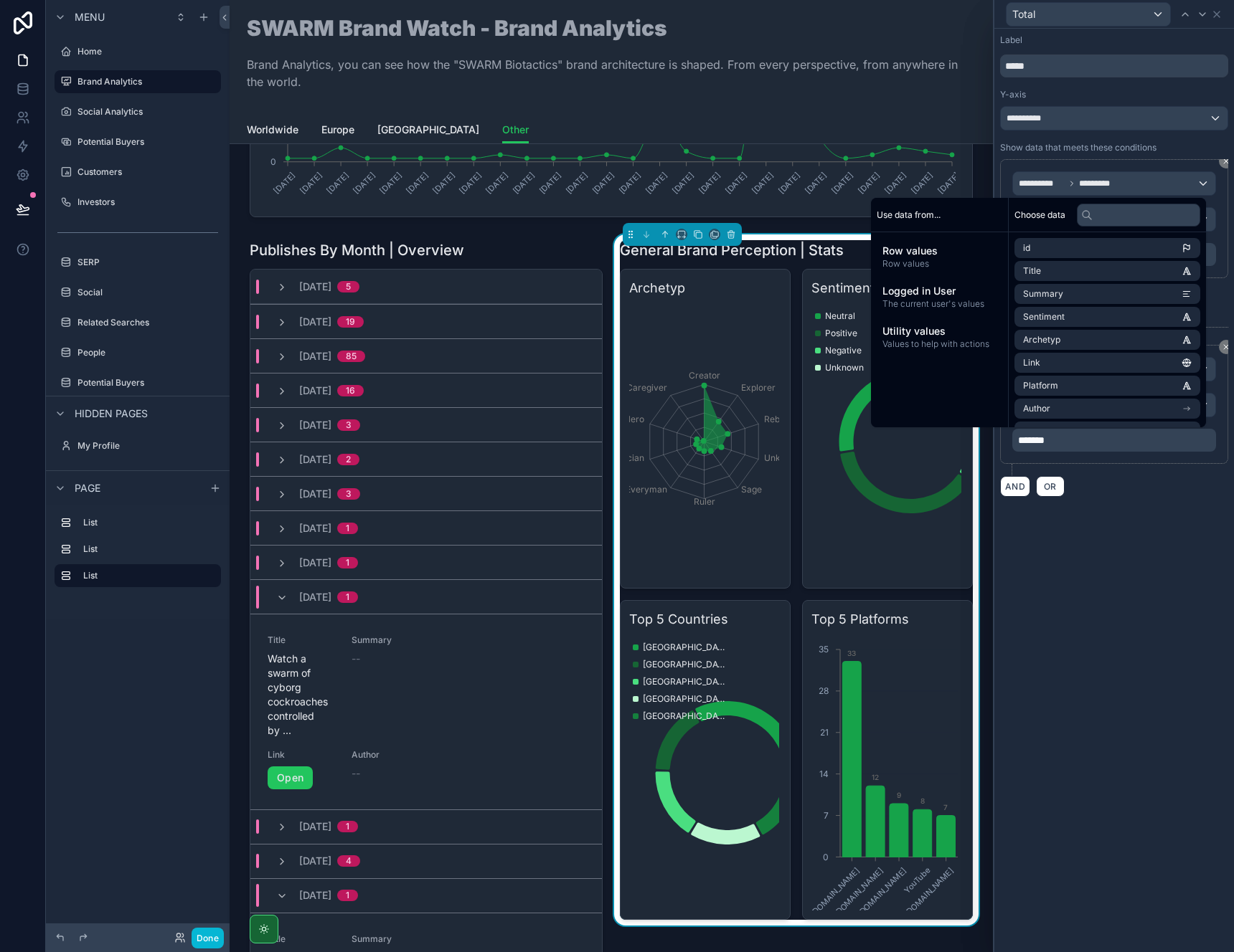
click at [1177, 620] on div "**********" at bounding box center [1114, 490] width 240 height 924
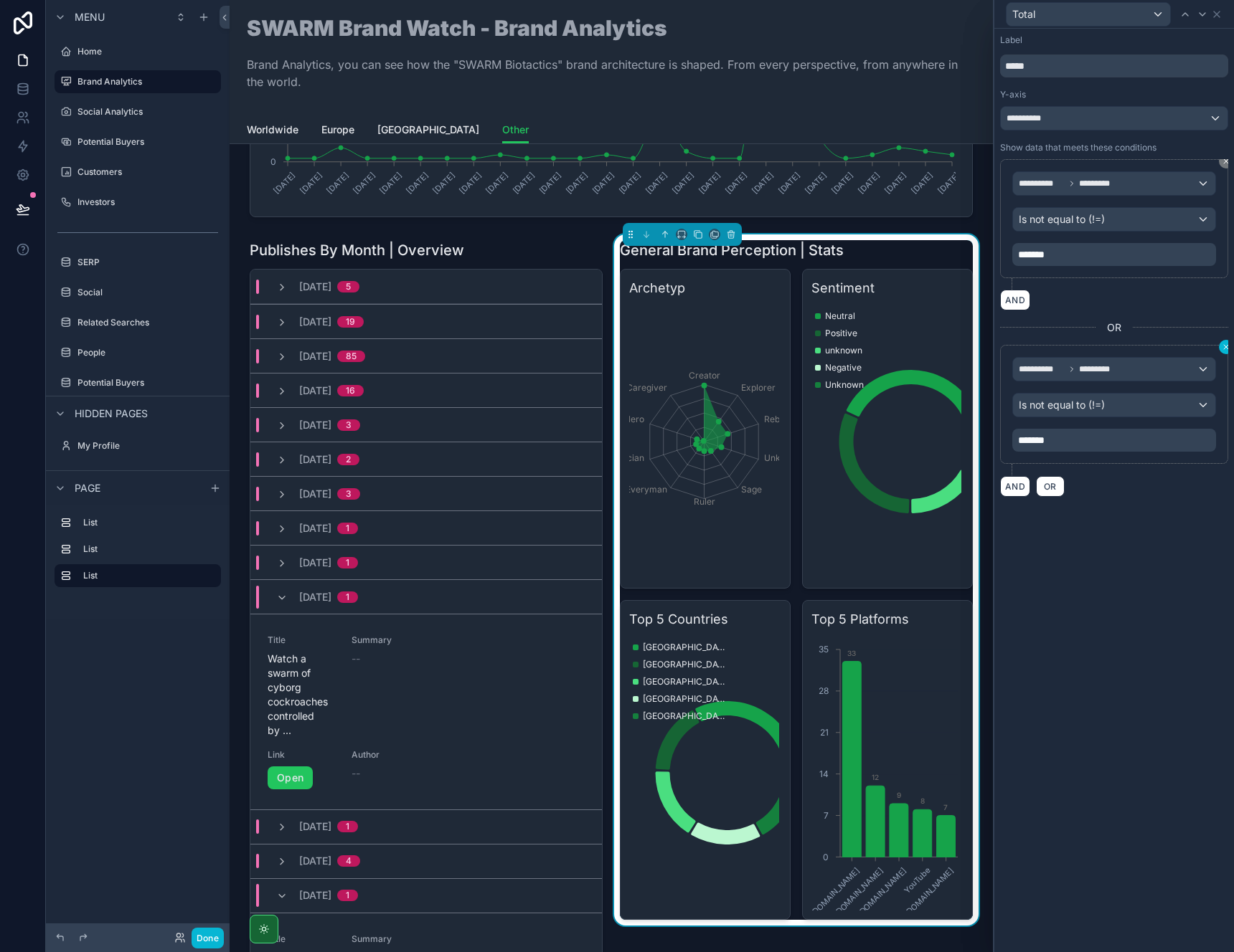
click at [1222, 349] on icon at bounding box center [1226, 347] width 9 height 9
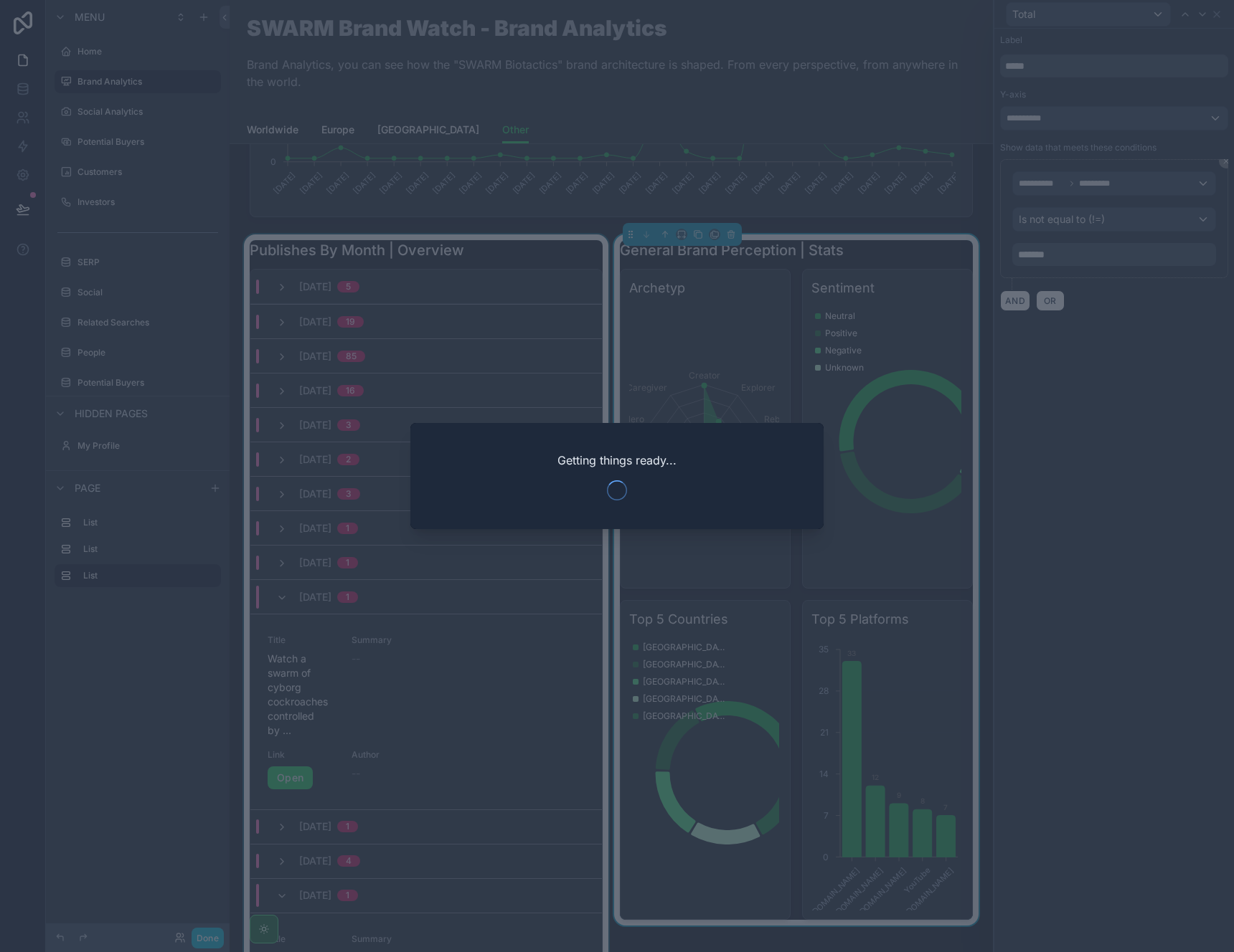
click at [444, 600] on div at bounding box center [617, 476] width 1234 height 952
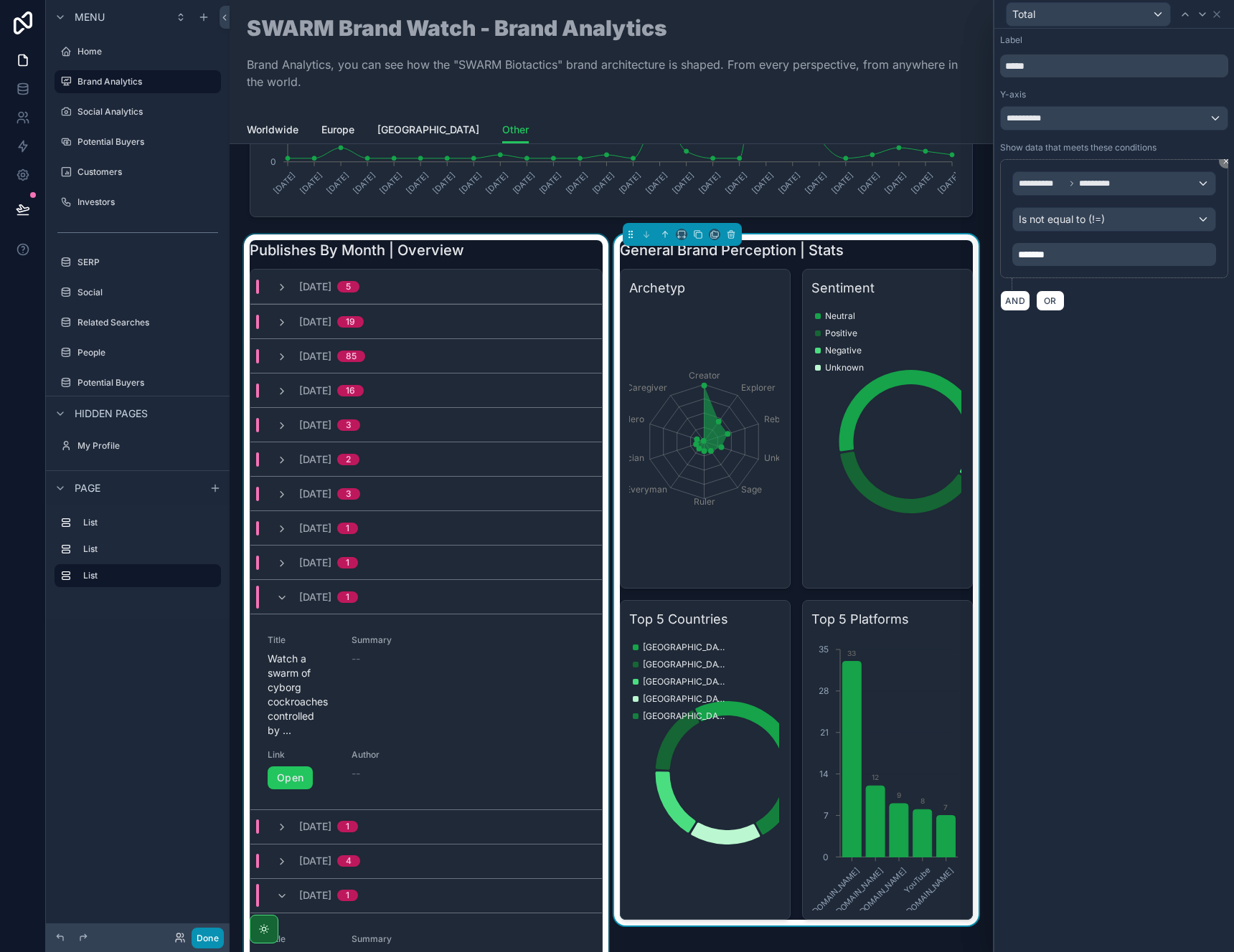
click at [211, 937] on button "Done" at bounding box center [208, 938] width 32 height 21
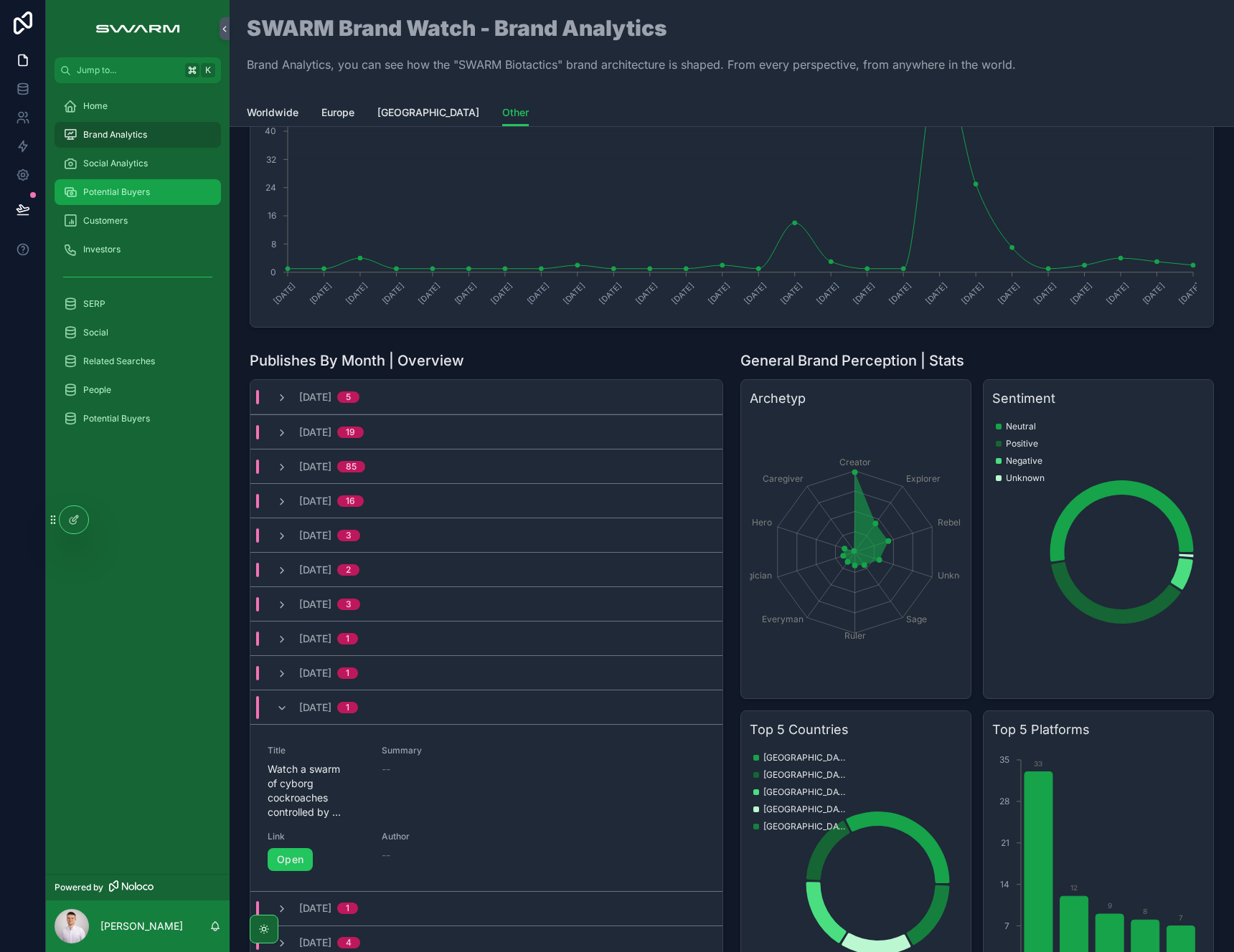
scroll to position [0, 0]
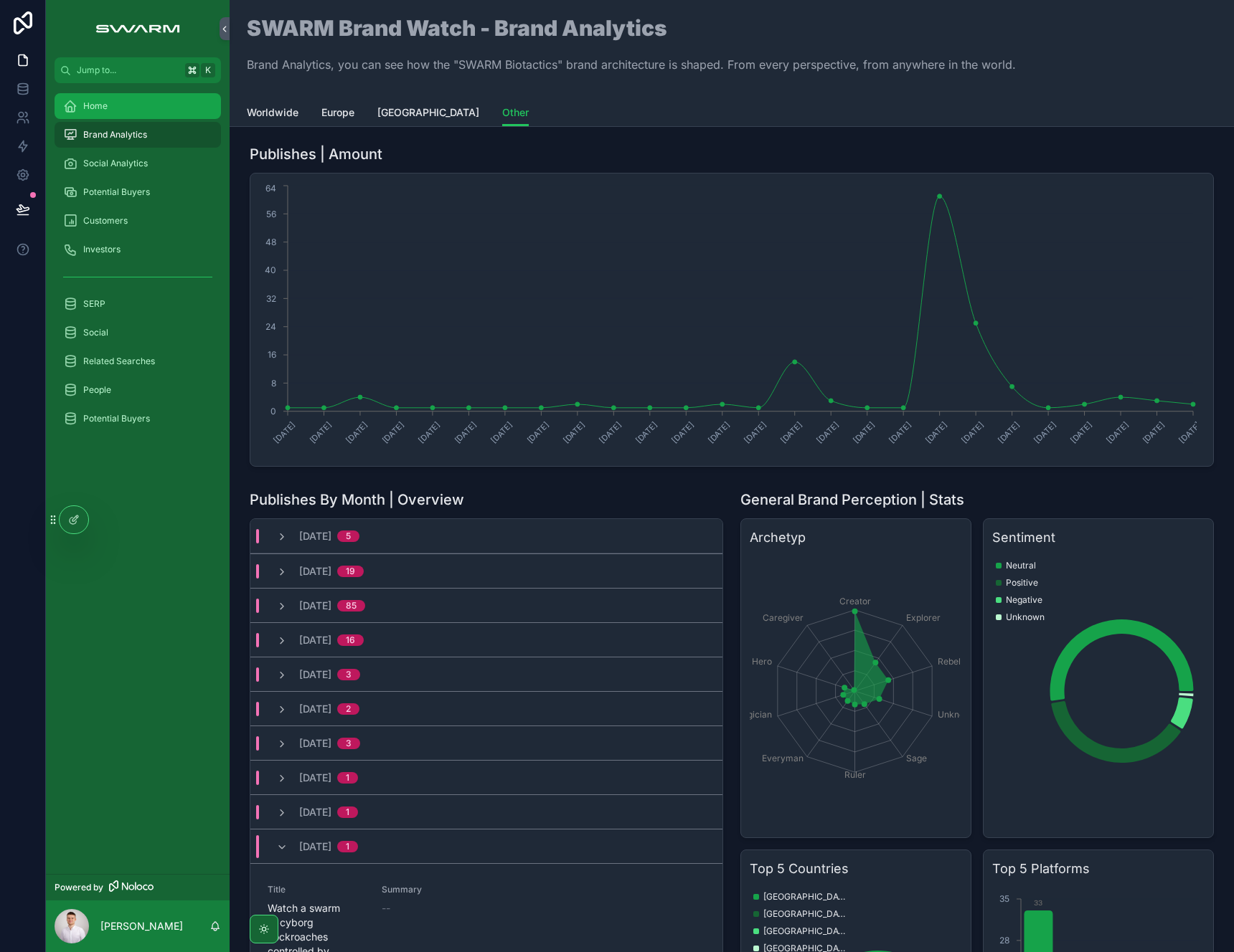
click at [110, 104] on div "Home" at bounding box center [138, 106] width 150 height 23
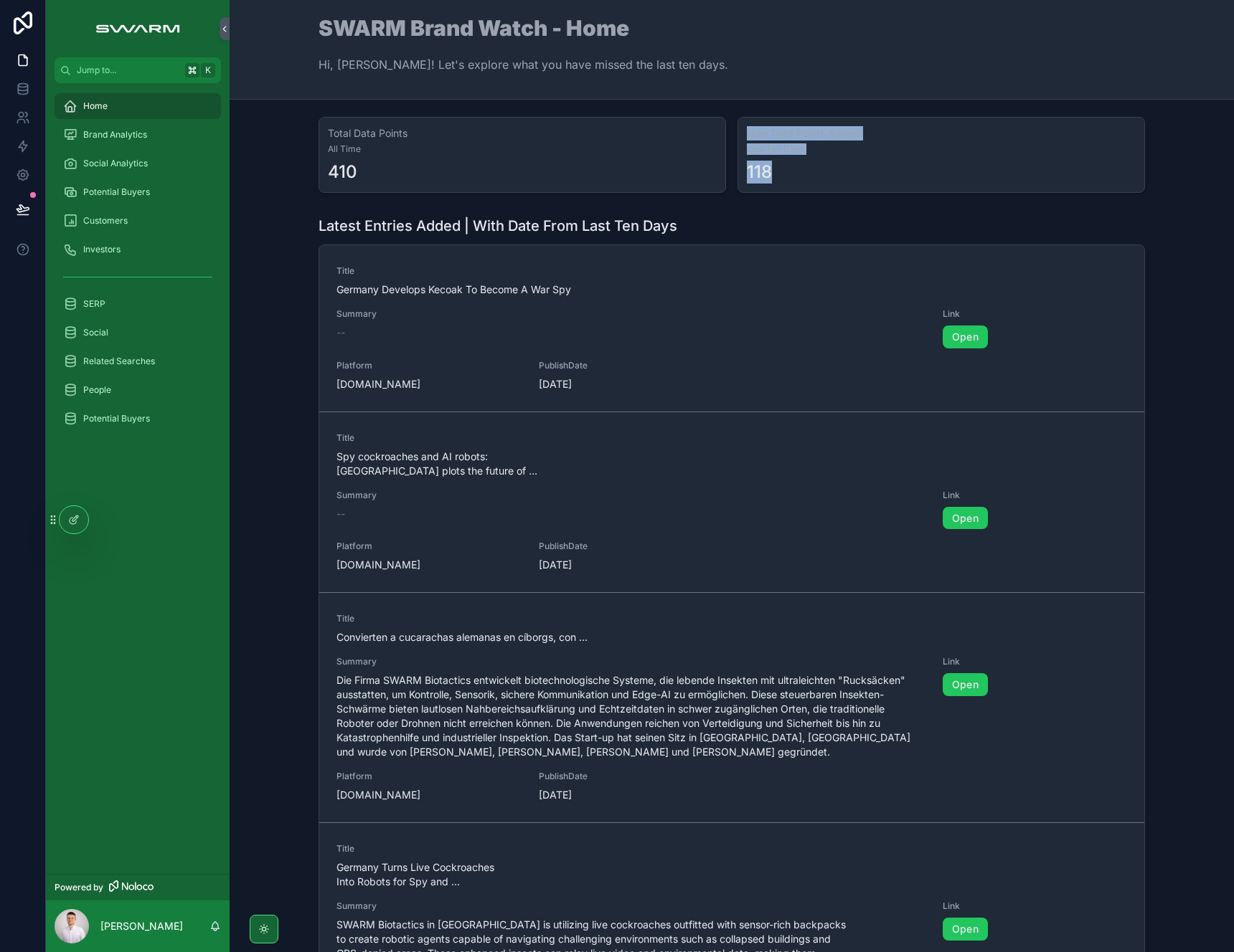
drag, startPoint x: 783, startPoint y: 171, endPoint x: 737, endPoint y: 128, distance: 63.0
click at [737, 128] on div "New Data Points Added Last Ten Days 118" at bounding box center [941, 155] width 408 height 76
click at [757, 216] on div "Latest Entries Added | With Date From Last Ten Days" at bounding box center [732, 226] width 826 height 20
click at [128, 142] on div "Brand Analytics" at bounding box center [138, 134] width 150 height 23
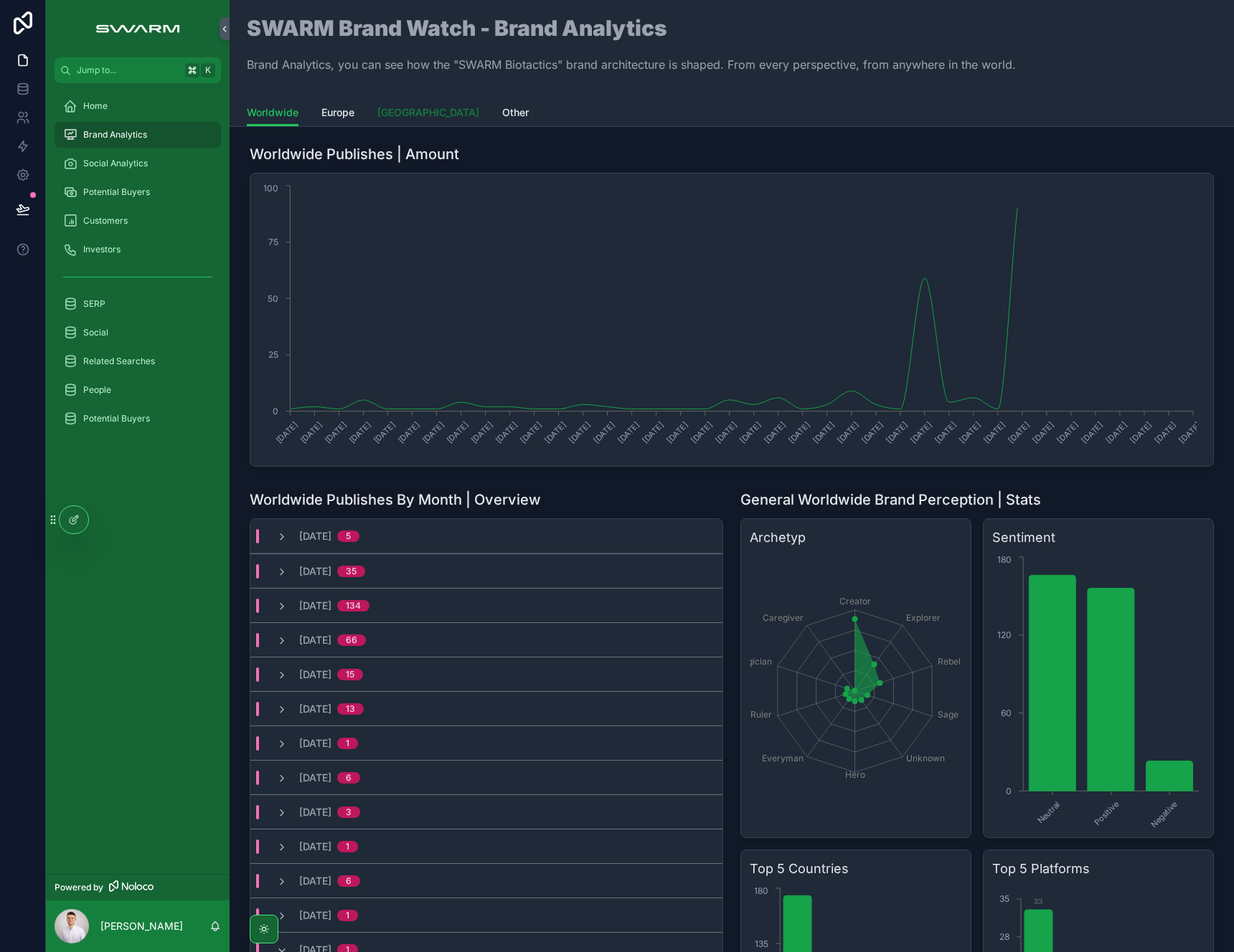
click at [422, 117] on span "[GEOGRAPHIC_DATA]" at bounding box center [428, 113] width 102 height 15
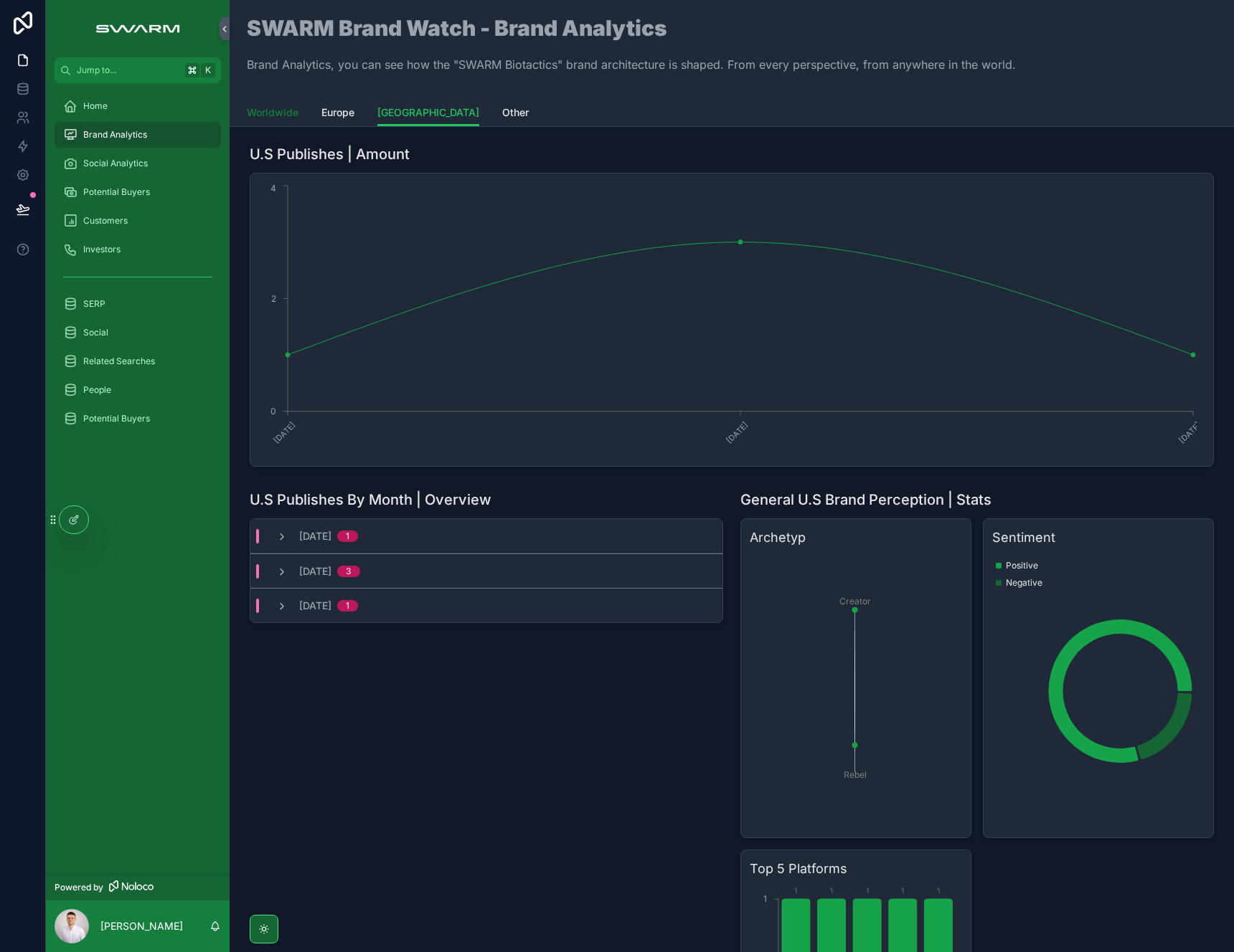
click at [279, 104] on link "Worldwide" at bounding box center [272, 114] width 52 height 28
